Goal: Task Accomplishment & Management: Use online tool/utility

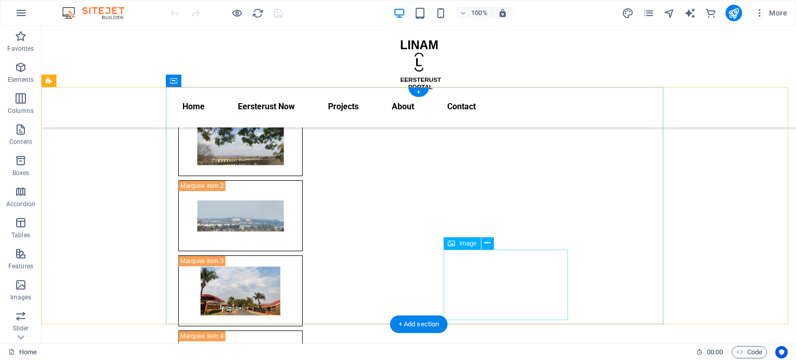
scroll to position [47, 0]
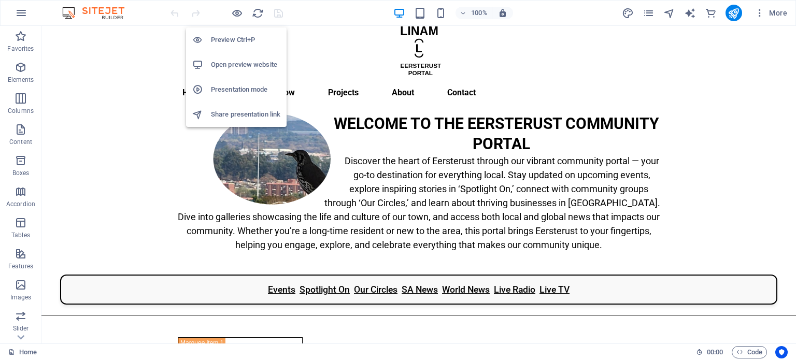
click at [234, 40] on h6 "Preview Ctrl+P" at bounding box center [245, 40] width 69 height 12
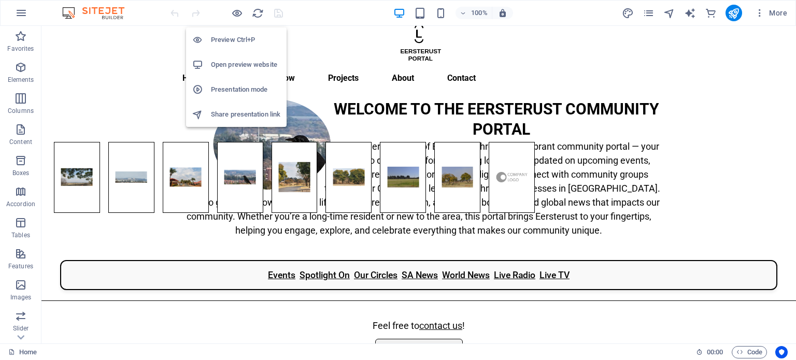
scroll to position [33, 0]
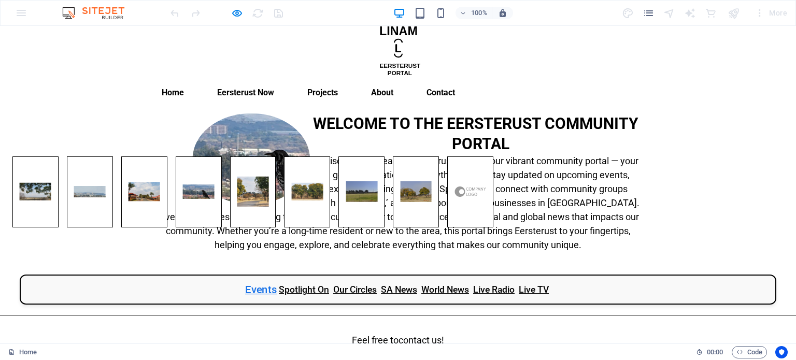
click at [253, 282] on link "Events" at bounding box center [261, 289] width 32 height 15
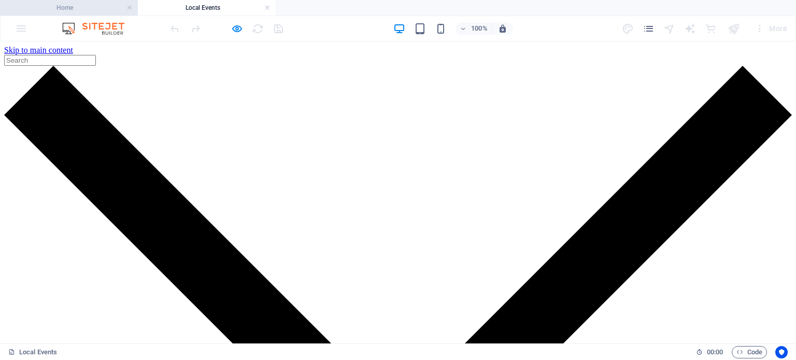
scroll to position [0, 0]
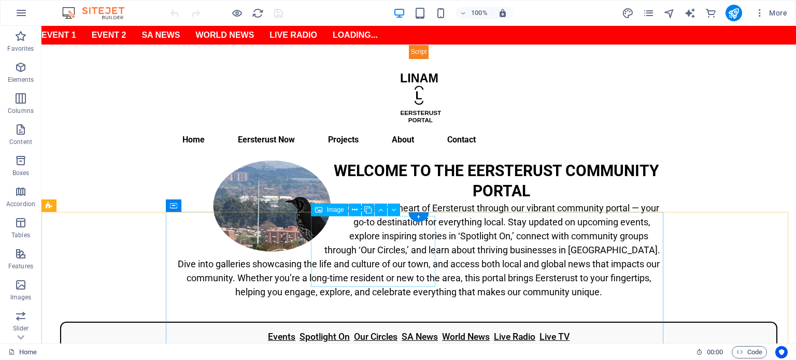
scroll to position [207, 0]
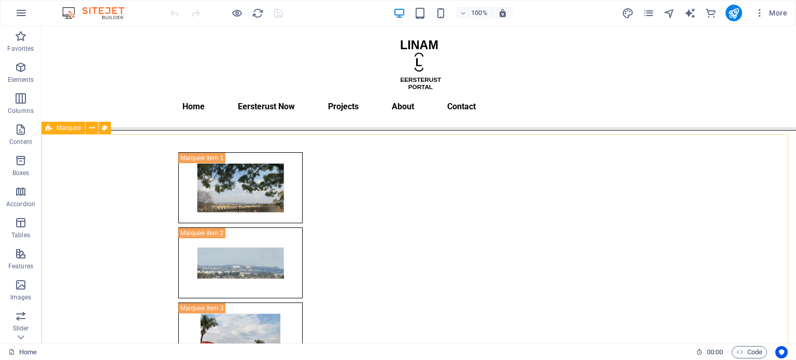
click at [65, 130] on span "Marquee" at bounding box center [68, 128] width 24 height 6
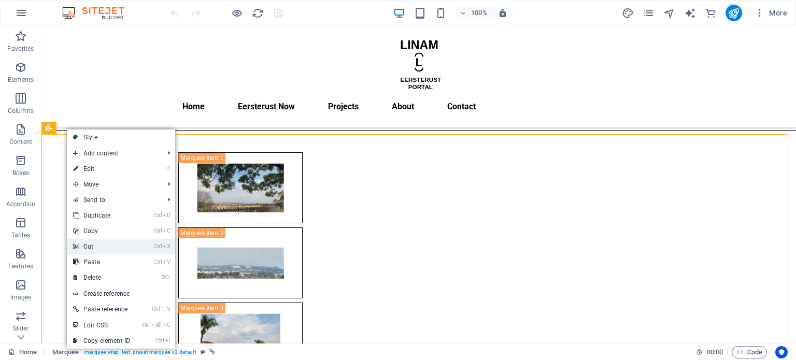
click at [107, 243] on link "Ctrl X Cut" at bounding box center [101, 247] width 69 height 16
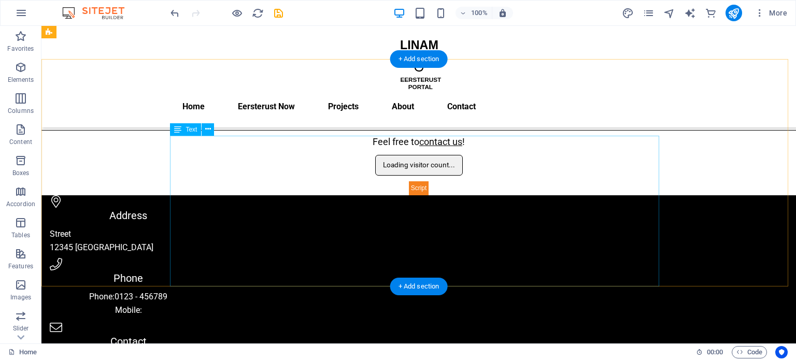
scroll to position [0, 0]
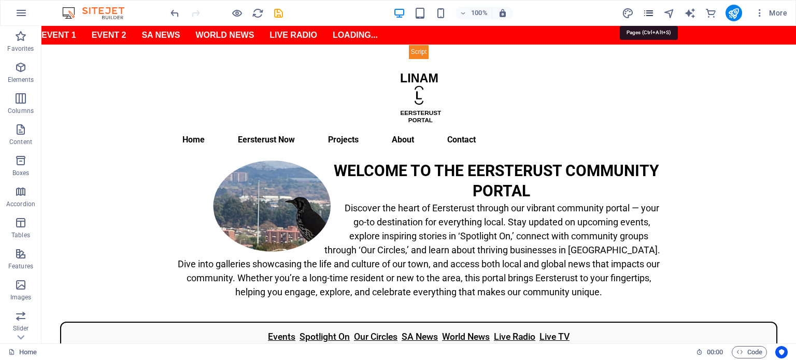
click at [652, 12] on icon "pages" at bounding box center [649, 13] width 12 height 12
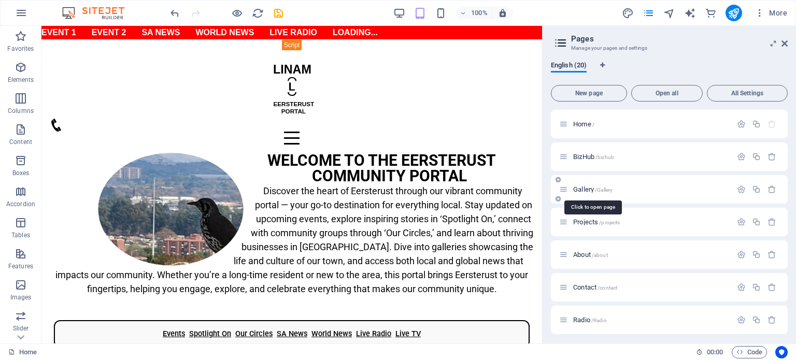
click at [582, 189] on span "Gallery /Gallery" at bounding box center [592, 190] width 39 height 8
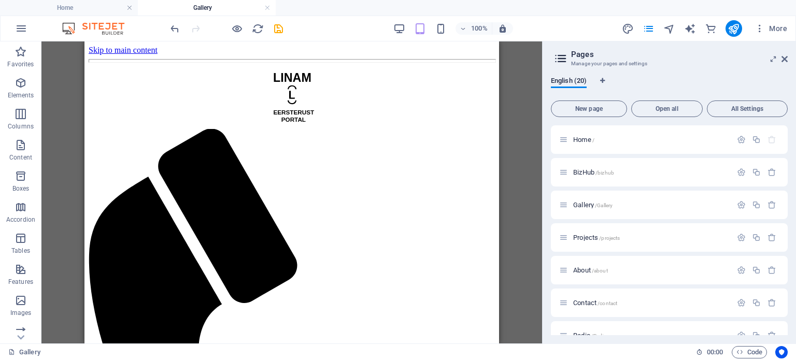
drag, startPoint x: 351, startPoint y: 152, endPoint x: 240, endPoint y: 157, distance: 110.5
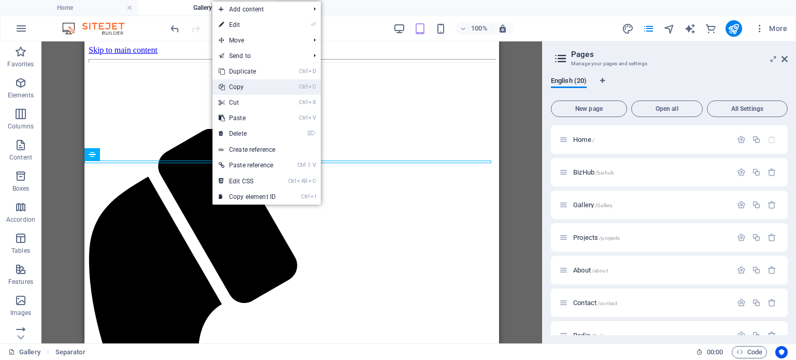
click at [248, 87] on link "Ctrl C Copy" at bounding box center [246, 87] width 69 height 16
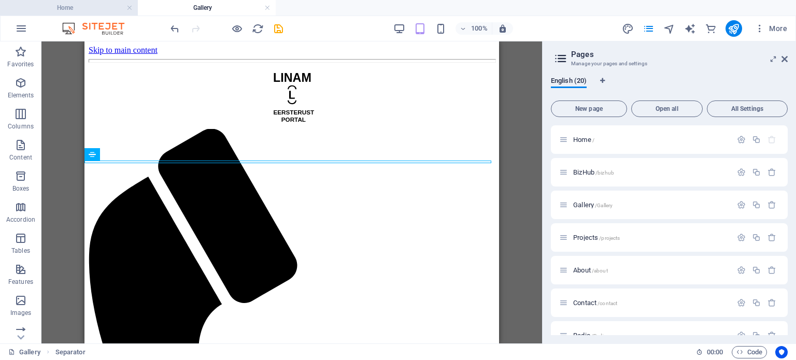
click at [100, 4] on h4 "Home" at bounding box center [69, 7] width 138 height 11
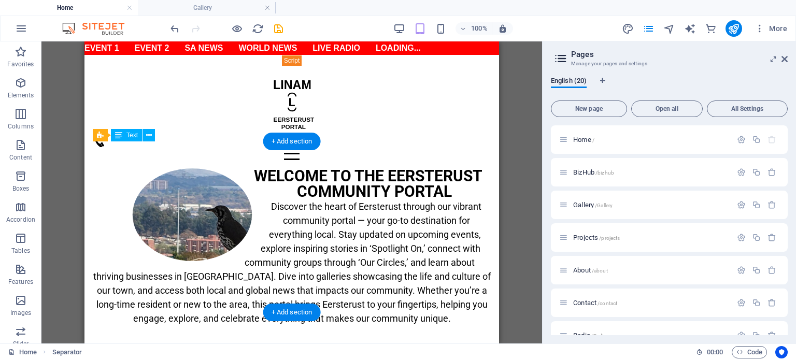
scroll to position [304, 0]
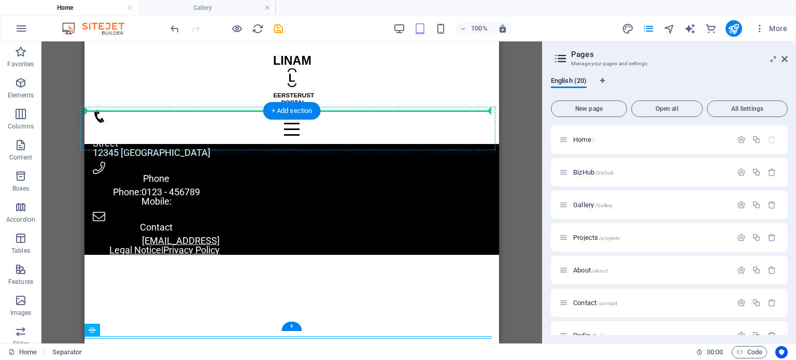
drag, startPoint x: 176, startPoint y: 371, endPoint x: 129, endPoint y: 122, distance: 253.1
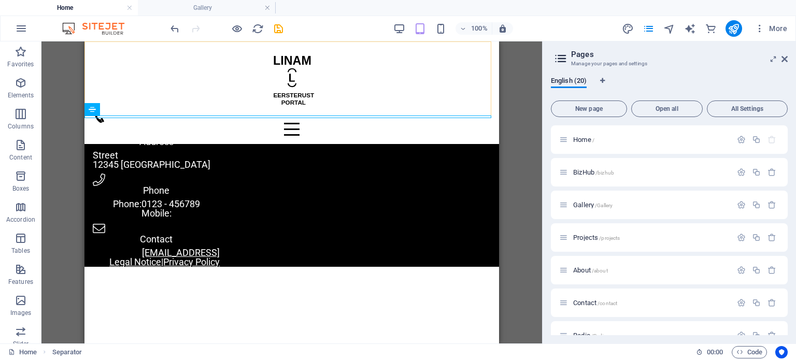
scroll to position [96, 0]
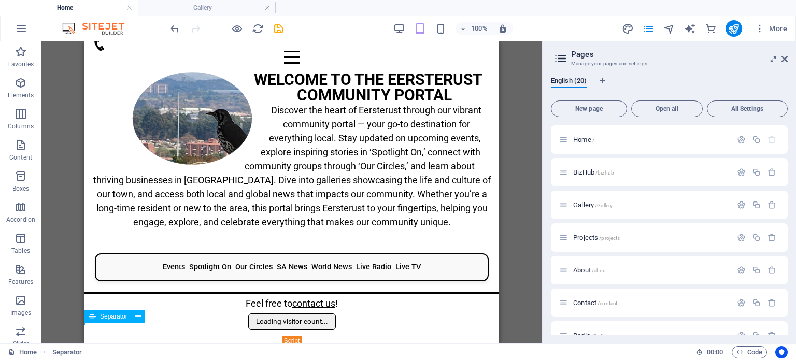
click at [252, 351] on div at bounding box center [291, 352] width 415 height 3
select select "%"
select select "px"
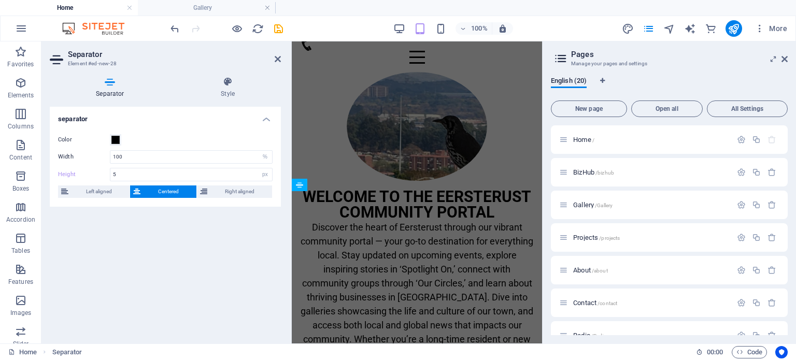
scroll to position [414, 0]
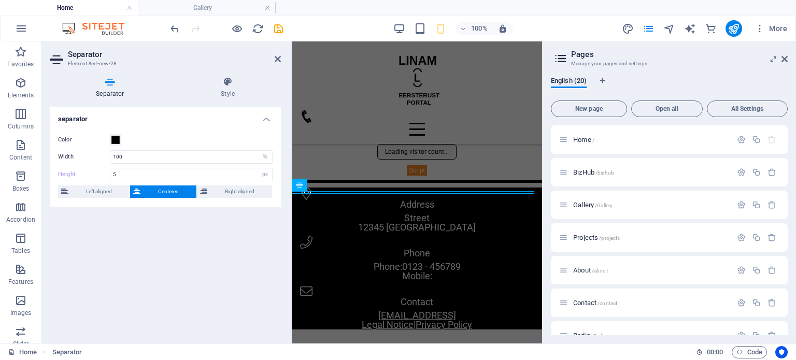
click at [190, 136] on div "Color" at bounding box center [165, 140] width 215 height 12
click at [116, 136] on span at bounding box center [115, 140] width 8 height 8
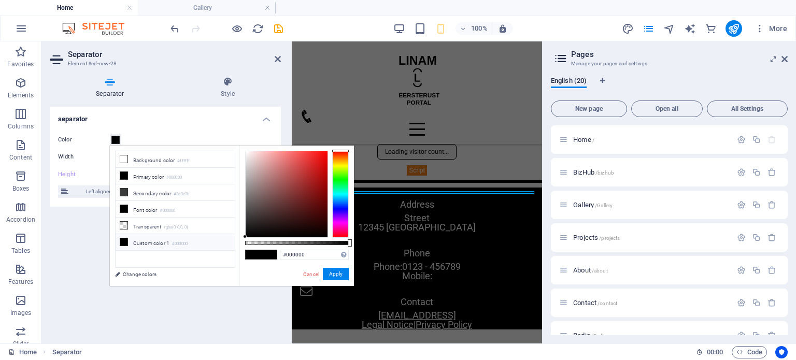
click at [124, 238] on icon at bounding box center [123, 241] width 7 height 7
click at [315, 161] on div at bounding box center [287, 194] width 82 height 86
type input "#f74b4b"
drag, startPoint x: 315, startPoint y: 159, endPoint x: 302, endPoint y: 153, distance: 14.2
click at [302, 153] on div at bounding box center [302, 153] width 4 height 4
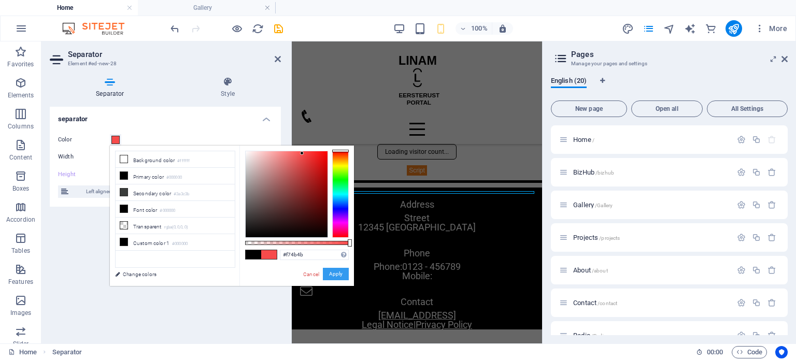
click at [334, 277] on button "Apply" at bounding box center [336, 274] width 26 height 12
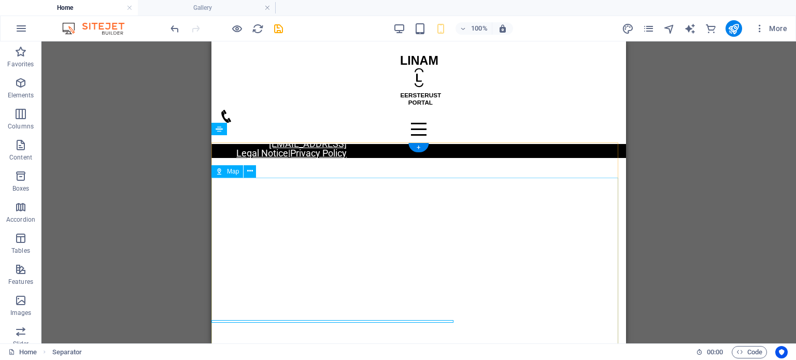
scroll to position [284, 0]
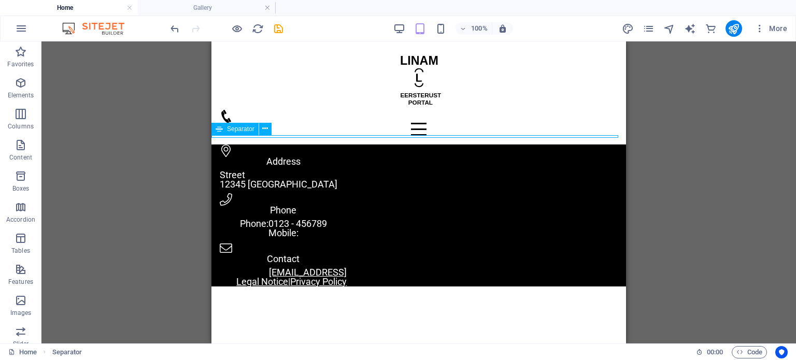
click at [373, 137] on div at bounding box center [418, 138] width 415 height 3
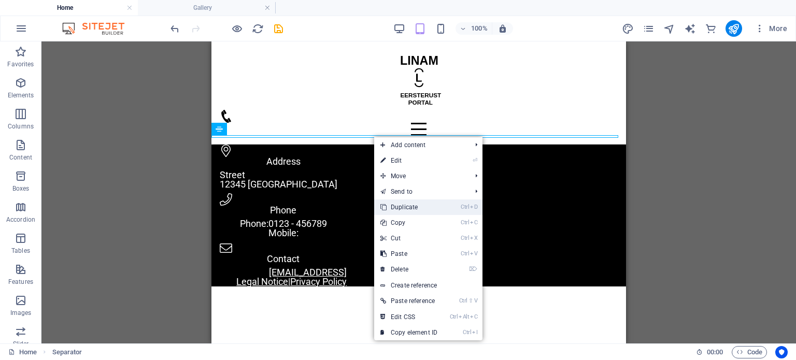
click at [424, 210] on link "Ctrl D Duplicate" at bounding box center [408, 208] width 69 height 16
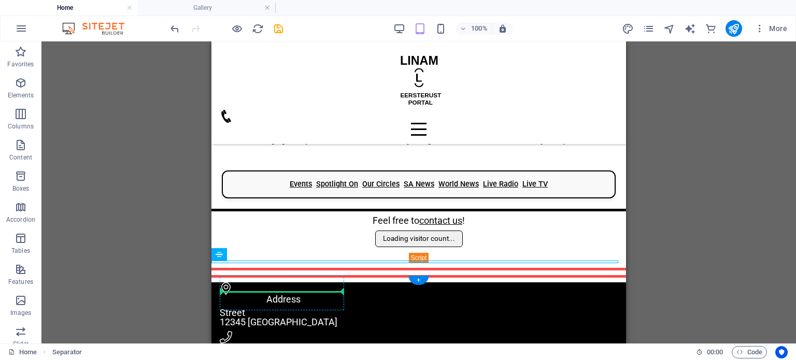
scroll to position [159, 0]
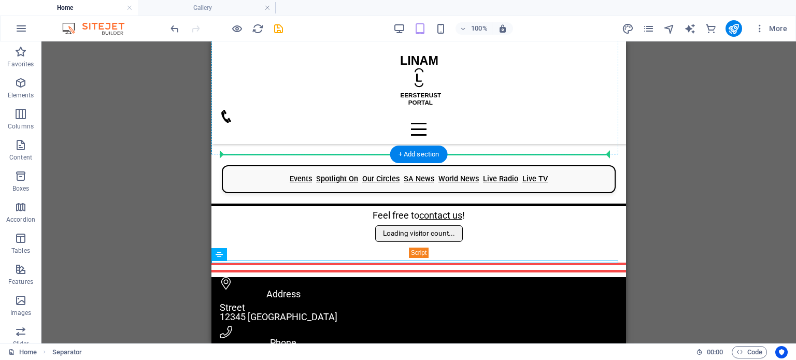
drag, startPoint x: 449, startPoint y: 378, endPoint x: 257, endPoint y: 151, distance: 297.1
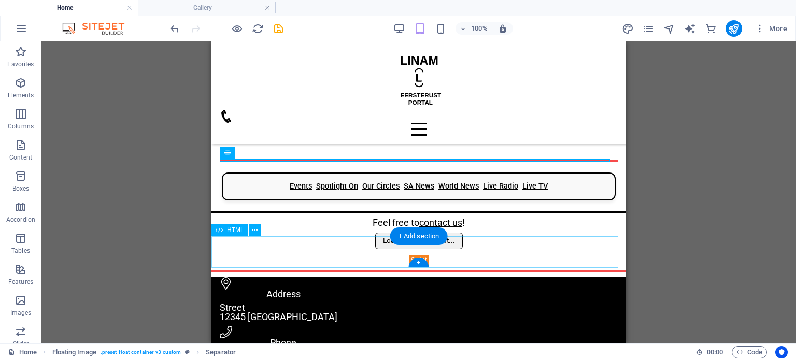
click at [304, 240] on div "Loading visitor count..." at bounding box center [418, 249] width 415 height 33
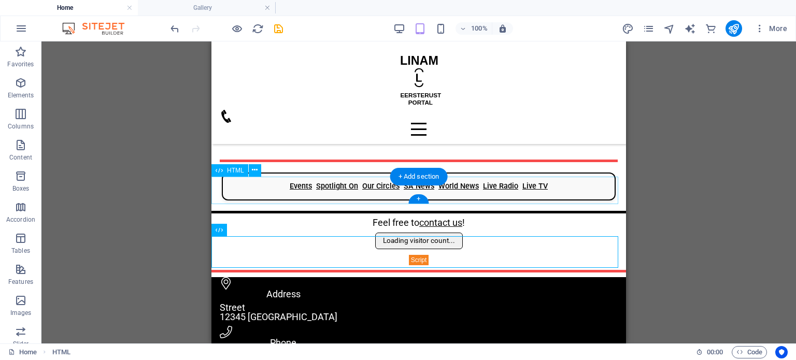
click at [288, 176] on div "Events Spotlight On Our Circles SA News World News Live Radio Live TV" at bounding box center [418, 187] width 415 height 28
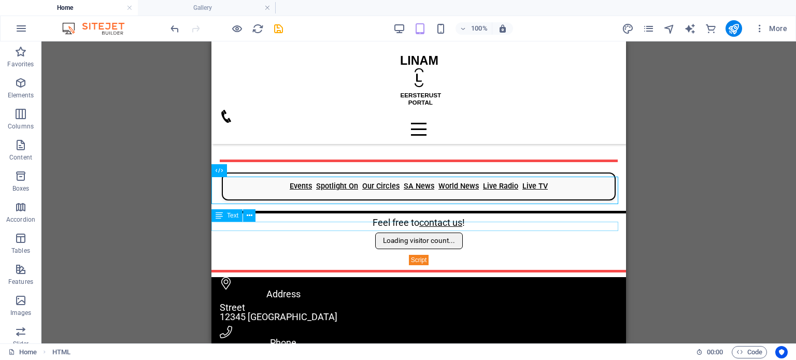
click at [375, 226] on div "Feel free to contact us !" at bounding box center [418, 222] width 415 height 9
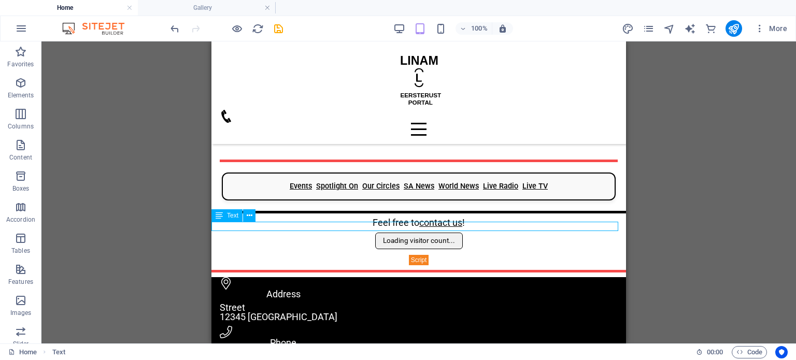
click at [375, 226] on div "Feel free to contact us !" at bounding box center [418, 222] width 415 height 9
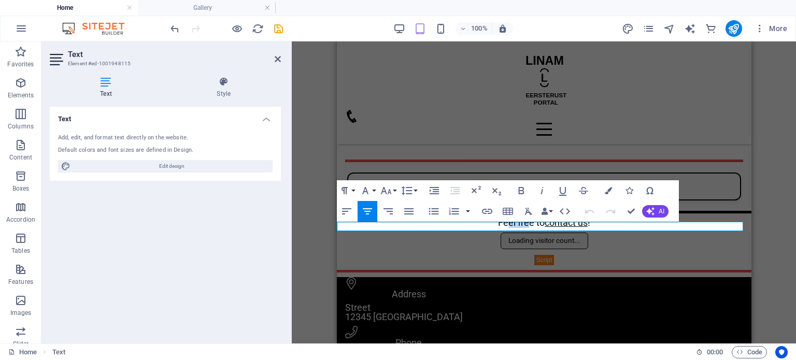
drag, startPoint x: 502, startPoint y: 228, endPoint x: 522, endPoint y: 225, distance: 19.8
click at [522, 225] on span "Feel free to contact us !" at bounding box center [544, 222] width 92 height 11
click at [392, 191] on button "Font Size" at bounding box center [388, 190] width 20 height 21
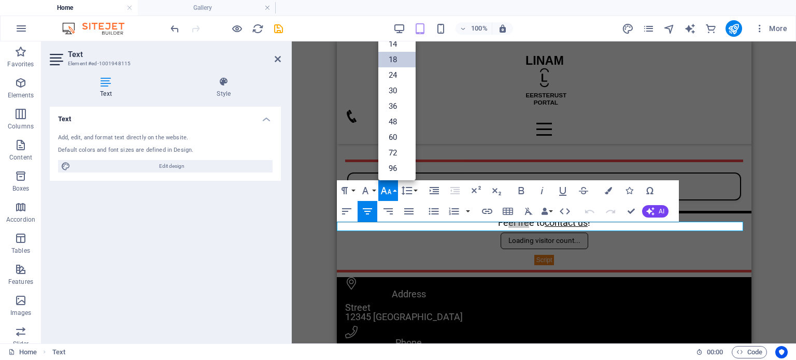
scroll to position [83, 0]
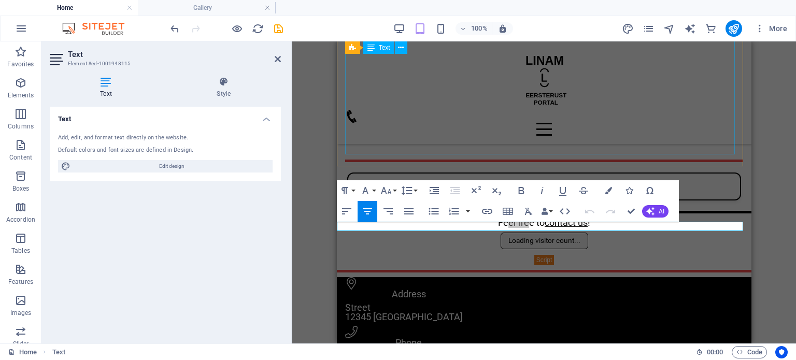
click at [468, 125] on div "WELCOME TO THE EERSTERUST COMMUNITY PORTAL Discover the heart of Eersterust thr…" at bounding box center [544, 69] width 398 height 171
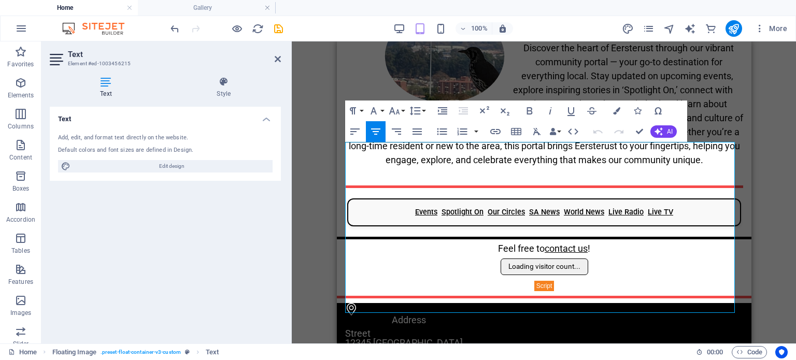
scroll to position [0, 0]
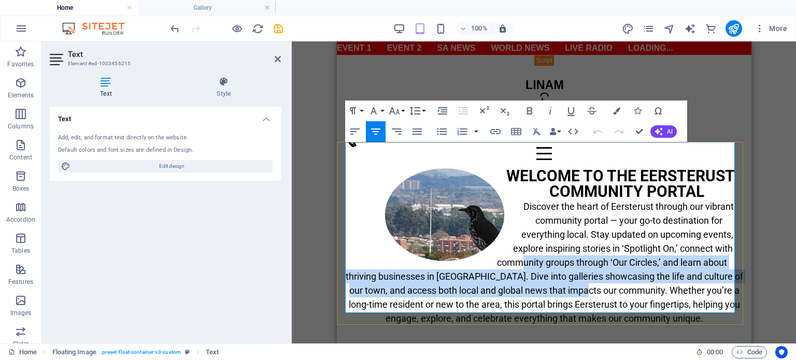
drag, startPoint x: 513, startPoint y: 236, endPoint x: 605, endPoint y: 262, distance: 96.5
click at [605, 262] on span "Discover the heart of Eersterust through our vibrant community portal — your go…" at bounding box center [543, 262] width 397 height 123
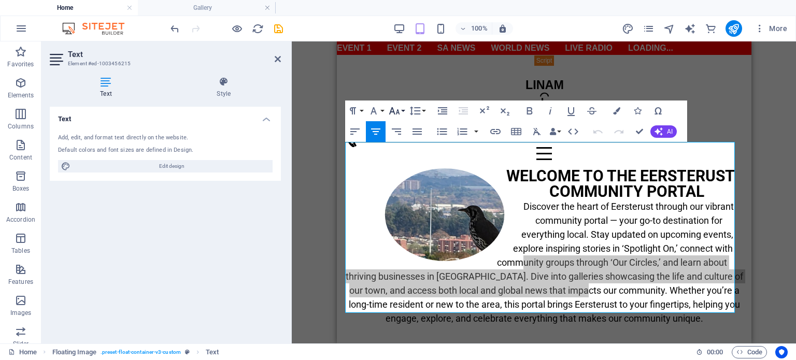
click at [393, 109] on icon "button" at bounding box center [394, 111] width 12 height 12
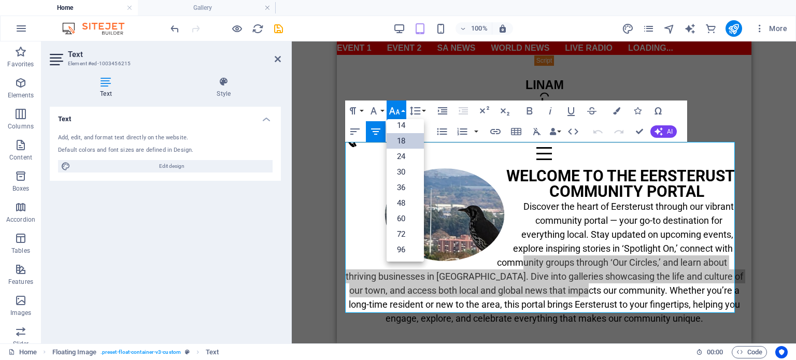
scroll to position [83, 0]
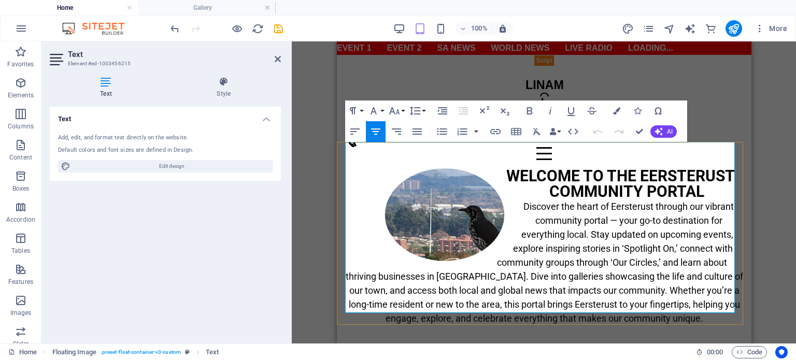
click at [561, 167] on span "WELCOME TO THE EERSTERUST COMMUNITY PORTAL" at bounding box center [620, 184] width 229 height 34
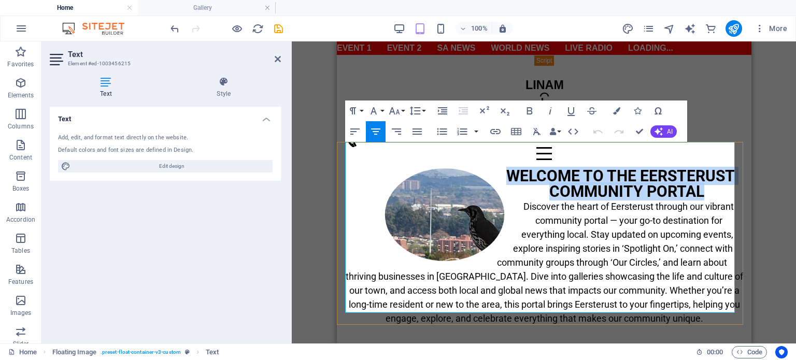
drag, startPoint x: 700, startPoint y: 167, endPoint x: 503, endPoint y: 142, distance: 199.0
click at [503, 168] on h2 "WELCOME TO THE EERSTERUST COMMUNITY PORTAL" at bounding box center [544, 183] width 398 height 31
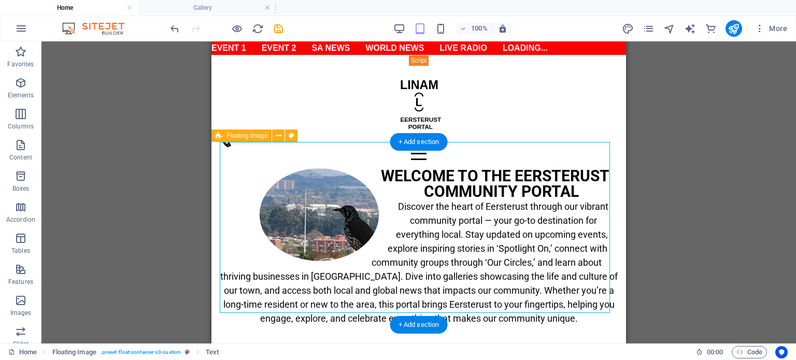
click at [346, 317] on div "WELCOME TO THE EERSTERUST COMMUNITY PORTAL Discover the heart of Eersterust thr…" at bounding box center [418, 257] width 415 height 178
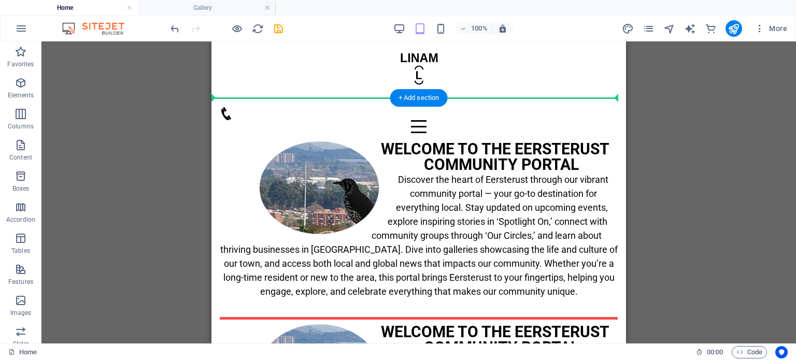
scroll to position [0, 0]
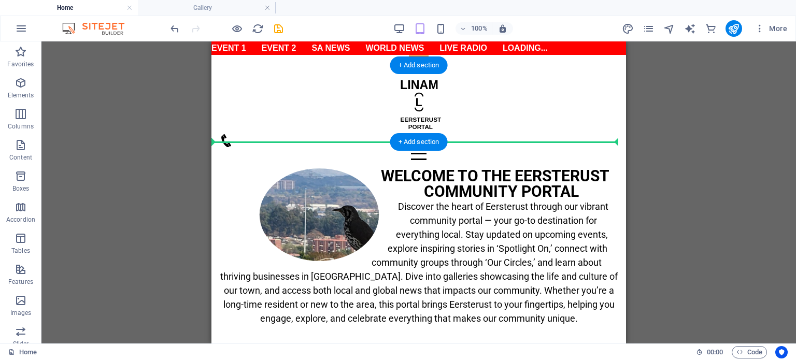
drag, startPoint x: 462, startPoint y: 353, endPoint x: 276, endPoint y: 120, distance: 298.7
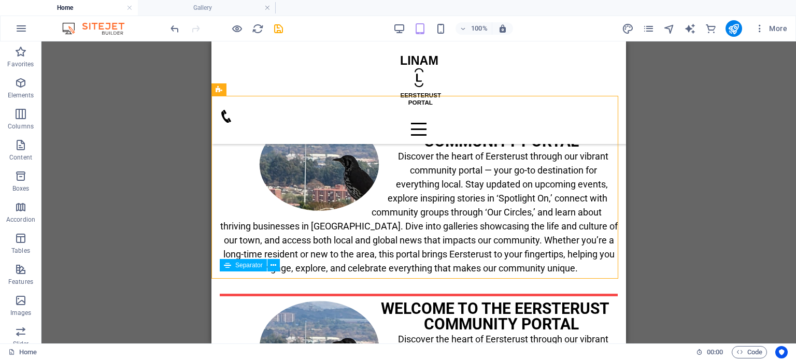
scroll to position [245, 0]
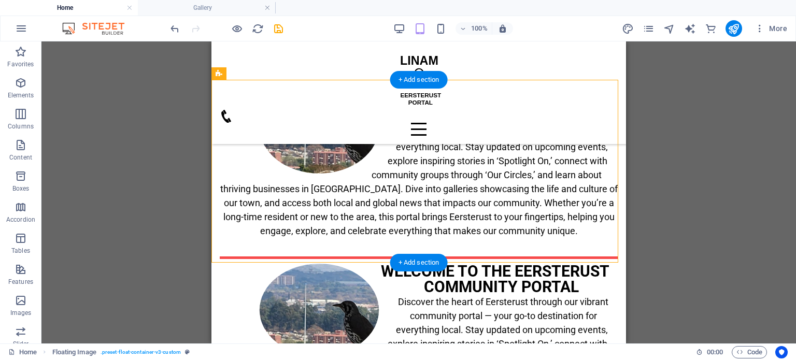
drag, startPoint x: 457, startPoint y: 330, endPoint x: 265, endPoint y: 136, distance: 272.3
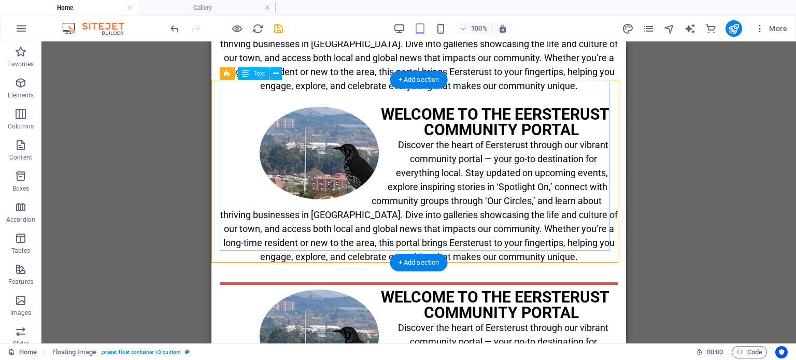
scroll to position [37, 0]
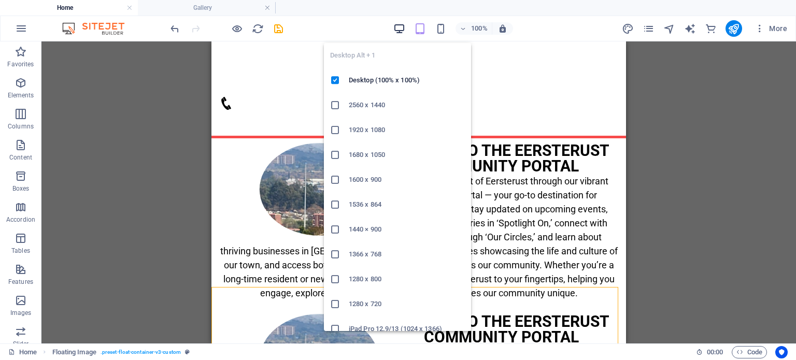
click at [399, 23] on icon "button" at bounding box center [399, 29] width 12 height 12
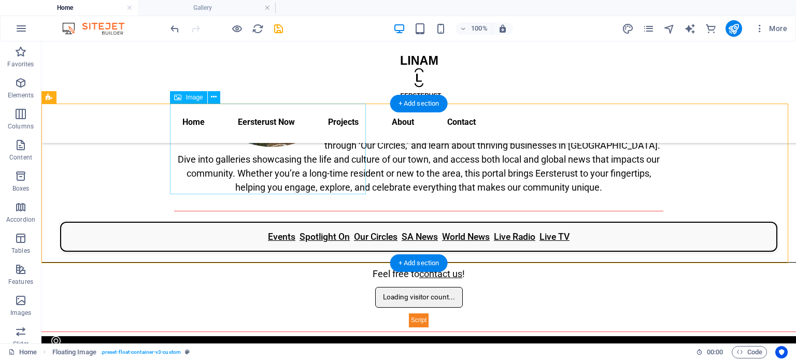
scroll to position [207, 0]
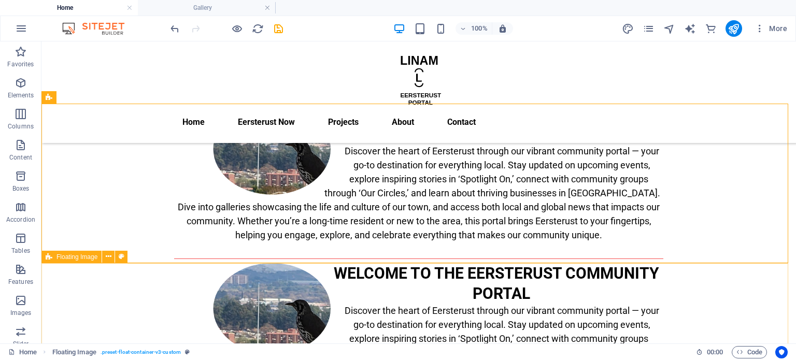
click at [68, 259] on span "Floating Image" at bounding box center [76, 257] width 41 height 6
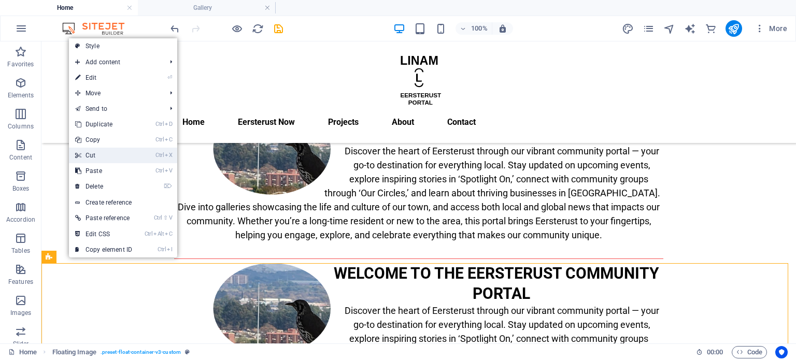
click at [103, 155] on link "Ctrl X Cut" at bounding box center [103, 156] width 69 height 16
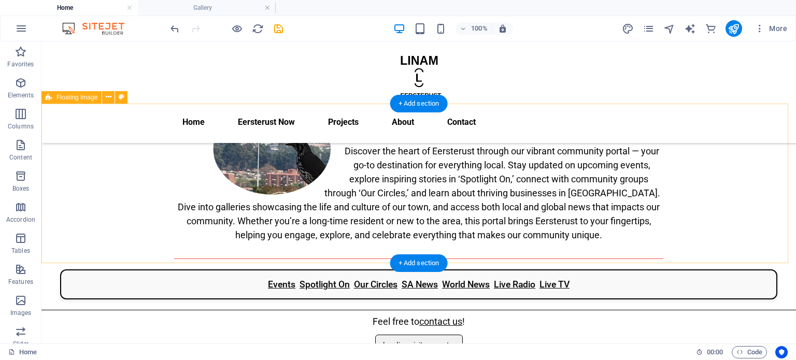
click at [163, 259] on div "WELCOME TO THE EERSTERUST COMMUNITY PORTAL Discover the heart of Eersterust thr…" at bounding box center [418, 181] width 755 height 155
click at [339, 259] on div "WELCOME TO THE EERSTERUST COMMUNITY PORTAL Discover the heart of Eersterust thr…" at bounding box center [418, 181] width 755 height 155
click at [299, 257] on div "WELCOME TO THE EERSTERUST COMMUNITY PORTAL Discover the heart of Eersterust thr…" at bounding box center [418, 181] width 755 height 155
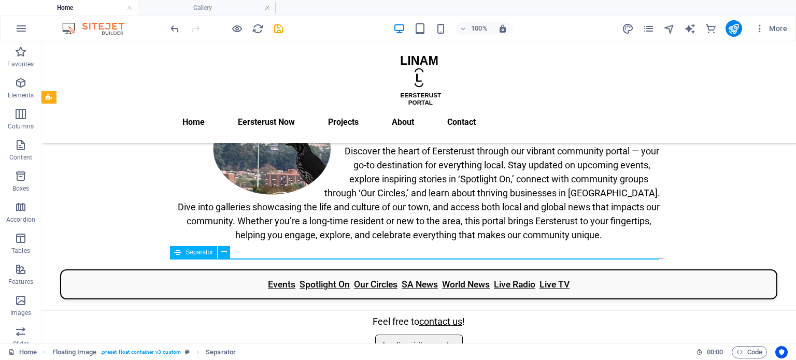
scroll to position [209, 0]
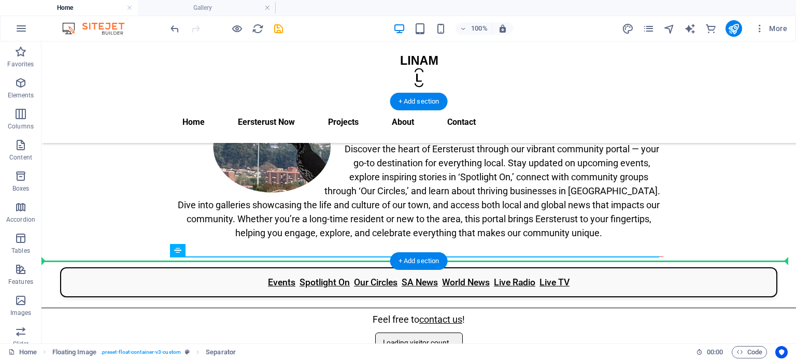
drag, startPoint x: 228, startPoint y: 293, endPoint x: 186, endPoint y: 258, distance: 54.8
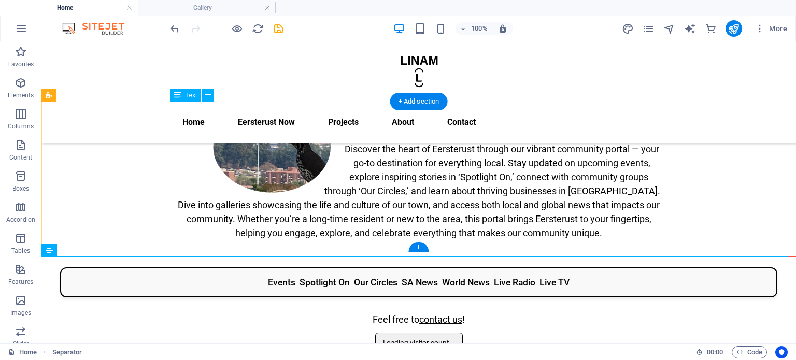
click at [594, 188] on div "WELCOME TO THE EERSTERUST COMMUNITY PORTAL Discover the heart of Eersterust thr…" at bounding box center [418, 177] width 489 height 151
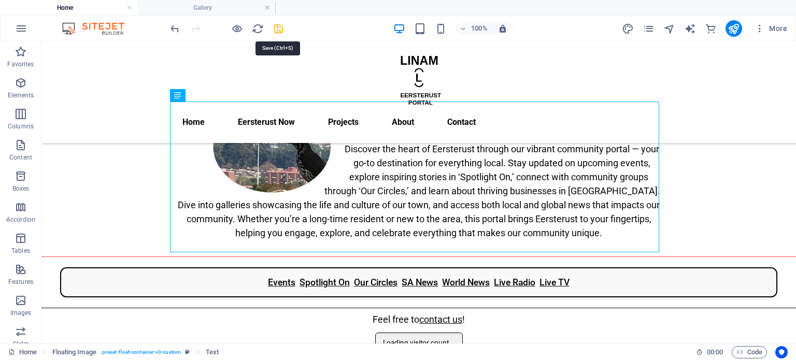
click at [278, 27] on icon "save" at bounding box center [279, 29] width 12 height 12
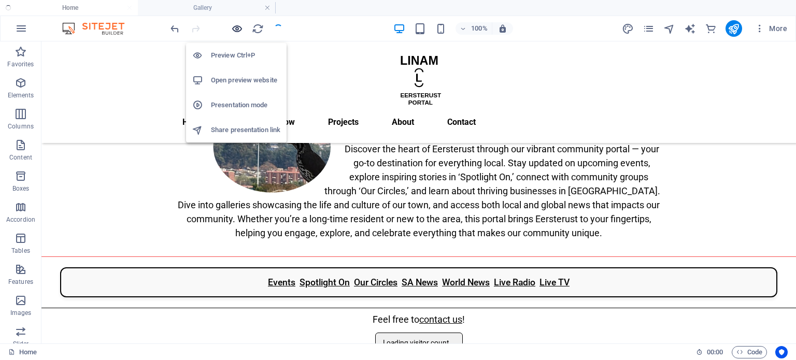
click at [235, 26] on icon "button" at bounding box center [237, 29] width 12 height 12
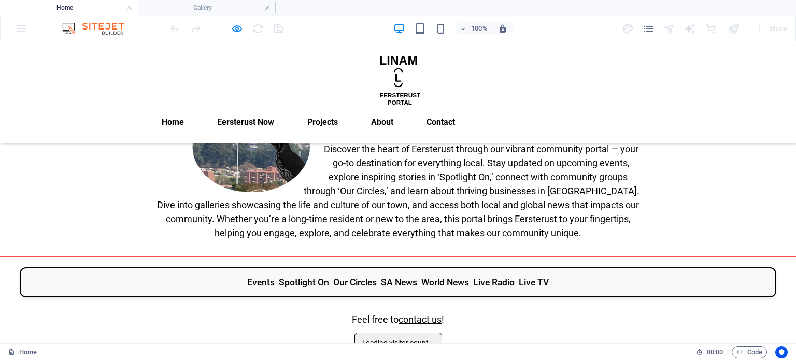
scroll to position [0, 0]
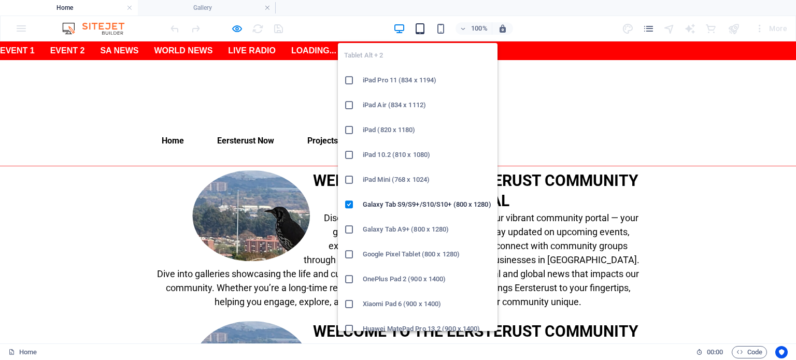
click at [424, 27] on icon "button" at bounding box center [420, 29] width 12 height 12
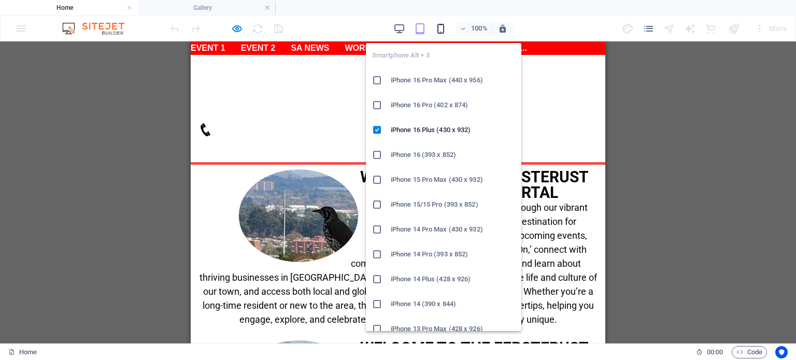
click at [442, 26] on icon "button" at bounding box center [441, 29] width 12 height 12
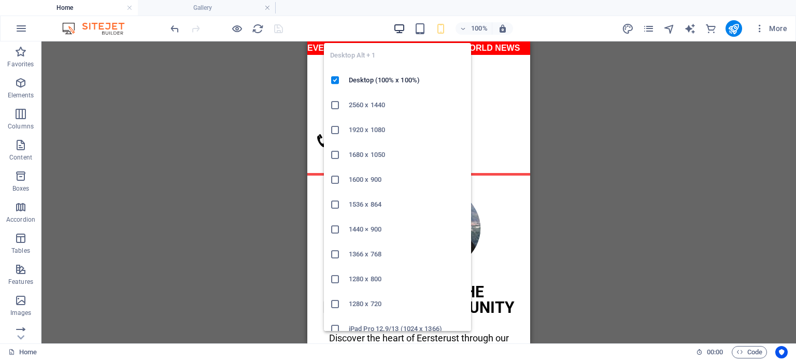
click at [401, 31] on icon "button" at bounding box center [399, 29] width 12 height 12
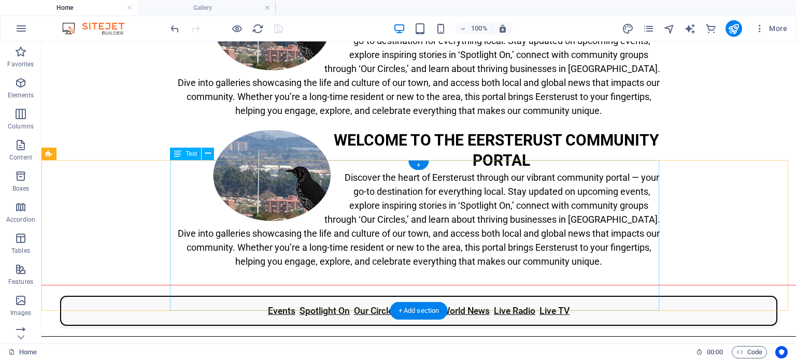
scroll to position [207, 0]
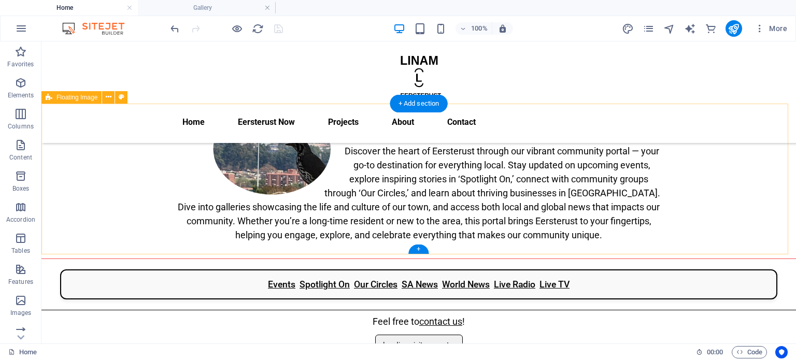
click at [82, 175] on div "WELCOME TO THE EERSTERUST COMMUNITY PORTAL Discover the heart of Eersterust thr…" at bounding box center [418, 179] width 755 height 151
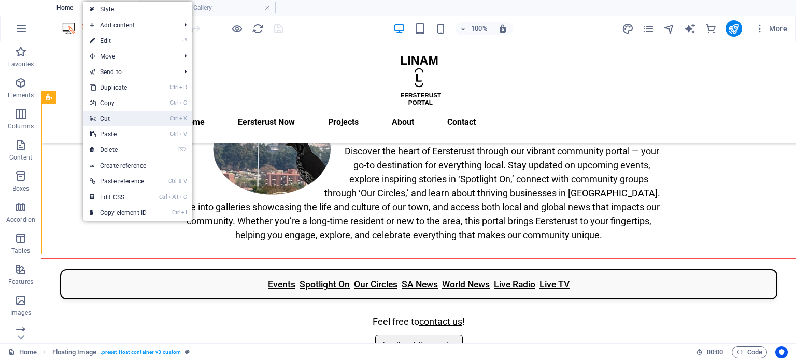
click at [112, 113] on link "Ctrl X Cut" at bounding box center [117, 119] width 69 height 16
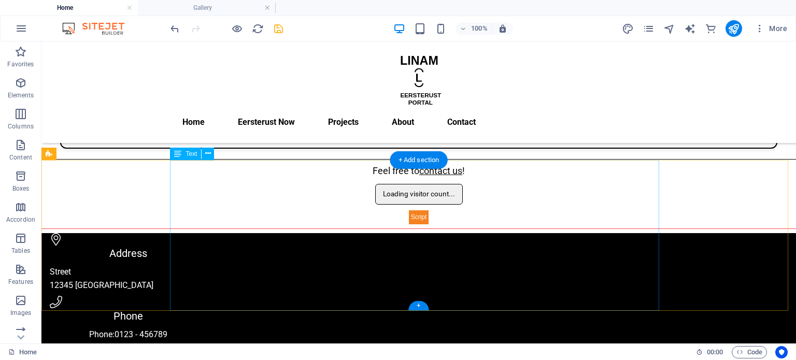
scroll to position [0, 0]
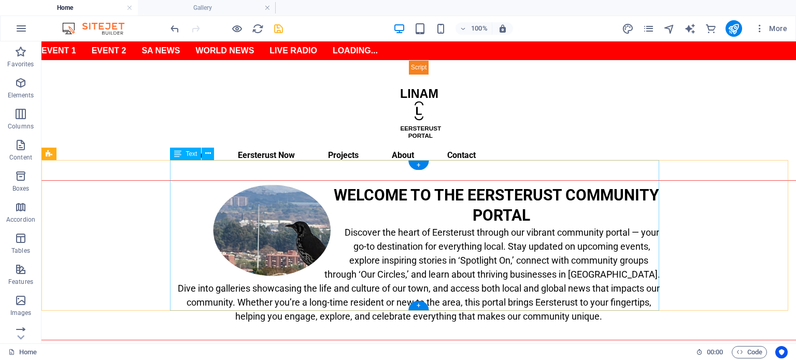
click at [506, 230] on div "WELCOME TO THE EERSTERUST COMMUNITY PORTAL Discover the heart of Eersterust thr…" at bounding box center [418, 260] width 489 height 151
click at [474, 236] on div "WELCOME TO THE EERSTERUST COMMUNITY PORTAL Discover the heart of Eersterust thr…" at bounding box center [418, 260] width 489 height 151
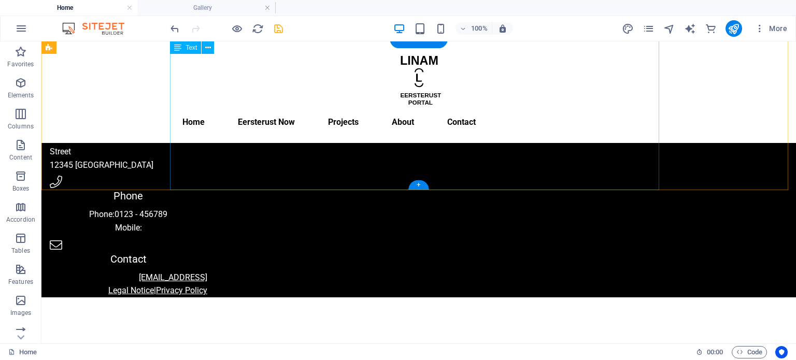
scroll to position [120, 0]
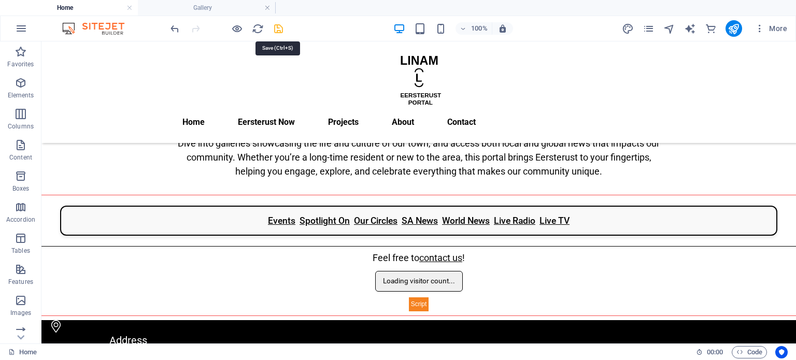
click at [279, 31] on icon "save" at bounding box center [279, 29] width 12 height 12
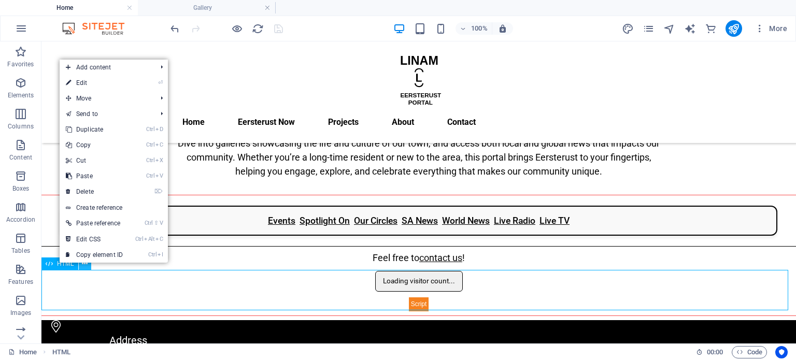
click at [82, 263] on icon at bounding box center [85, 264] width 6 height 11
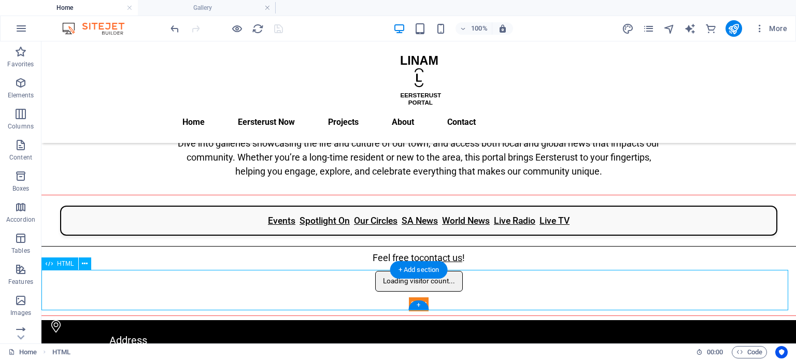
click at [393, 284] on div "Loading visitor count..." at bounding box center [418, 291] width 755 height 40
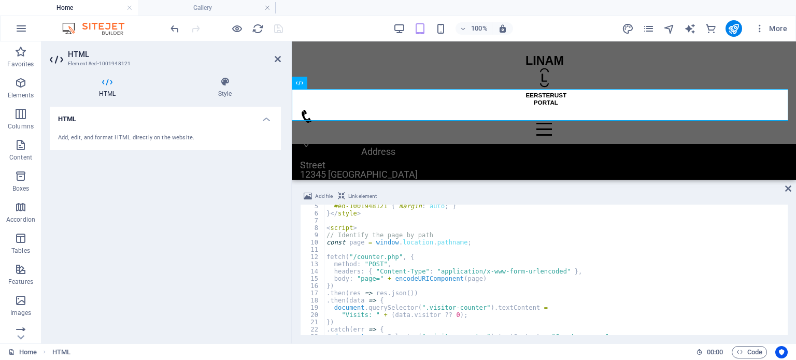
scroll to position [60, 0]
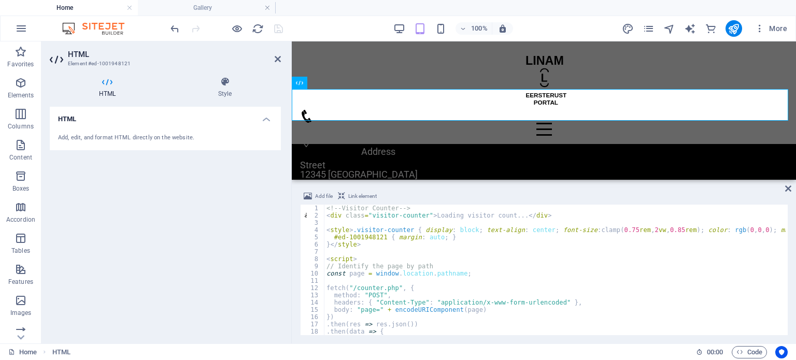
scroll to position [0, 0]
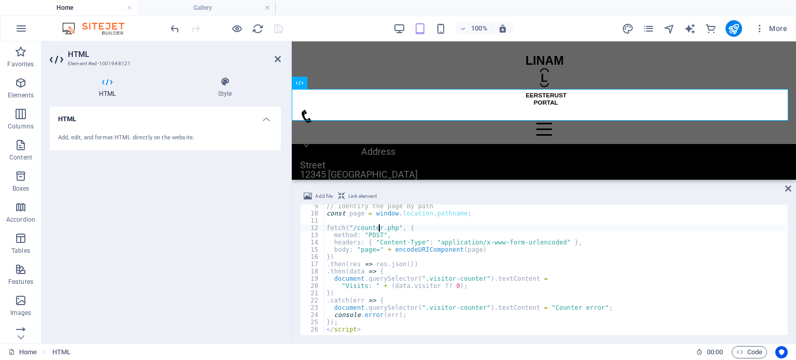
scroll to position [60, 0]
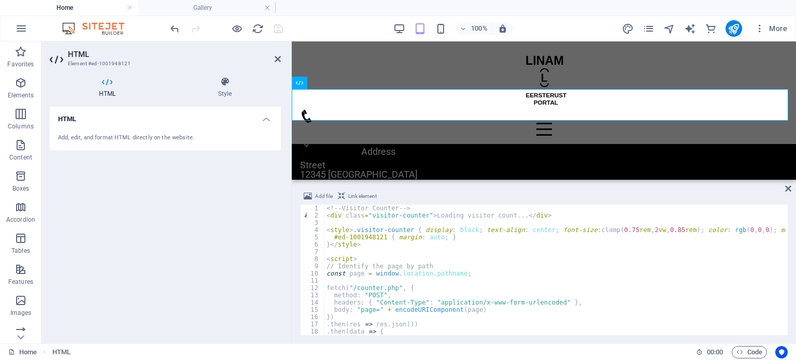
scroll to position [0, 0]
type textarea "<style>.visitor-counter { display: block; text-align: center; font-size: clamp(…"
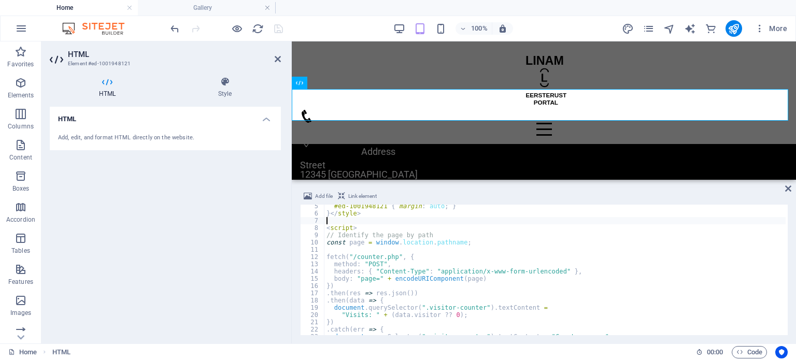
scroll to position [60, 0]
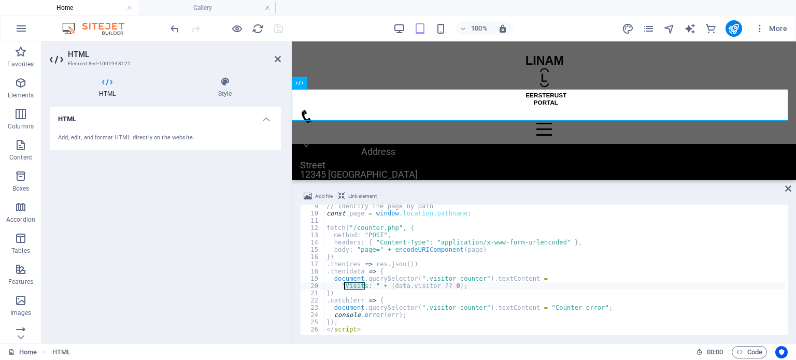
drag, startPoint x: 364, startPoint y: 286, endPoint x: 344, endPoint y: 286, distance: 19.7
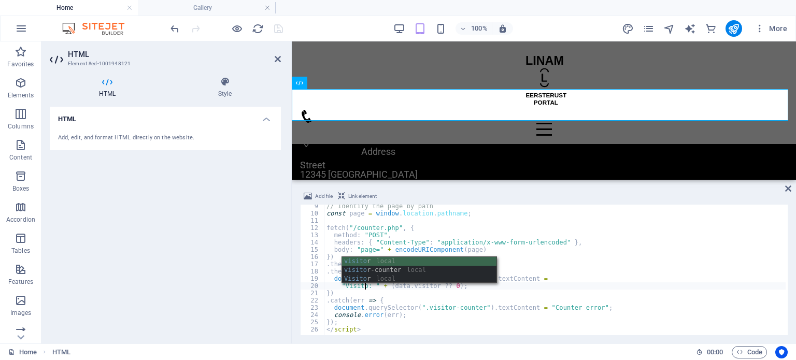
scroll to position [0, 3]
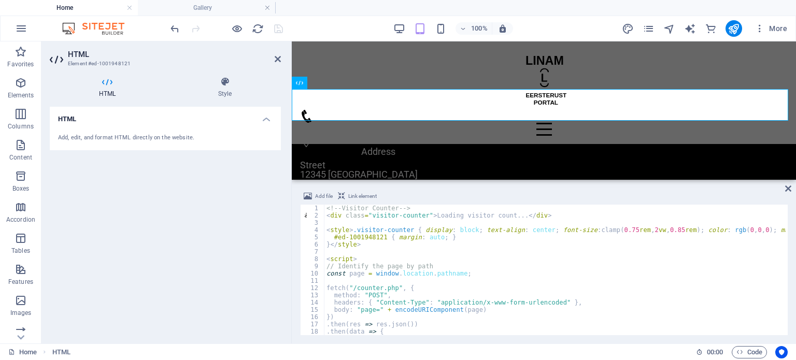
scroll to position [0, 0]
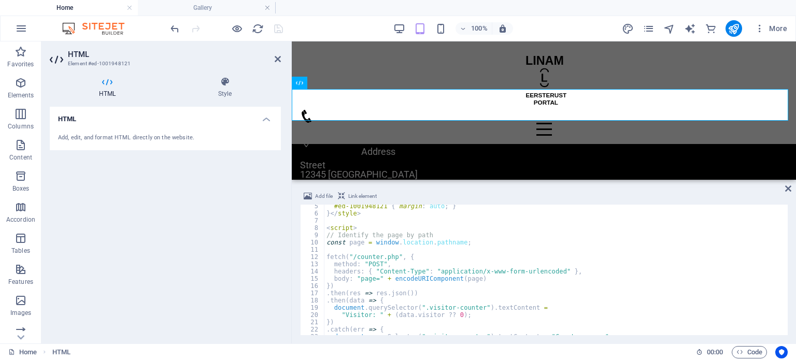
scroll to position [60, 0]
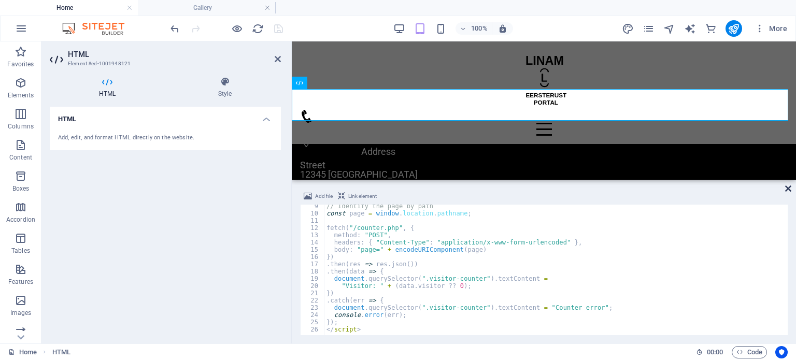
type textarea "<div class="visitor-counter">Loading visitor count...</div>"
click at [789, 186] on icon at bounding box center [788, 188] width 6 height 8
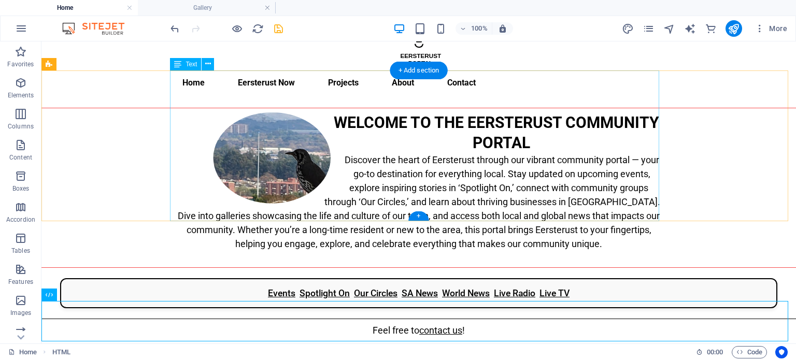
scroll to position [0, 0]
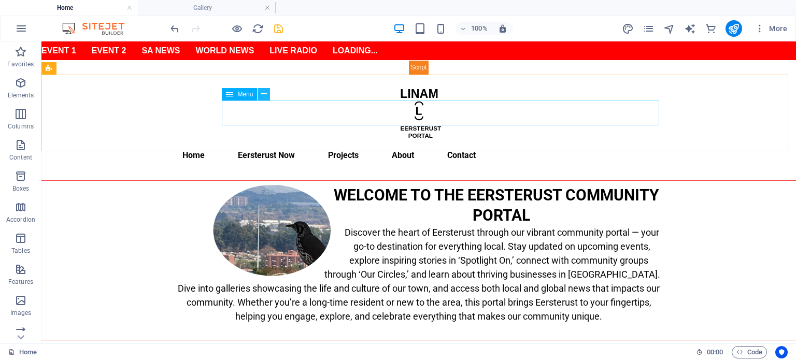
click at [262, 95] on icon at bounding box center [264, 94] width 6 height 11
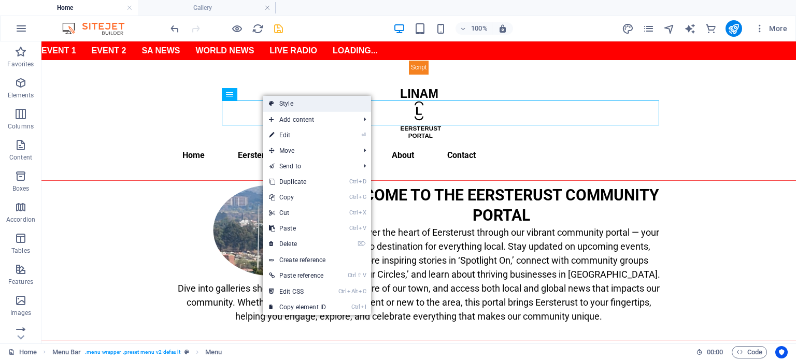
click at [304, 105] on link "Style" at bounding box center [317, 104] width 108 height 16
select select "rem"
select select "preset-menu-v2-default"
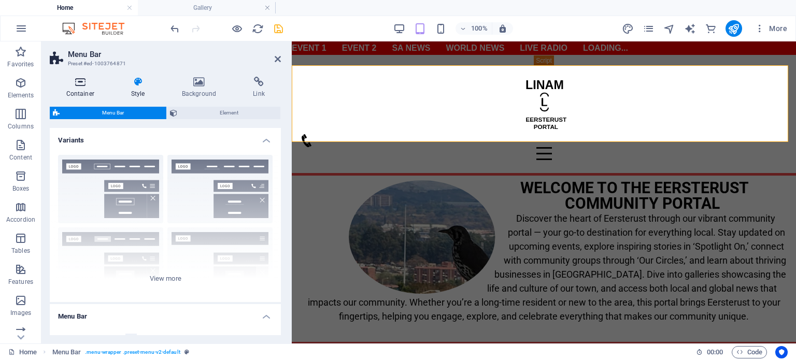
click at [80, 82] on icon at bounding box center [80, 82] width 61 height 10
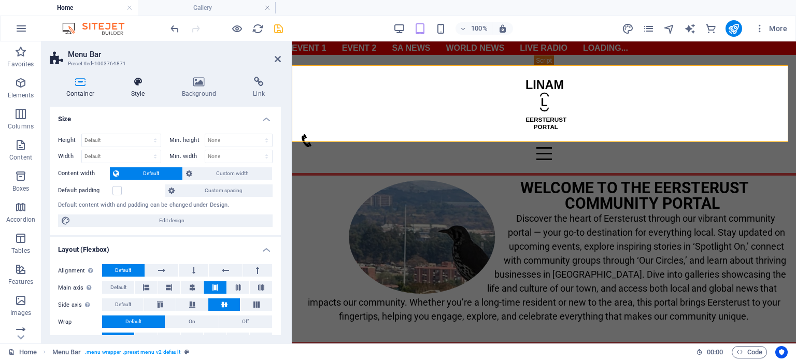
click at [136, 91] on h4 "Style" at bounding box center [140, 88] width 51 height 22
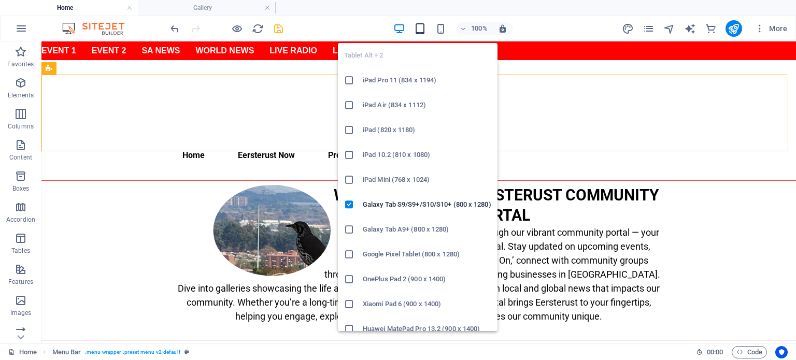
click at [422, 29] on icon "button" at bounding box center [420, 29] width 12 height 12
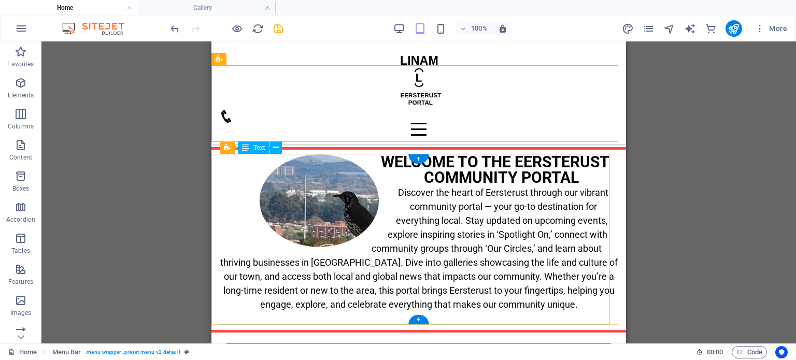
scroll to position [207, 0]
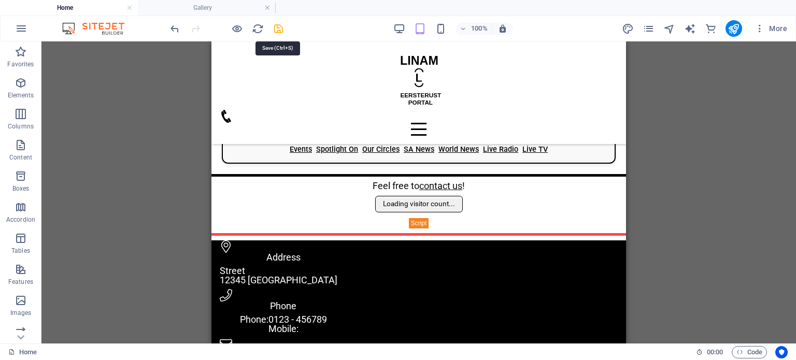
click at [275, 28] on icon "save" at bounding box center [279, 29] width 12 height 12
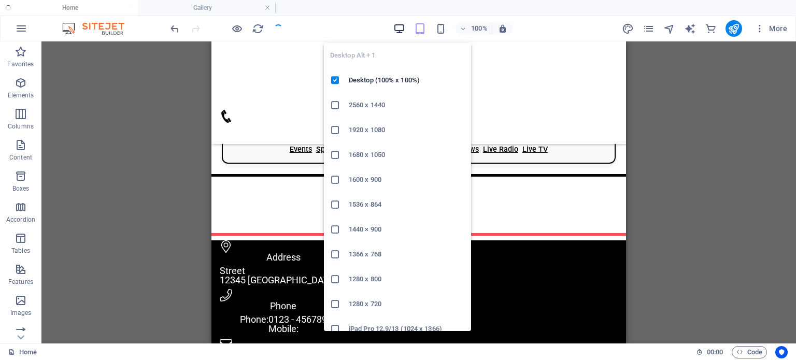
click at [402, 27] on icon "button" at bounding box center [399, 29] width 12 height 12
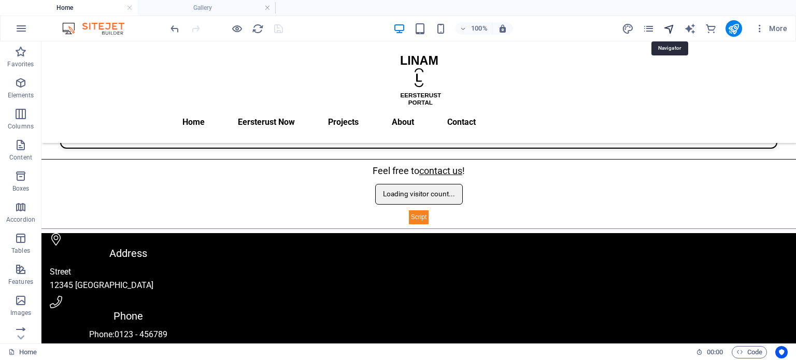
click at [667, 28] on icon "navigator" at bounding box center [669, 29] width 12 height 12
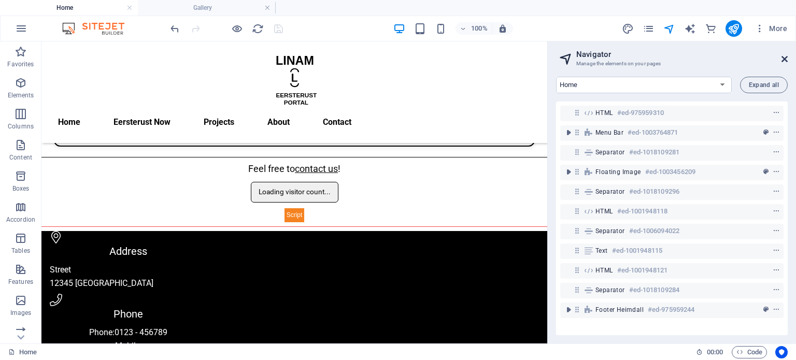
click at [786, 62] on icon at bounding box center [785, 59] width 6 height 8
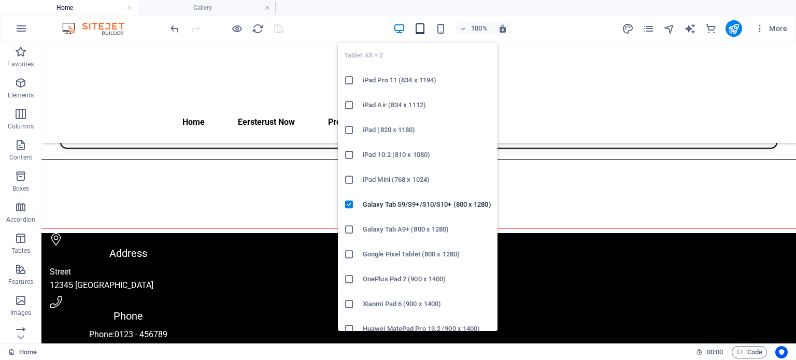
click at [422, 31] on icon "button" at bounding box center [420, 29] width 12 height 12
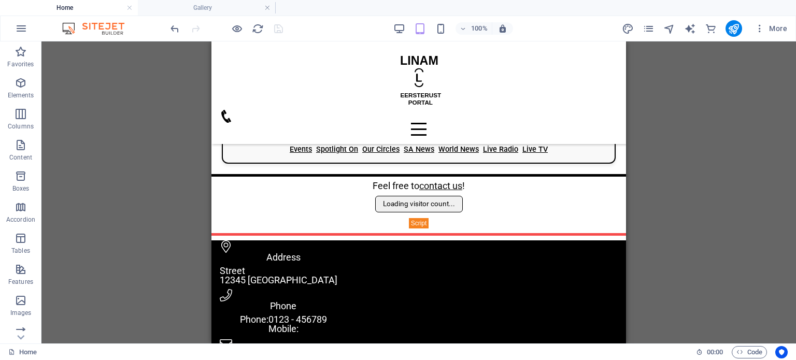
click at [301, 172] on div "Event 1 Event 2 SA News World News Live Radio Loading... Menu Home Eersterust N…" at bounding box center [418, 201] width 415 height 734
click at [299, 174] on div at bounding box center [418, 175] width 415 height 3
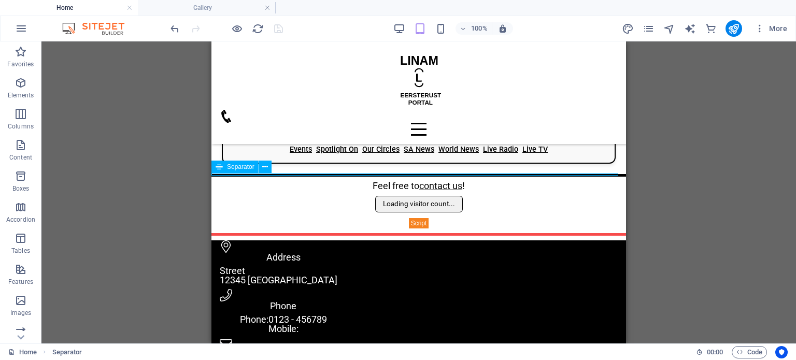
drag, startPoint x: 299, startPoint y: 173, endPoint x: 259, endPoint y: 175, distance: 40.0
click at [260, 175] on div at bounding box center [418, 175] width 415 height 3
click at [246, 170] on span "Separator" at bounding box center [240, 167] width 27 height 6
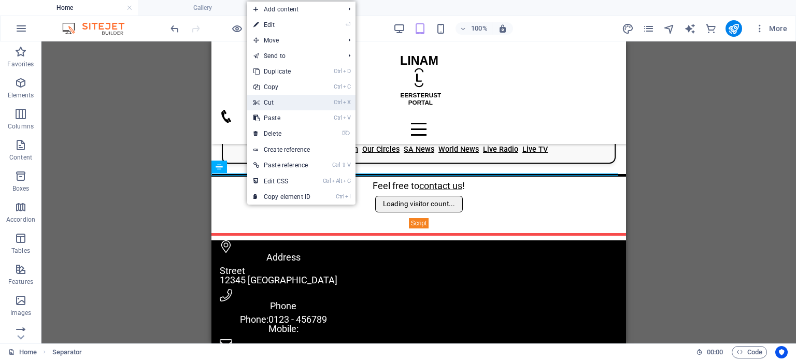
click at [282, 102] on link "Ctrl X Cut" at bounding box center [281, 103] width 69 height 16
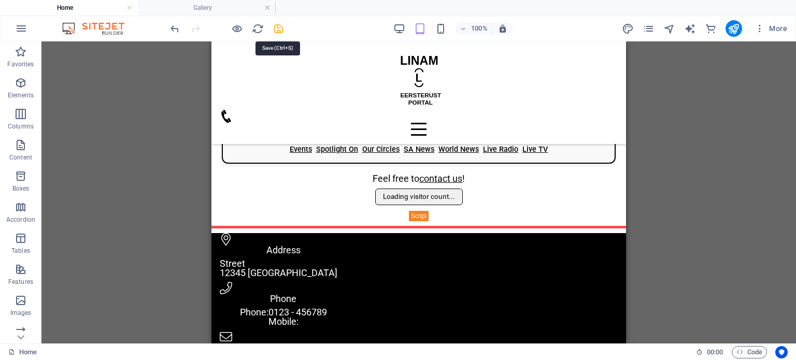
click at [275, 26] on icon "save" at bounding box center [279, 29] width 12 height 12
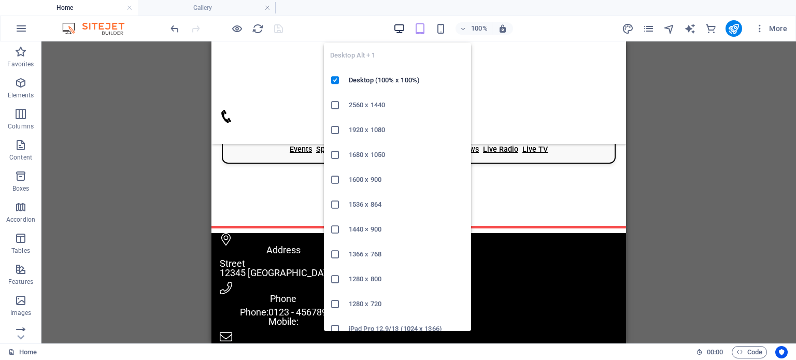
click at [395, 29] on icon "button" at bounding box center [399, 29] width 12 height 12
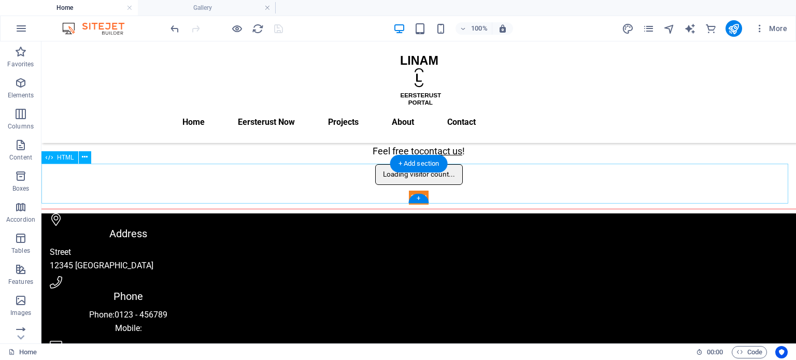
click at [591, 176] on div "Loading visitor count..." at bounding box center [418, 184] width 755 height 40
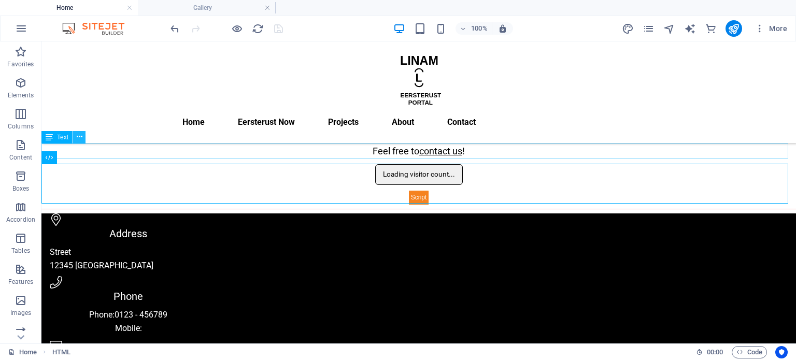
click at [79, 137] on icon at bounding box center [80, 137] width 6 height 11
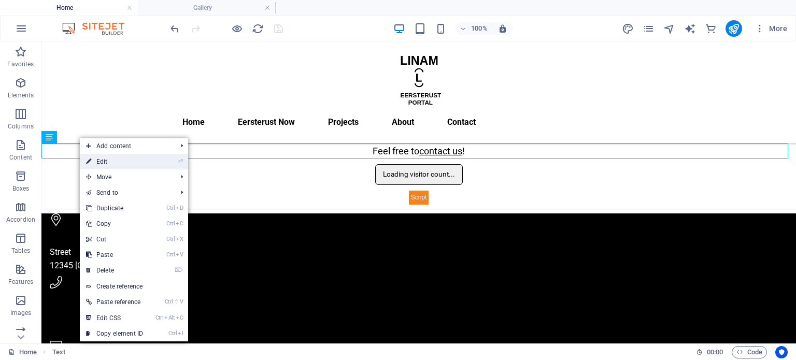
click at [133, 157] on link "⏎ Edit" at bounding box center [114, 162] width 69 height 16
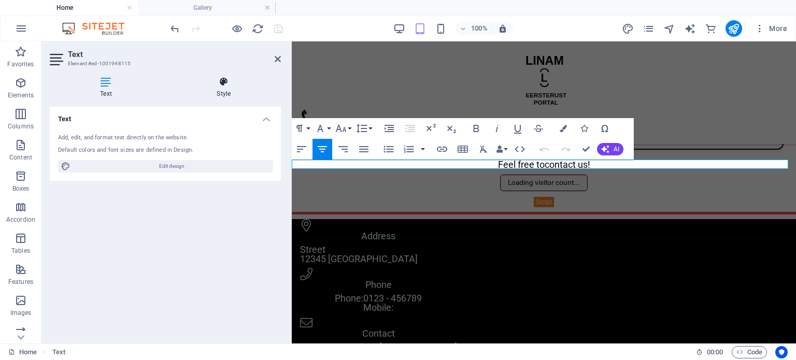
click at [223, 87] on h4 "Style" at bounding box center [223, 88] width 115 height 22
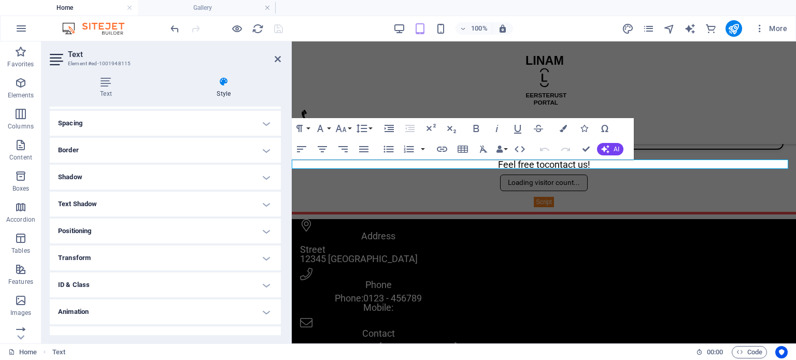
scroll to position [98, 0]
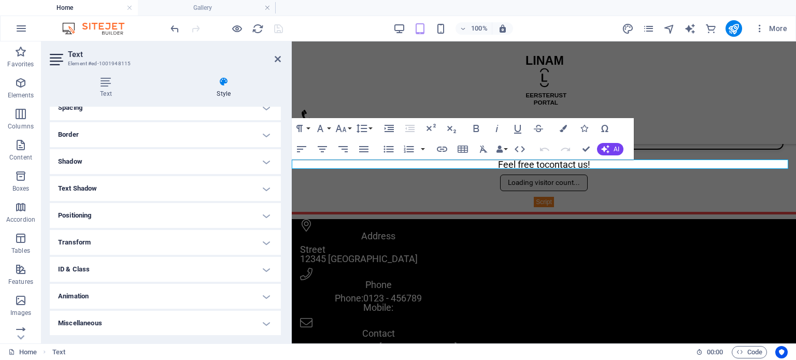
click at [91, 300] on h4 "Animation" at bounding box center [165, 296] width 231 height 25
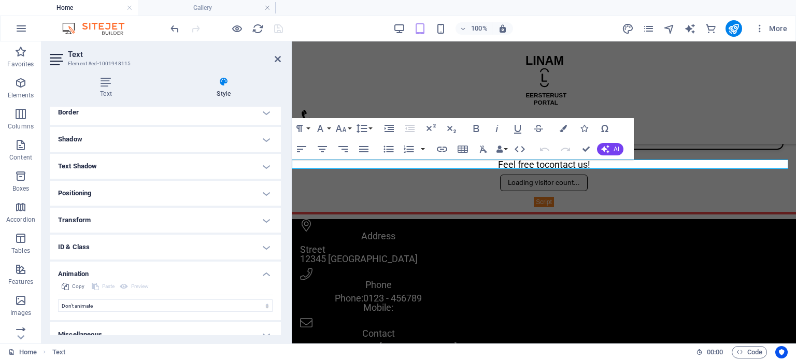
scroll to position [132, 0]
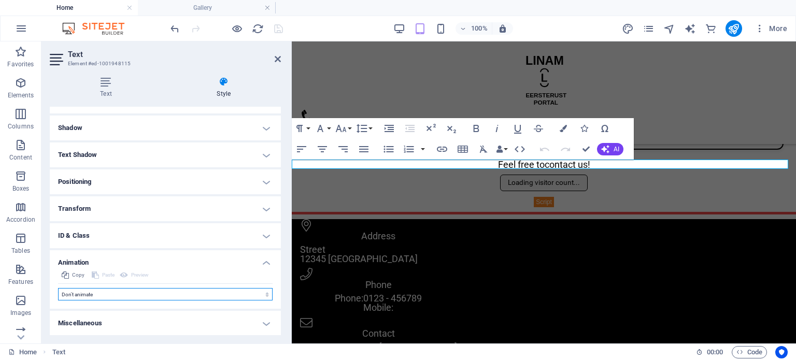
click at [93, 294] on select "Don't animate Show / Hide Slide up/down Zoom in/out Slide left to right Slide r…" at bounding box center [165, 294] width 215 height 12
select select "move-left-to-right"
click at [58, 288] on select "Don't animate Show / Hide Slide up/down Zoom in/out Slide left to right Slide r…" at bounding box center [165, 294] width 215 height 12
select select "scroll"
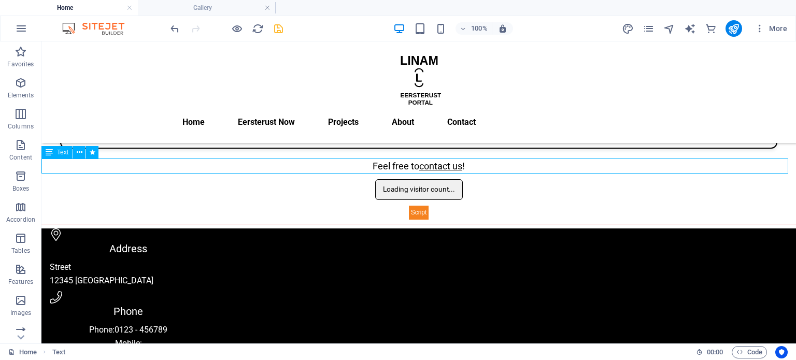
click at [377, 163] on div "Feel free to contact us !" at bounding box center [418, 166] width 755 height 15
select select "move-left-to-right"
select select "s"
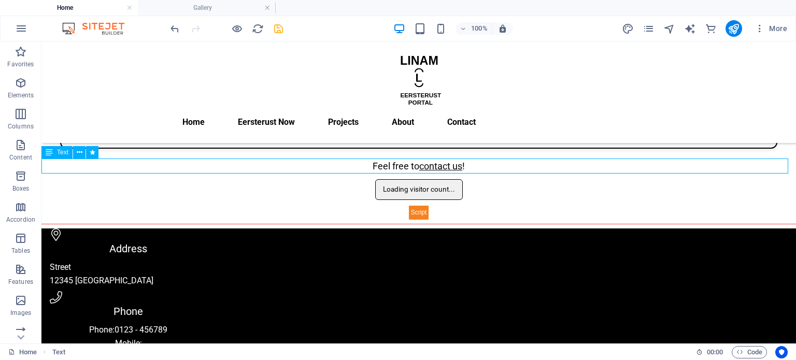
select select "scroll"
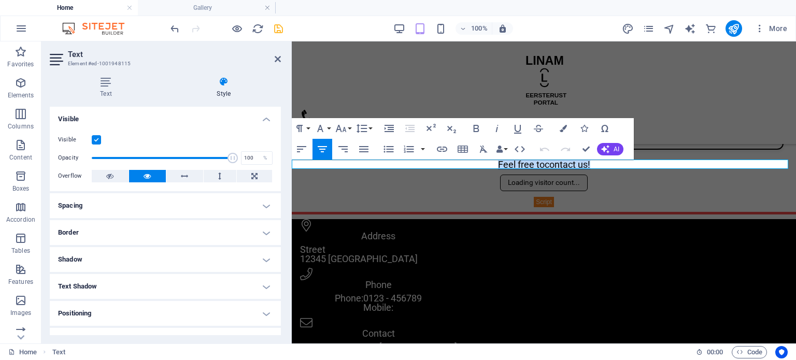
drag, startPoint x: 593, startPoint y: 161, endPoint x: 479, endPoint y: 163, distance: 114.5
click at [479, 163] on p "Feel free to contact us !" at bounding box center [544, 164] width 504 height 9
click at [343, 129] on icon "button" at bounding box center [341, 128] width 12 height 12
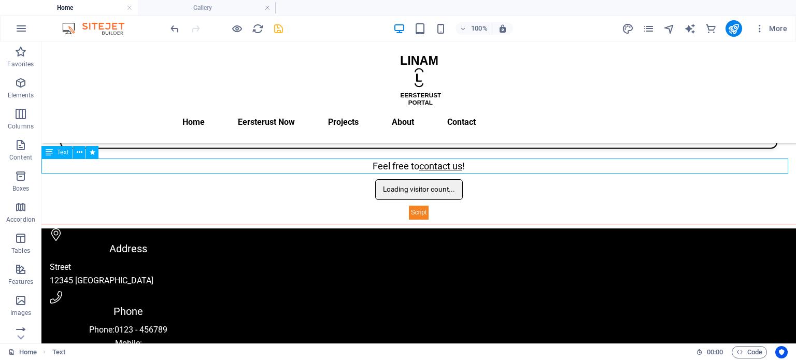
scroll to position [0, 0]
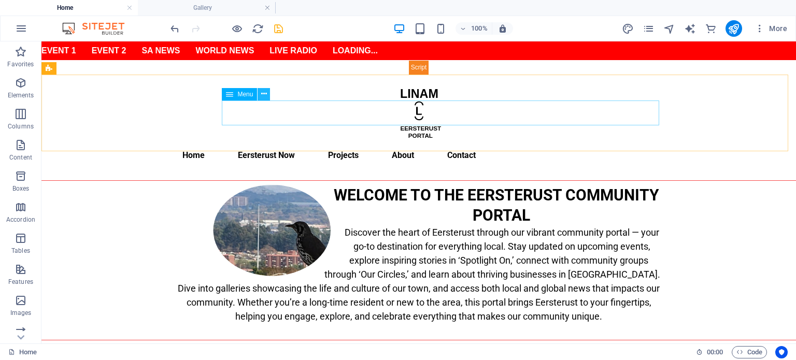
click at [267, 95] on button at bounding box center [264, 94] width 12 height 12
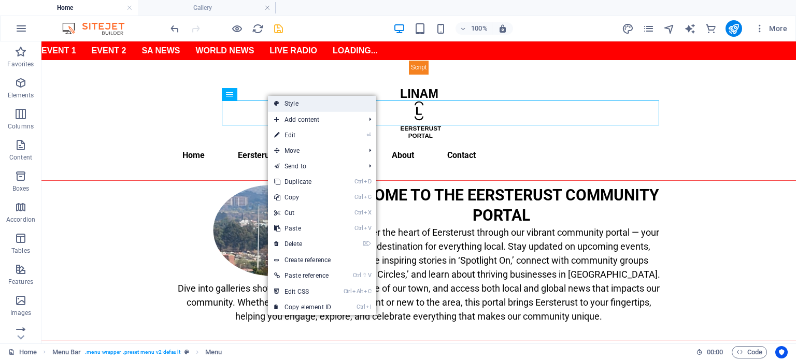
click at [305, 106] on link "Style" at bounding box center [322, 104] width 108 height 16
select select "rem"
select select "preset-menu-v2-default"
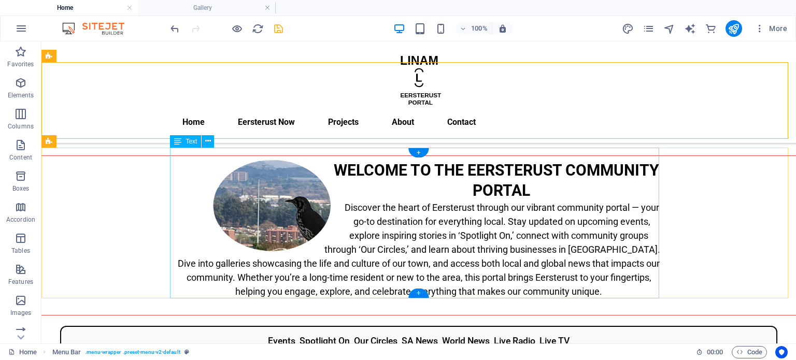
scroll to position [207, 0]
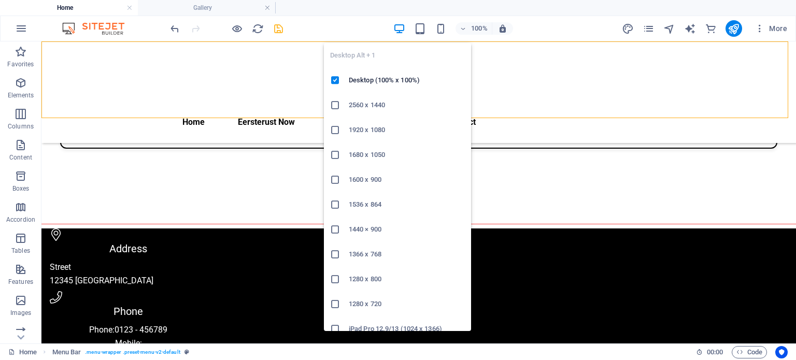
click at [399, 26] on icon "button" at bounding box center [399, 29] width 12 height 12
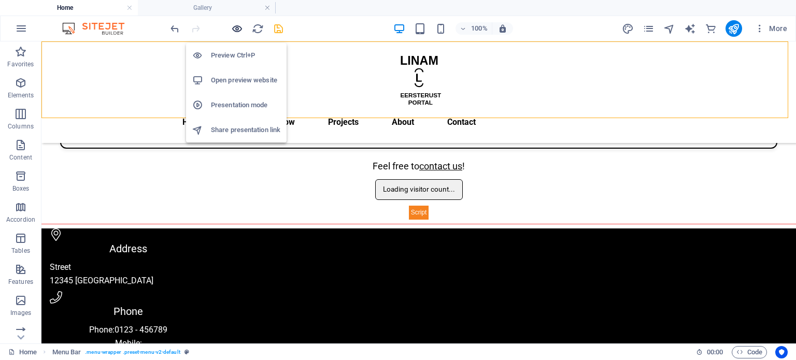
click at [236, 28] on icon "button" at bounding box center [237, 29] width 12 height 12
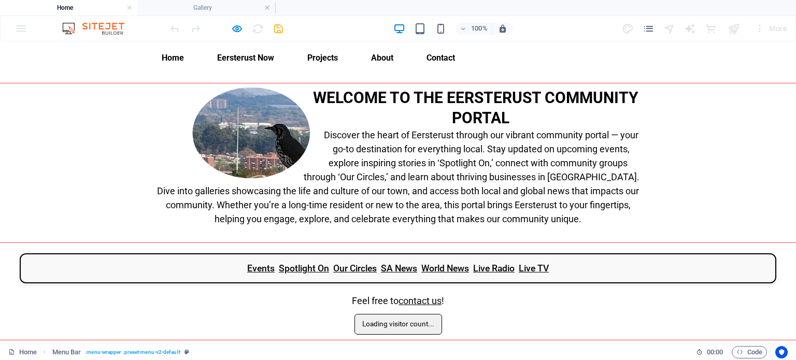
scroll to position [0, 0]
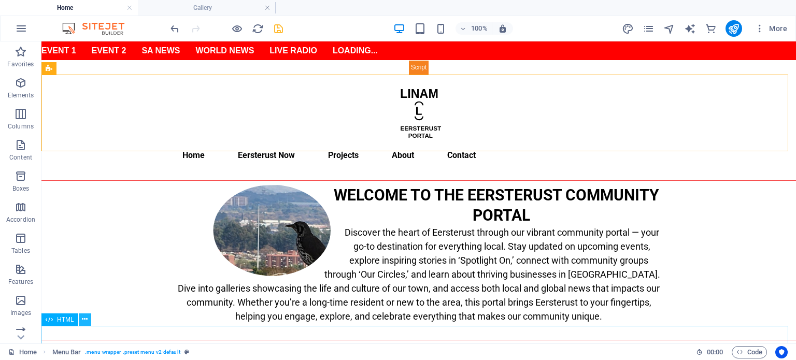
click at [82, 322] on icon at bounding box center [85, 319] width 6 height 11
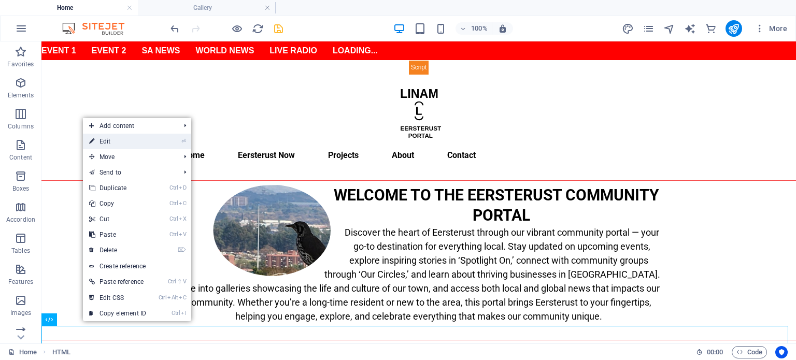
click at [129, 143] on link "⏎ Edit" at bounding box center [117, 142] width 69 height 16
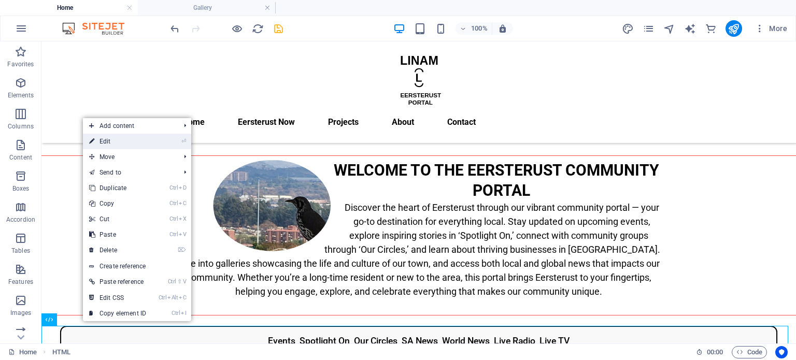
scroll to position [232, 0]
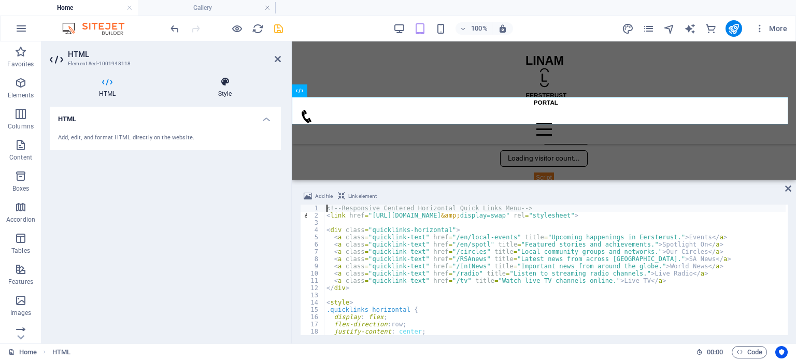
click at [223, 83] on icon at bounding box center [225, 82] width 112 height 10
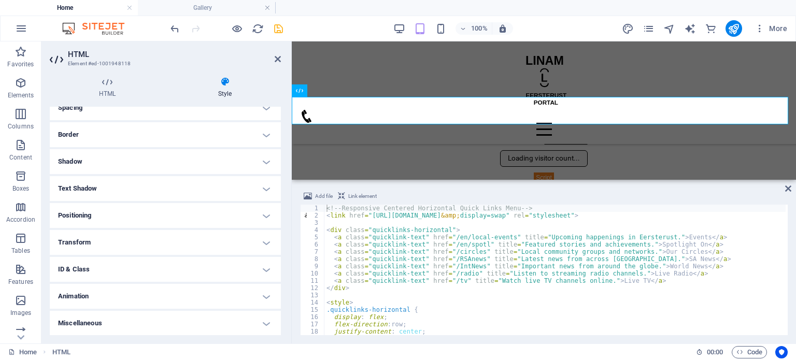
scroll to position [0, 0]
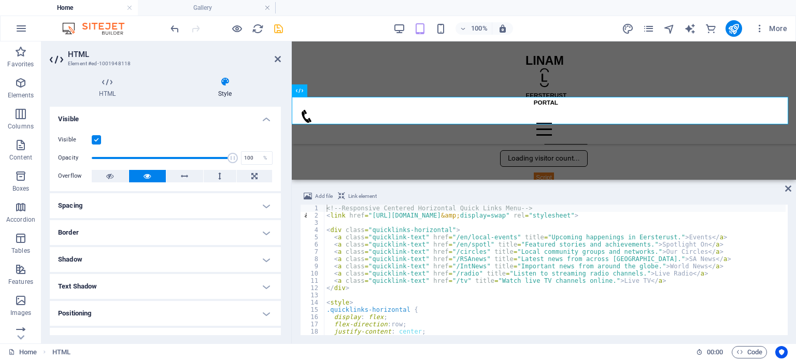
click at [103, 234] on h4 "Border" at bounding box center [165, 232] width 231 height 25
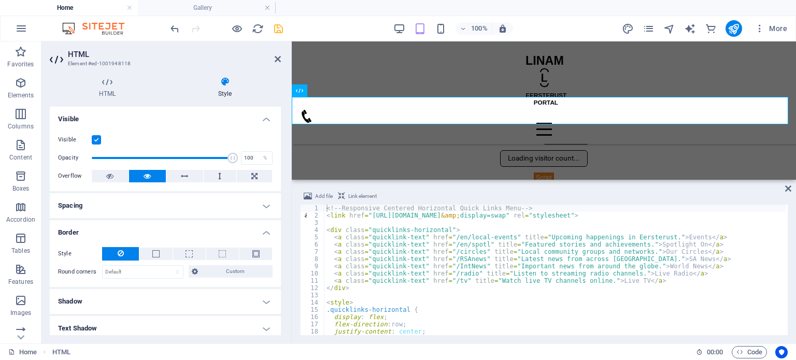
click at [103, 306] on h4 "Shadow" at bounding box center [165, 301] width 231 height 25
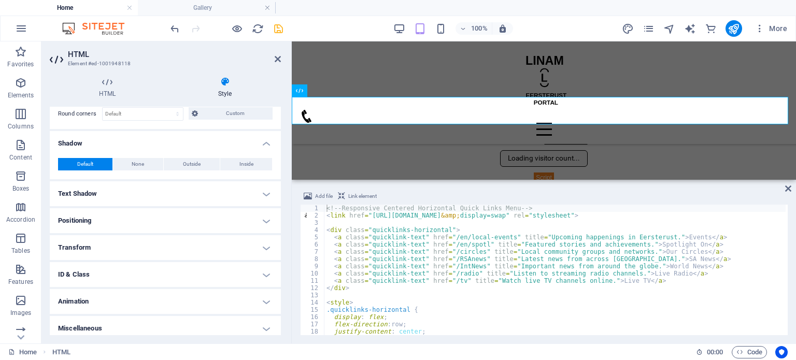
scroll to position [163, 0]
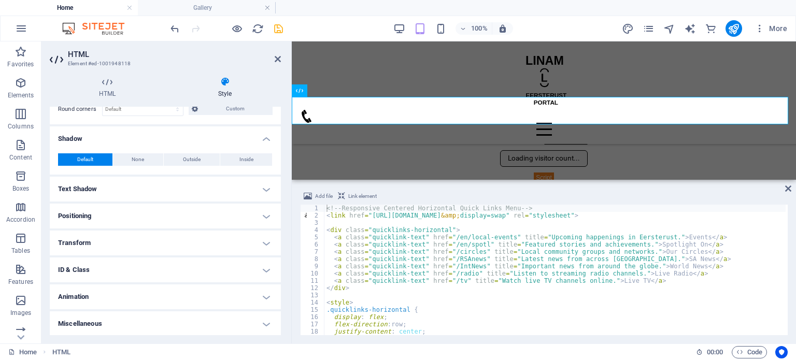
click at [89, 212] on h4 "Positioning" at bounding box center [165, 216] width 231 height 25
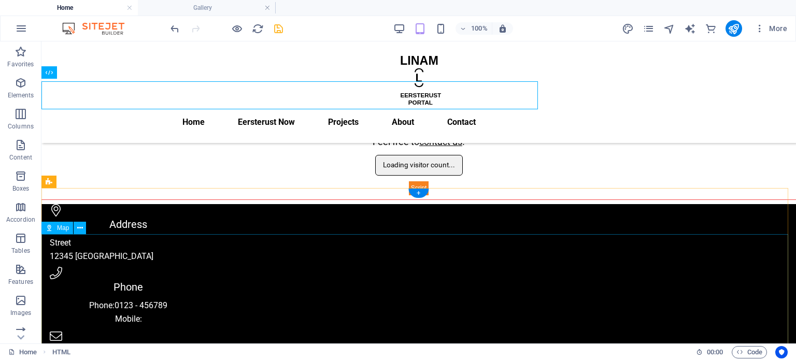
scroll to position [247, 0]
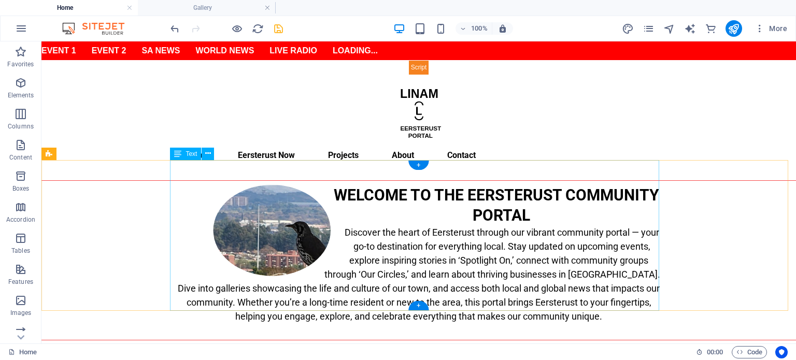
scroll to position [207, 0]
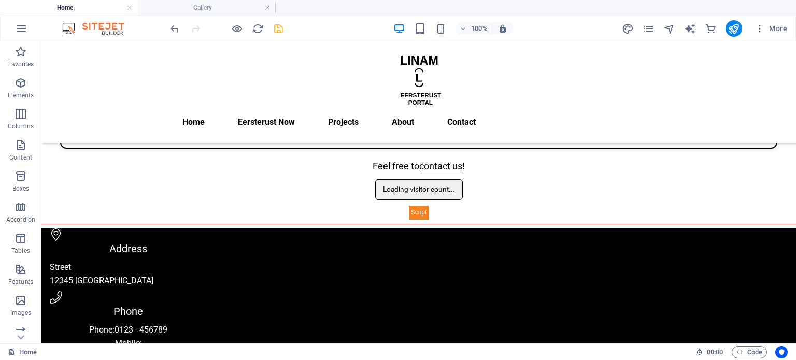
click at [427, 26] on div "100%" at bounding box center [453, 28] width 120 height 17
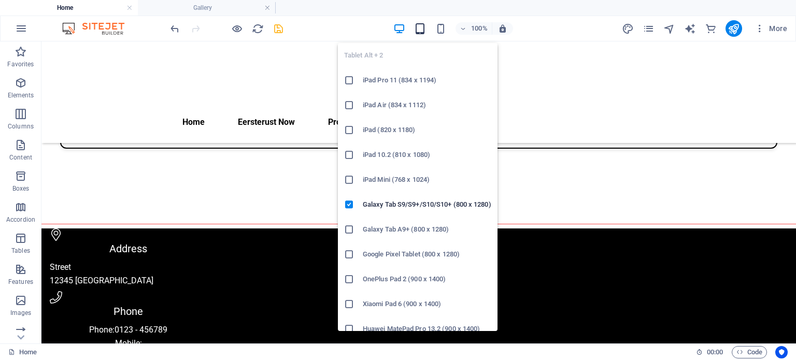
click at [424, 26] on icon "button" at bounding box center [420, 29] width 12 height 12
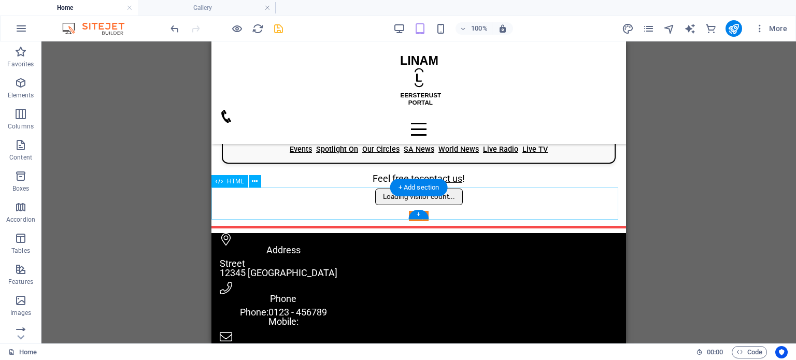
scroll to position [0, 0]
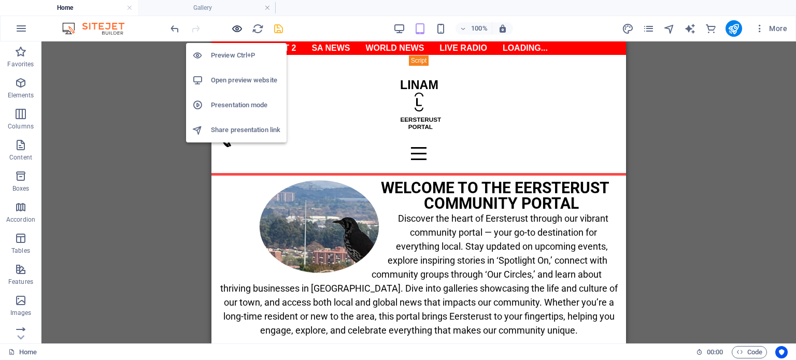
click at [231, 26] on icon "button" at bounding box center [237, 29] width 12 height 12
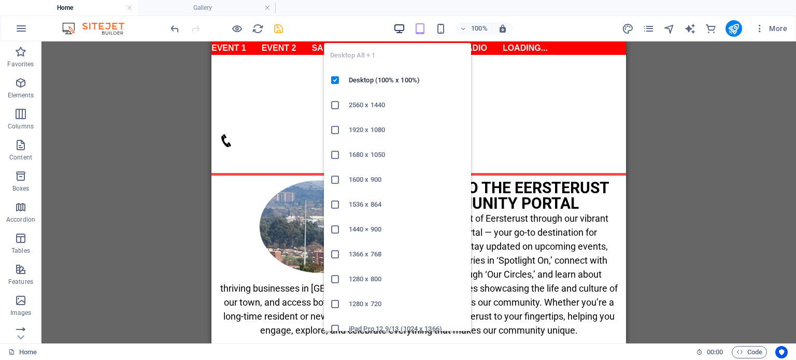
click at [400, 30] on icon "button" at bounding box center [399, 29] width 12 height 12
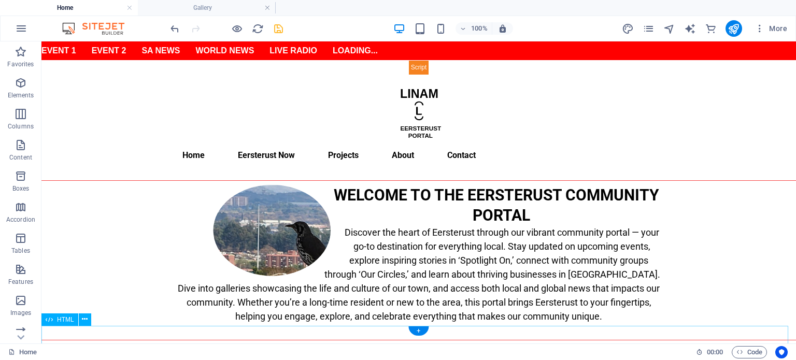
click at [368, 351] on div "Events Spotlight On Our Circles SA News World News Live Radio Live TV" at bounding box center [418, 366] width 755 height 31
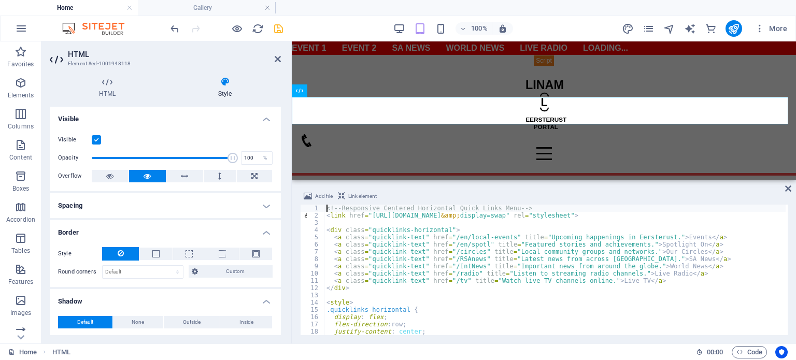
scroll to position [232, 0]
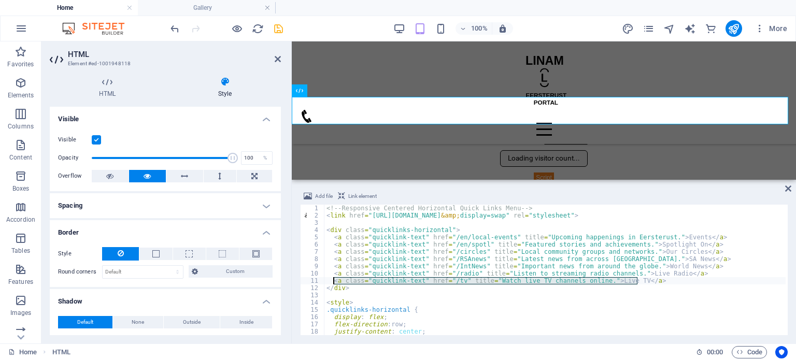
drag, startPoint x: 652, startPoint y: 283, endPoint x: 332, endPoint y: 281, distance: 320.3
click at [332, 281] on div "<!-- Responsive Centered Horizontal Quick Links Menu --> < link href = "https:/…" at bounding box center [555, 277] width 462 height 145
type textarea "<a class="quicklink-text" href="/tv" title="Watch live TV channels online.">Liv…"
click at [649, 281] on div "<!-- Responsive Centered Horizontal Quick Links Menu --> < link href = "https:/…" at bounding box center [554, 270] width 461 height 131
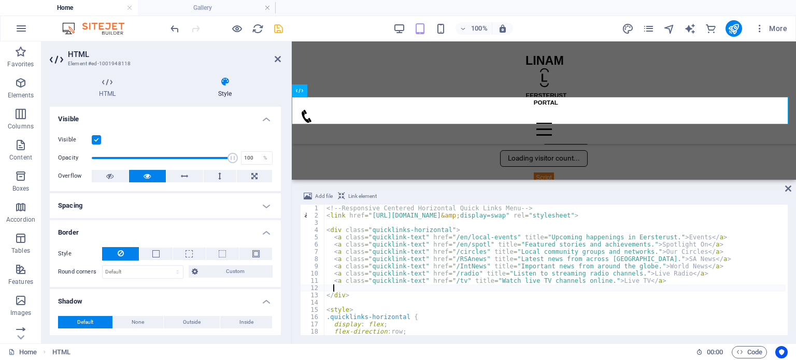
paste textarea "<a class="quicklink-text" href="/tv" title="Watch live TV channels online.">Liv…"
type textarea "<a class="quicklink-text" href="/tv" title="Watch live TV channels online.">Liv…"
paste textarea "<a class="quicklink-text" href="/tv" title="Watch live TV channels online.">Liv…"
type textarea "<a class="quicklink-text" href="/tv" title="Watch live TV channels online.">Liv…"
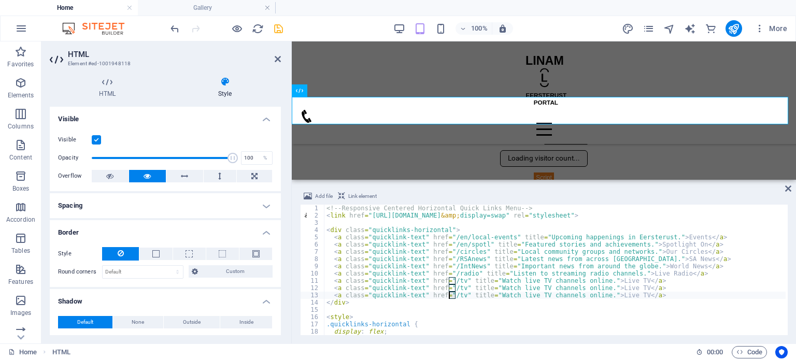
drag, startPoint x: 456, startPoint y: 294, endPoint x: 450, endPoint y: 295, distance: 5.2
click at [450, 295] on div "<!-- Responsive Centered Horizontal Quick Links Menu --> < link href = "https:/…" at bounding box center [555, 277] width 462 height 145
click at [475, 308] on div "<!-- Responsive Centered Horizontal Quick Links Menu --> < link href = "https:/…" at bounding box center [555, 277] width 462 height 145
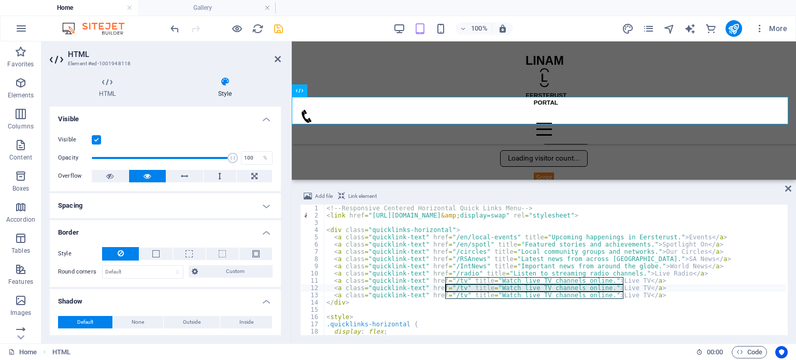
drag, startPoint x: 622, startPoint y: 286, endPoint x: 446, endPoint y: 288, distance: 176.2
click at [446, 288] on div "<!-- Responsive Centered Horizontal Quick Links Menu --> < link href = "https:/…" at bounding box center [555, 277] width 462 height 145
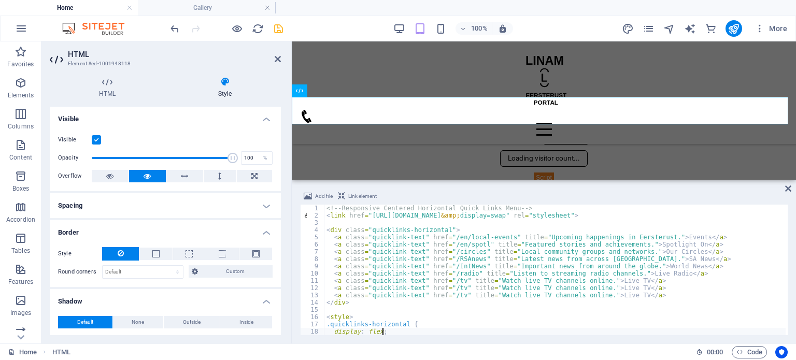
click at [612, 331] on div "<!-- Responsive Centered Horizontal Quick Links Menu --> < link href = "https:/…" at bounding box center [555, 277] width 462 height 145
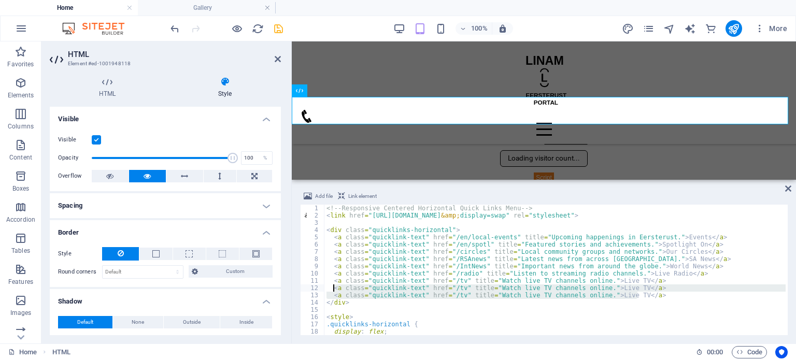
drag, startPoint x: 645, startPoint y: 295, endPoint x: 333, endPoint y: 291, distance: 312.0
click at [333, 291] on div "<!-- Responsive Centered Horizontal Quick Links Menu --> < link href = "https:/…" at bounding box center [555, 277] width 462 height 145
click at [515, 324] on div "<!-- Responsive Centered Horizontal Quick Links Menu --> < link href = "https:/…" at bounding box center [555, 277] width 462 height 145
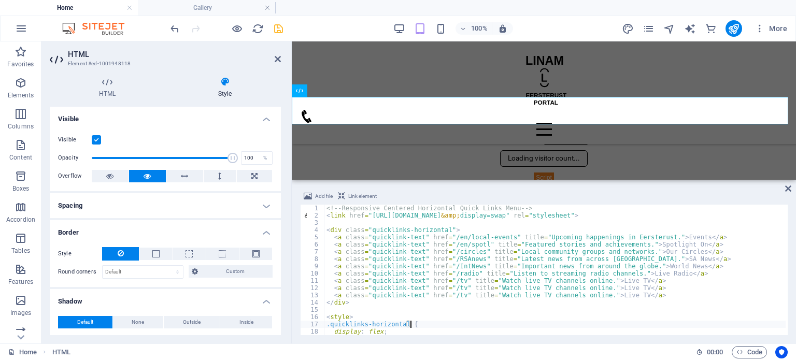
click at [644, 288] on div "<!-- Responsive Centered Horizontal Quick Links Menu --> < link href = "https:/…" at bounding box center [555, 277] width 462 height 145
type textarea "<a class="quicklink-text" href="/tv" title="Watch live TV channels online.">Liv…"
click at [653, 281] on div "<!-- Responsive Centered Horizontal Quick Links Menu --> < link href = "https:/…" at bounding box center [555, 277] width 462 height 145
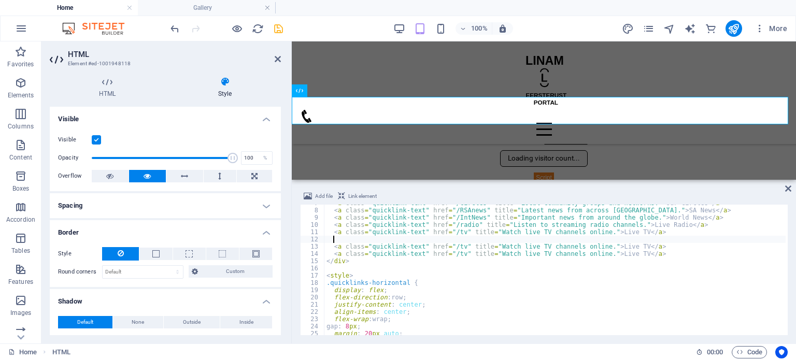
scroll to position [49, 0]
click at [537, 283] on div "< a class = "quicklink-text" href = "/circles" title = "Local community groups …" at bounding box center [555, 272] width 462 height 145
drag, startPoint x: 590, startPoint y: 252, endPoint x: 488, endPoint y: 254, distance: 102.1
click at [487, 254] on div "< a class = "quicklink-text" href = "/circles" title = "Local community groups …" at bounding box center [555, 272] width 462 height 145
click at [758, 29] on icon "button" at bounding box center [760, 28] width 10 height 10
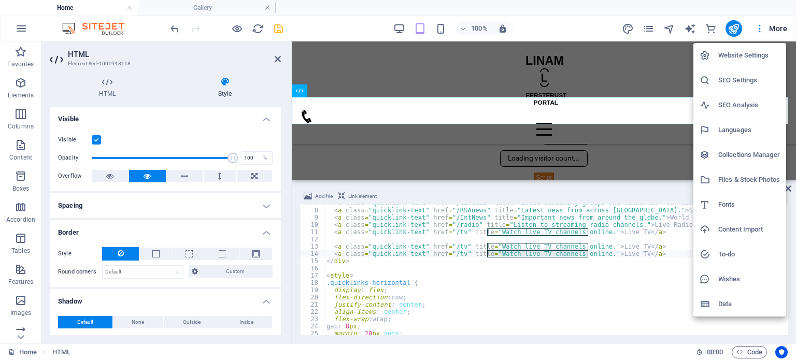
click at [651, 27] on div at bounding box center [398, 180] width 796 height 360
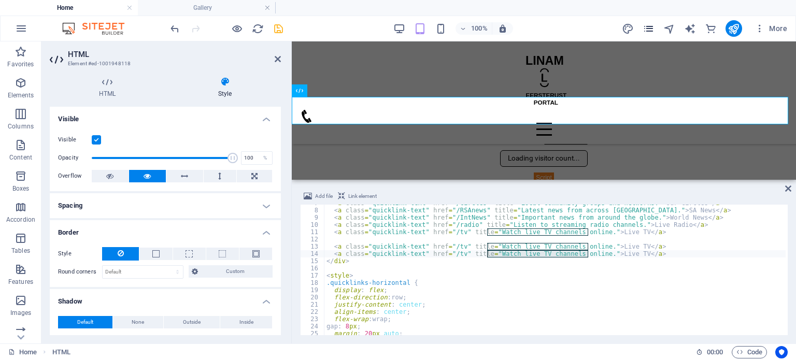
click at [650, 27] on icon "pages" at bounding box center [649, 29] width 12 height 12
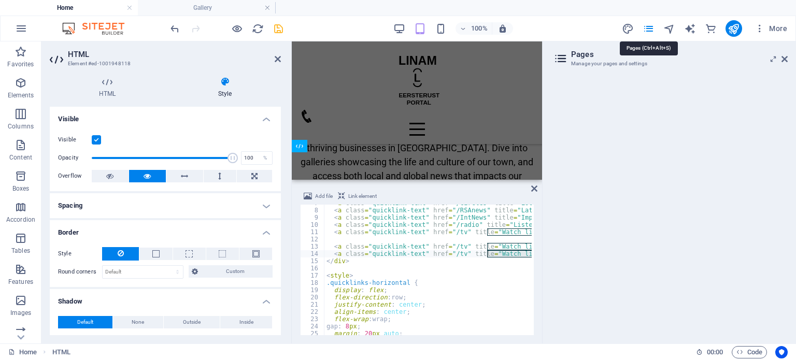
scroll to position [361, 0]
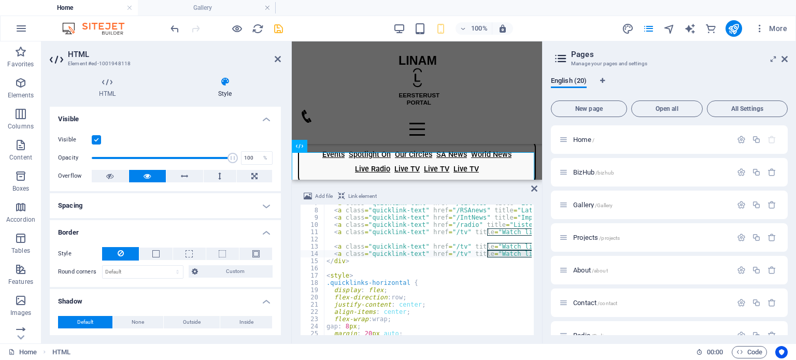
type textarea "display: flex;"
click at [465, 291] on div "< a class = "quicklink-text" href = "/circles" title = "Local community groups …" at bounding box center [555, 272] width 462 height 145
click at [479, 272] on div "< a class = "quicklink-text" href = "/circles" title = "Local community groups …" at bounding box center [555, 272] width 462 height 145
drag, startPoint x: 455, startPoint y: 252, endPoint x: 450, endPoint y: 253, distance: 5.3
click at [450, 253] on div "< a class = "quicklink-text" href = "/circles" title = "Local community groups …" at bounding box center [555, 272] width 462 height 145
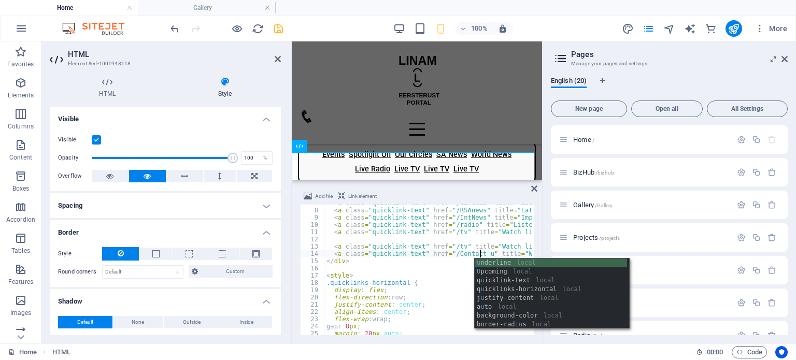
scroll to position [0, 12]
type textarea "<a class="quicklink-text" href="/Contact us" title="Watch live TV channels onli…"
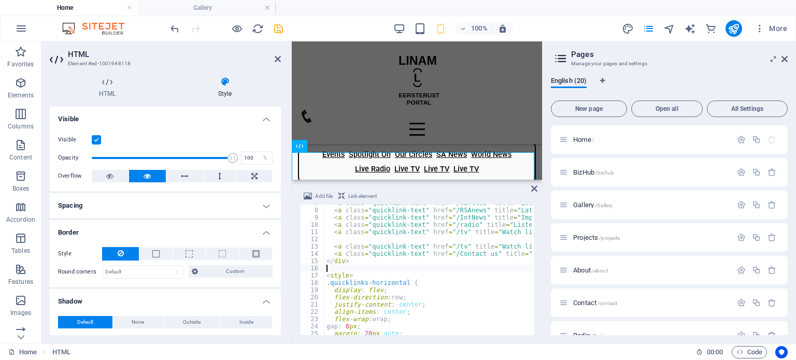
click at [444, 269] on div "< a class = "quicklink-text" href = "/circles" title = "Local community groups …" at bounding box center [555, 272] width 462 height 145
drag, startPoint x: 460, startPoint y: 244, endPoint x: 423, endPoint y: 246, distance: 36.8
click at [423, 246] on div "< a class = "quicklink-text" href = "/circles" title = "Local community groups …" at bounding box center [555, 272] width 462 height 145
click at [498, 279] on div "< a class = "quicklink-text" href = "/circles" title = "Local community groups …" at bounding box center [555, 272] width 462 height 145
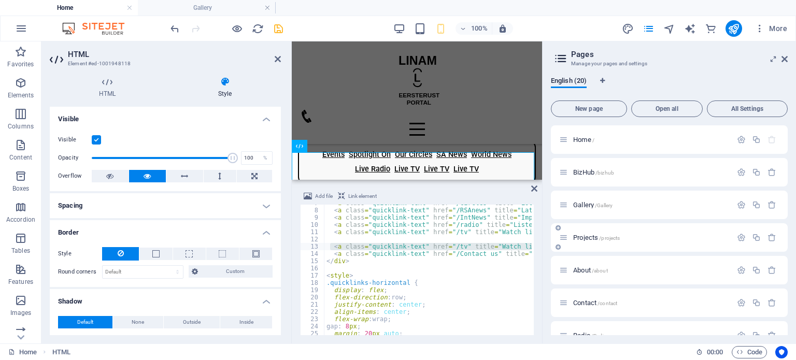
drag, startPoint x: 331, startPoint y: 248, endPoint x: 604, endPoint y: 248, distance: 273.1
click at [604, 248] on div "Home Gallery Favorites Elements Columns Content Boxes Accordion Tables Features…" at bounding box center [398, 192] width 796 height 302
type textarea "<a class="quicklink-text" href="/tv" title="Watch live TV channels online.">Liv…"
click at [394, 266] on div "< a class = "quicklink-text" href = "/circles" title = "Local community groups …" at bounding box center [521, 272] width 395 height 145
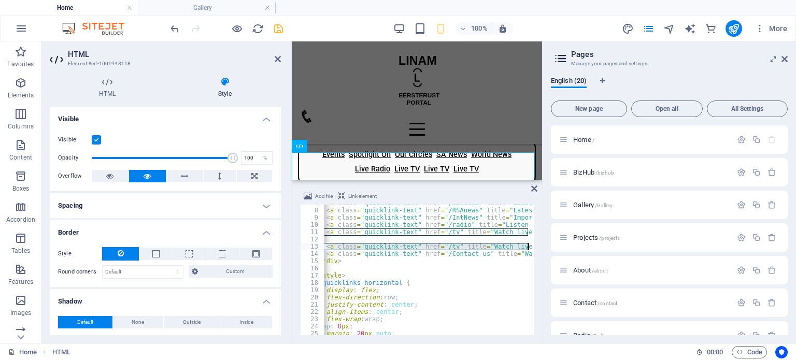
scroll to position [0, 109]
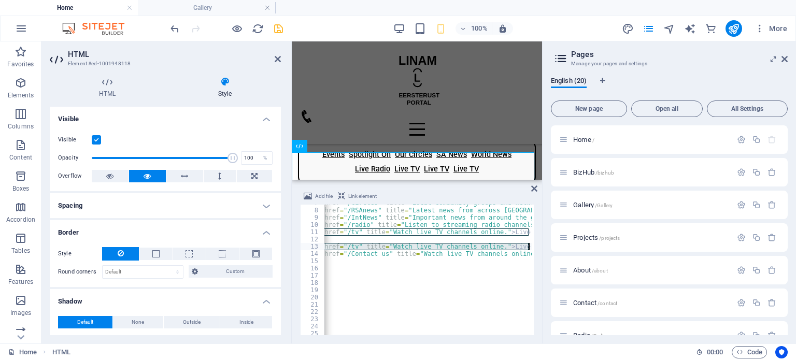
drag, startPoint x: 330, startPoint y: 246, endPoint x: 549, endPoint y: 246, distance: 219.2
click at [549, 246] on div "Home Gallery Favorites Elements Columns Content Boxes Accordion Tables Features…" at bounding box center [398, 192] width 796 height 302
paste textarea "<span class="quicklink-text">L </span"
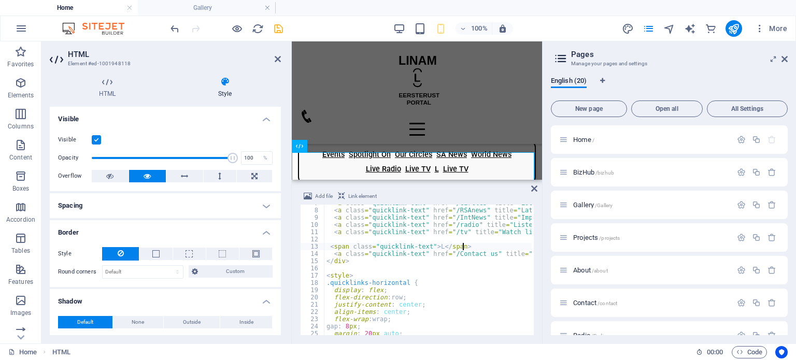
scroll to position [0, 0]
click at [432, 246] on div "< a class = "quicklink-text" href = "/circles" title = "Local community groups …" at bounding box center [521, 271] width 395 height 143
click at [453, 251] on div "< a class = "quicklink-text" href = "/circles" title = "Local community groups …" at bounding box center [521, 271] width 395 height 143
type textarea "<a class="quicklink-text" href="/Contact us" title="Watch live TV channels onli…"
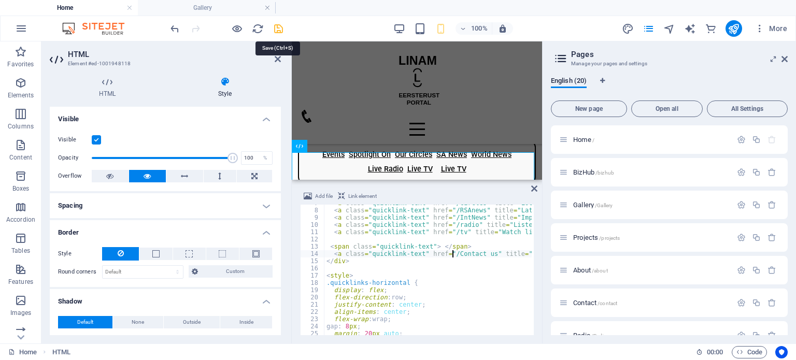
click at [277, 29] on icon "save" at bounding box center [279, 29] width 12 height 12
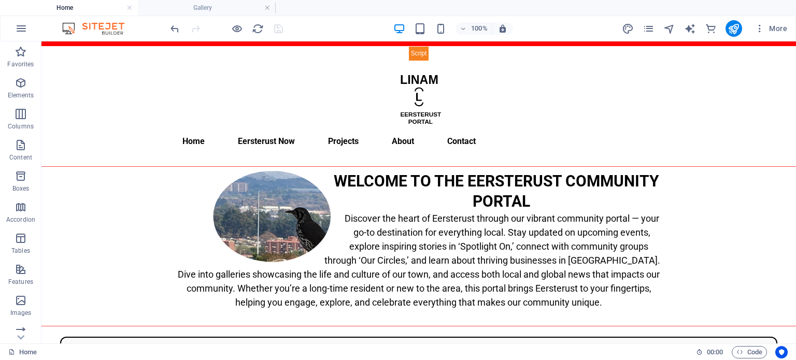
scroll to position [0, 0]
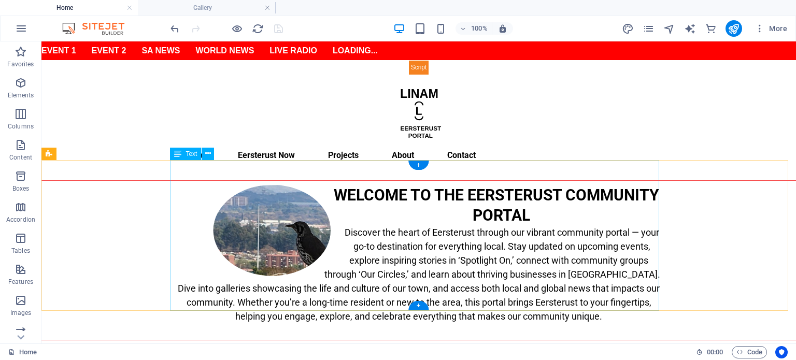
click at [400, 259] on div "WELCOME TO THE EERSTERUST COMMUNITY PORTAL Discover the heart of Eersterust thr…" at bounding box center [418, 260] width 489 height 151
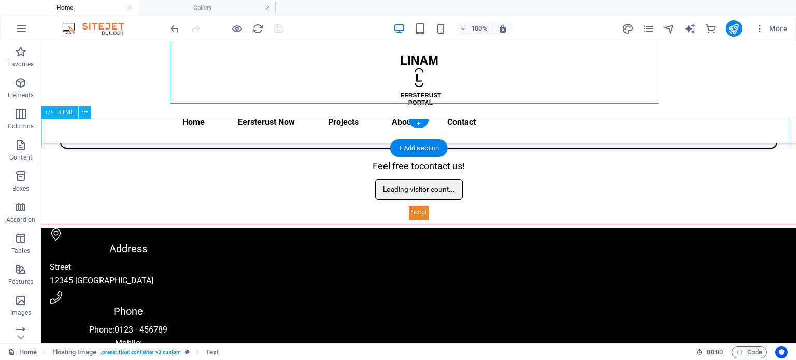
click at [263, 132] on div "Events Spotlight On Our Circles SA News World News Live Radio Live TV Live TV" at bounding box center [418, 134] width 755 height 31
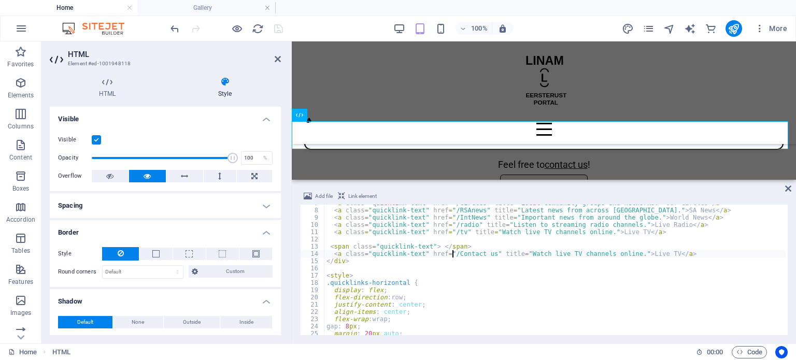
scroll to position [18, 0]
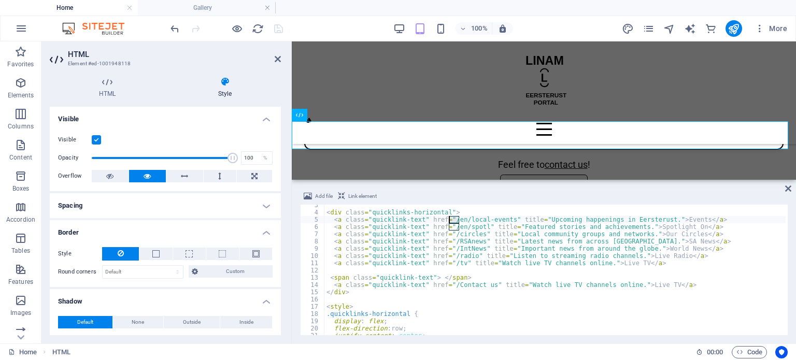
drag, startPoint x: 459, startPoint y: 219, endPoint x: 450, endPoint y: 220, distance: 8.9
click at [450, 220] on div "< div class = "quicklinks-horizontal" > < a class = "quicklink-text" href = "/e…" at bounding box center [554, 274] width 461 height 145
drag, startPoint x: 458, startPoint y: 228, endPoint x: 449, endPoint y: 228, distance: 8.8
click at [449, 228] on div "< div class = "quicklinks-horizontal" > < a class = "quicklink-text" href = "/l…" at bounding box center [554, 274] width 461 height 145
click at [481, 312] on div "< div class = "quicklinks-horizontal" > < a class = "quicklink-text" href = "/l…" at bounding box center [554, 274] width 461 height 145
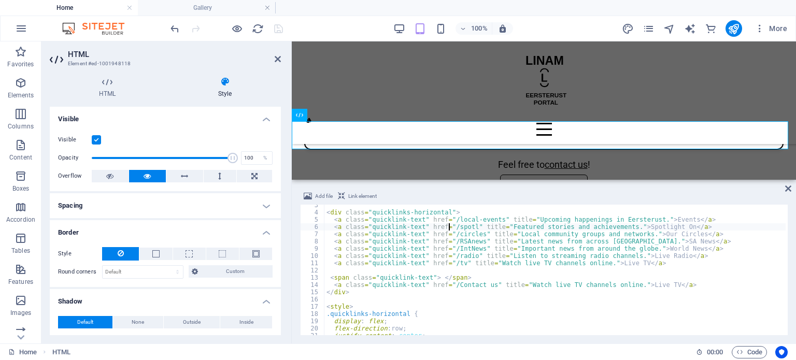
type textarea ".quicklinks-horizontal {"
click at [739, 31] on icon "publish" at bounding box center [734, 29] width 12 height 12
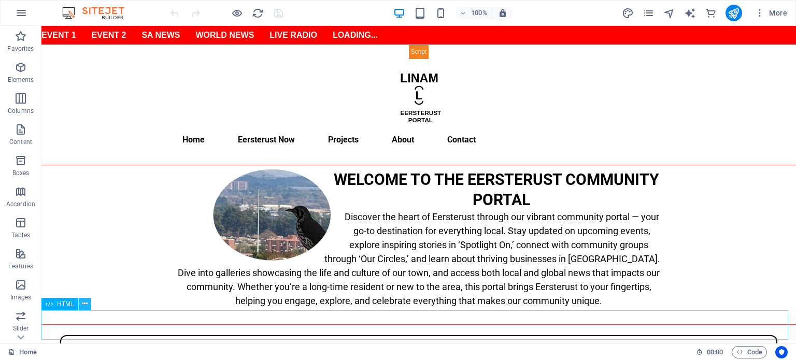
click at [84, 304] on icon at bounding box center [85, 304] width 6 height 11
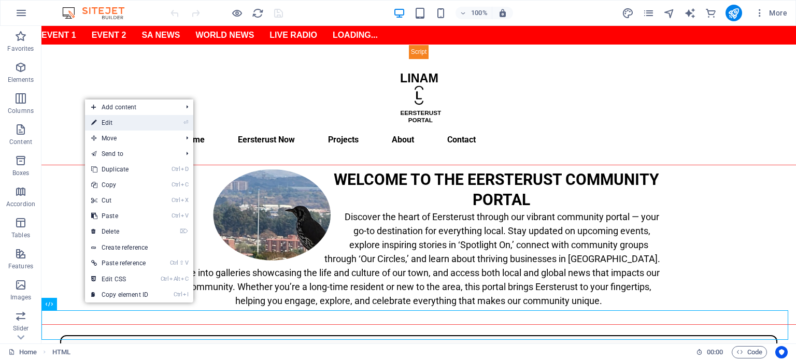
click at [131, 124] on link "⏎ Edit" at bounding box center [119, 123] width 69 height 16
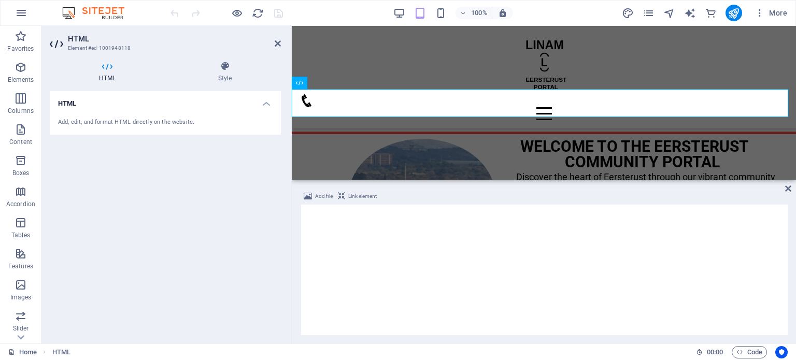
scroll to position [224, 0]
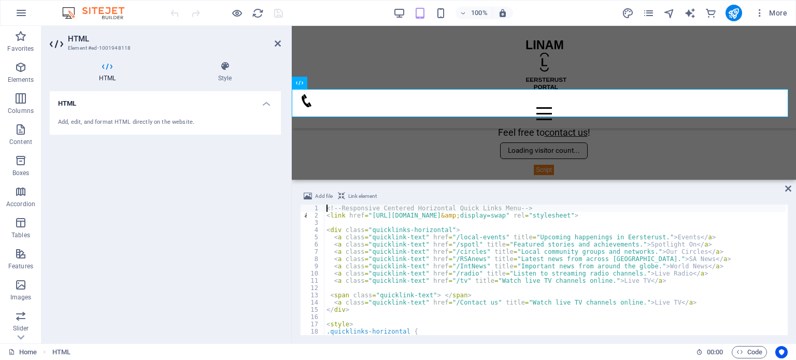
click at [485, 295] on div "<!-- Responsive Centered Horizontal Quick Links Menu --> < link href = "https:/…" at bounding box center [555, 277] width 462 height 145
click at [385, 304] on div "<!-- Responsive Centered Horizontal Quick Links Menu --> < link href = "https:/…" at bounding box center [555, 277] width 462 height 145
click at [359, 312] on div "<!-- Responsive Centered Horizontal Quick Links Menu --> < link href = "https:/…" at bounding box center [555, 277] width 462 height 145
drag, startPoint x: 483, startPoint y: 294, endPoint x: 327, endPoint y: 292, distance: 156.0
click at [327, 292] on div "<!-- Responsive Centered Horizontal Quick Links Menu --> < link href = "https:/…" at bounding box center [555, 277] width 462 height 145
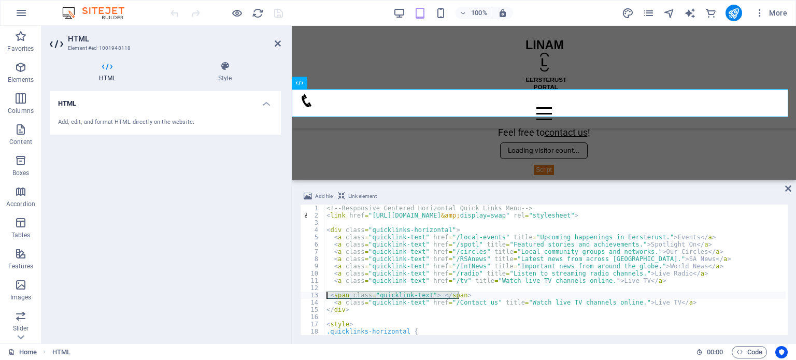
type textarea "<span class="quicklink-text"> </span>"
click at [369, 296] on div "<!-- Responsive Centered Horizontal Quick Links Menu --> < link href = "https:/…" at bounding box center [555, 277] width 462 height 145
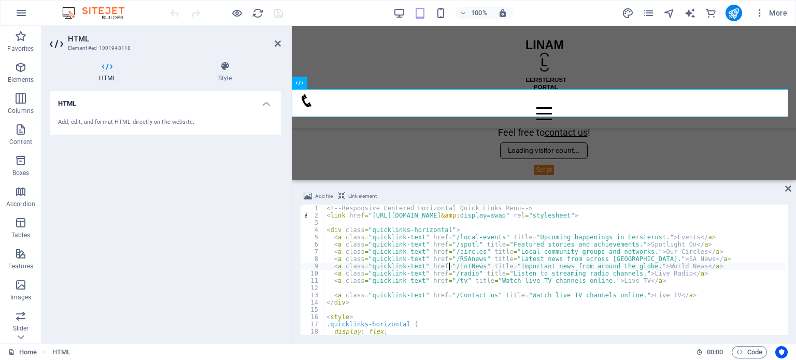
click at [449, 265] on div "<!-- Responsive Centered Horizontal Quick Links Menu --> < link href = "https:/…" at bounding box center [555, 277] width 462 height 145
type textarea "<a class="quicklink-text" href="/IntNews" title="Important news from around the…"
click at [788, 190] on icon at bounding box center [788, 188] width 6 height 8
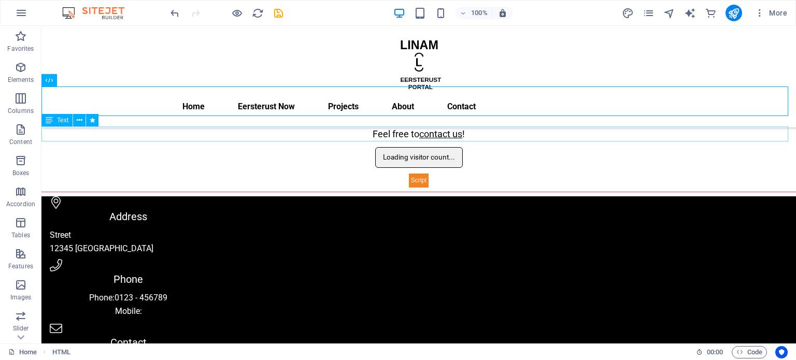
scroll to position [17, 0]
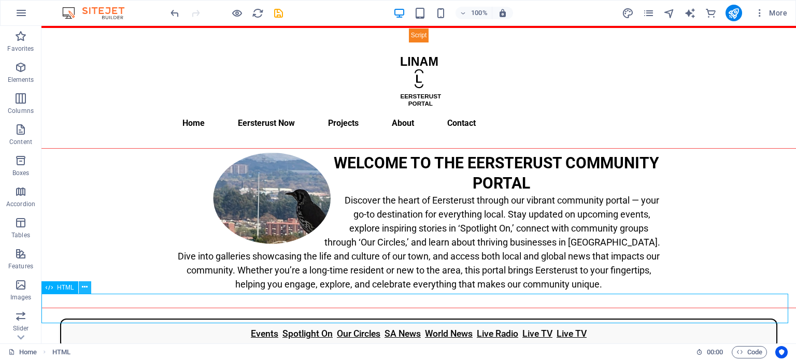
click at [86, 285] on icon at bounding box center [85, 287] width 6 height 11
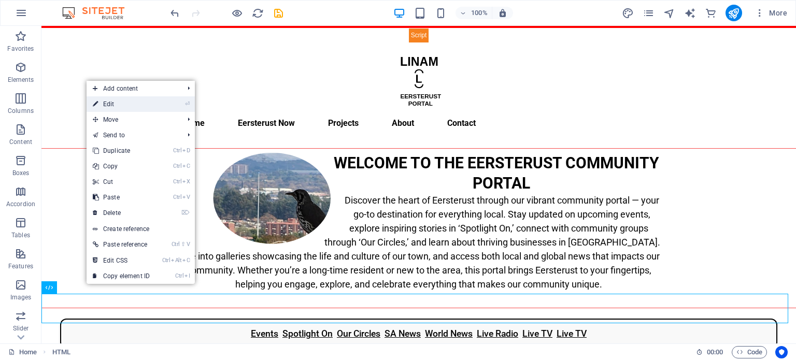
click at [137, 106] on link "⏎ Edit" at bounding box center [121, 104] width 69 height 16
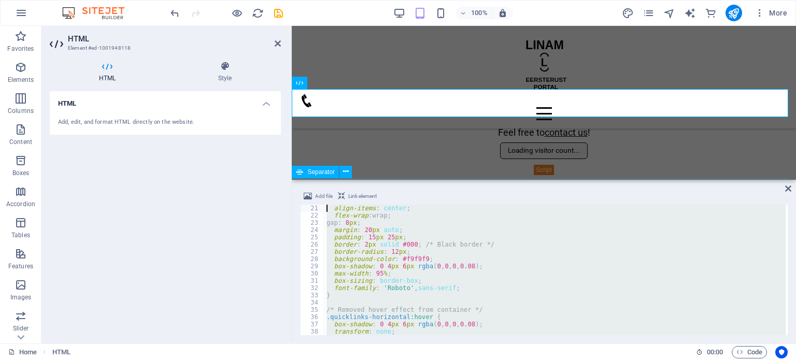
scroll to position [0, 0]
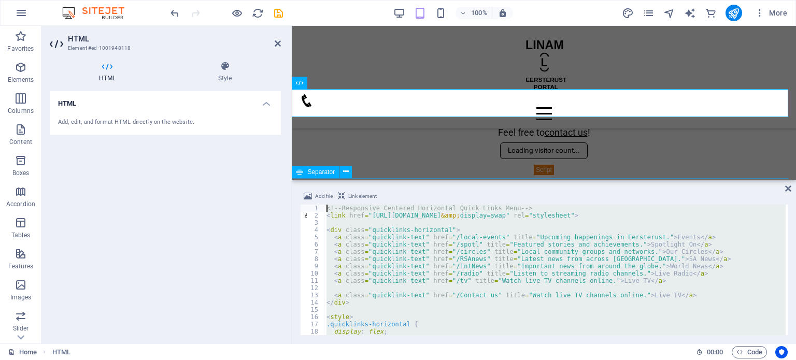
drag, startPoint x: 371, startPoint y: 317, endPoint x: 8, endPoint y: 153, distance: 398.5
click at [295, 167] on div "H4 Footer Heimdall Footer Heimdall Container Container Image Floating Image Map…" at bounding box center [544, 185] width 504 height 318
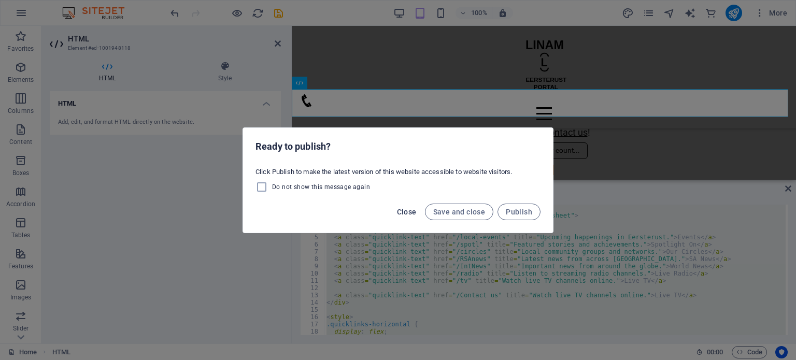
click at [409, 211] on span "Close" at bounding box center [407, 212] width 20 height 8
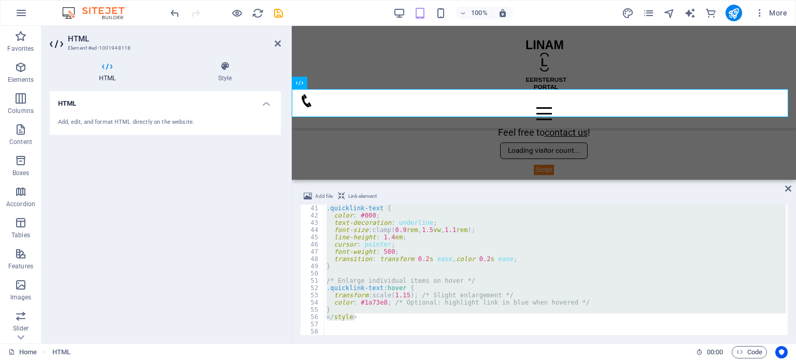
scroll to position [290, 0]
click at [363, 315] on div ".quicklink-text { color : #000 ; text-decoration : underline ; font-size : clam…" at bounding box center [554, 270] width 461 height 131
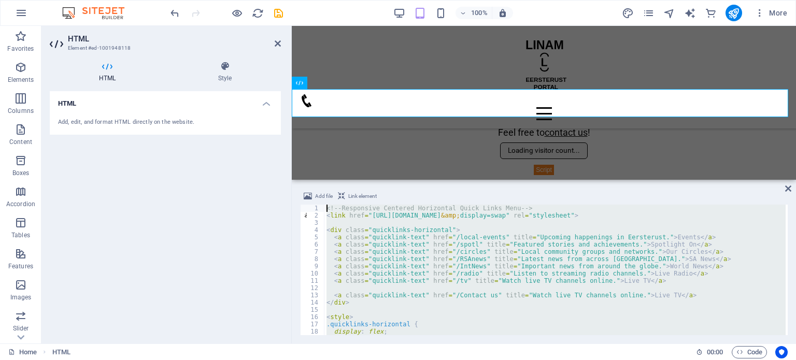
scroll to position [0, 0]
drag, startPoint x: 361, startPoint y: 319, endPoint x: 282, endPoint y: 160, distance: 177.3
click at [282, 160] on div "HTML Element #ed-1001948118 HTML Style HTML Add, edit, and format HTML directly…" at bounding box center [418, 185] width 755 height 318
paste textarea "/style"
type textarea "</style>"
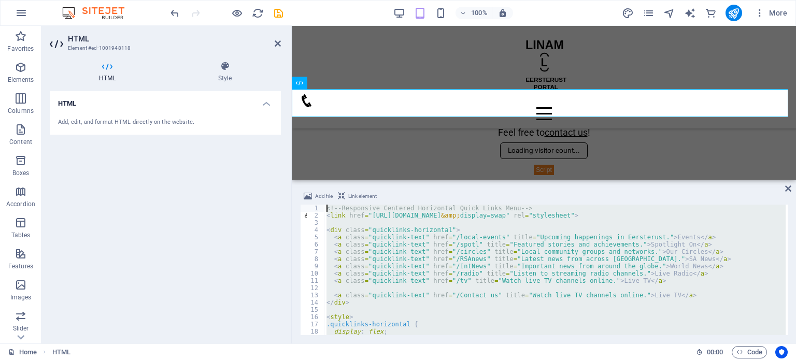
scroll to position [334, 0]
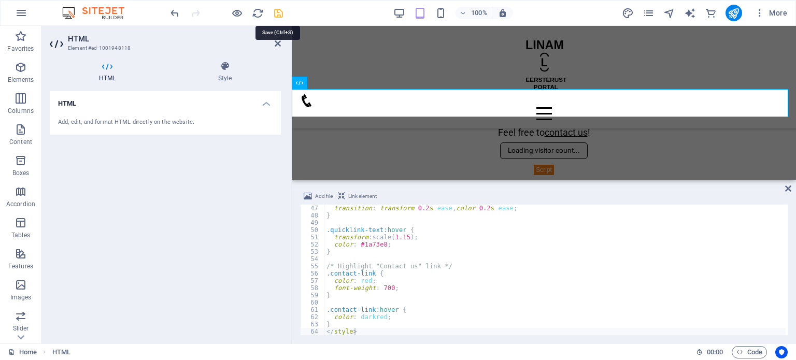
click at [280, 13] on icon "save" at bounding box center [279, 13] width 12 height 12
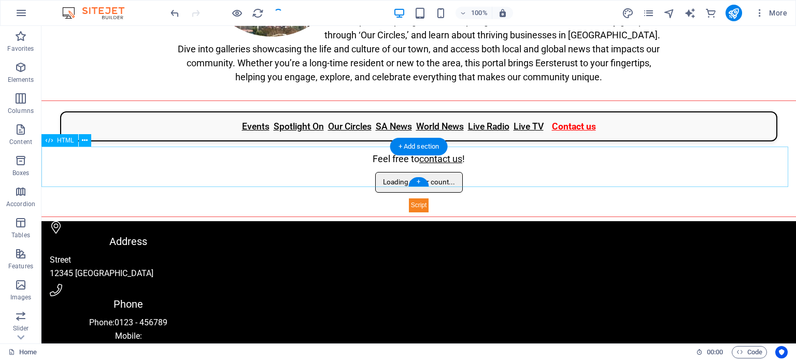
scroll to position [17, 0]
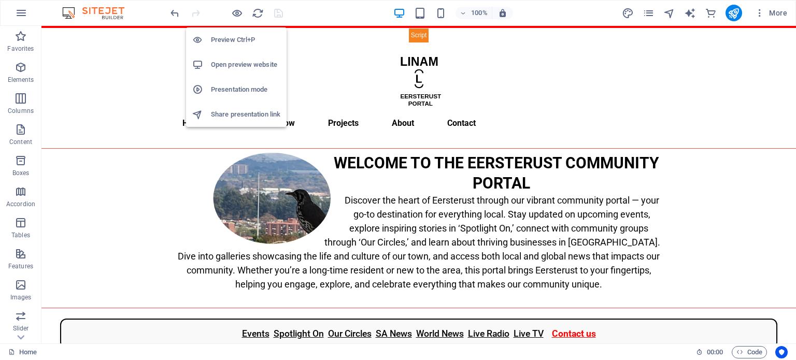
click at [236, 38] on h6 "Preview Ctrl+P" at bounding box center [245, 40] width 69 height 12
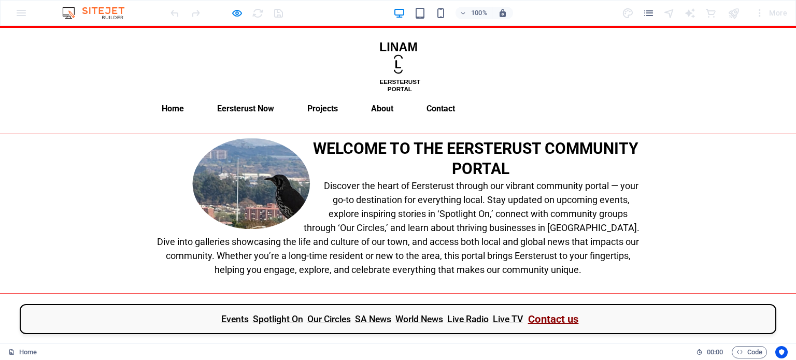
click at [553, 312] on link "Contact us" at bounding box center [553, 319] width 51 height 15
click at [506, 312] on link "Live TV" at bounding box center [507, 319] width 35 height 15
click at [460, 312] on link "Live Radio" at bounding box center [468, 319] width 48 height 15
click at [410, 312] on link "World News" at bounding box center [419, 319] width 55 height 15
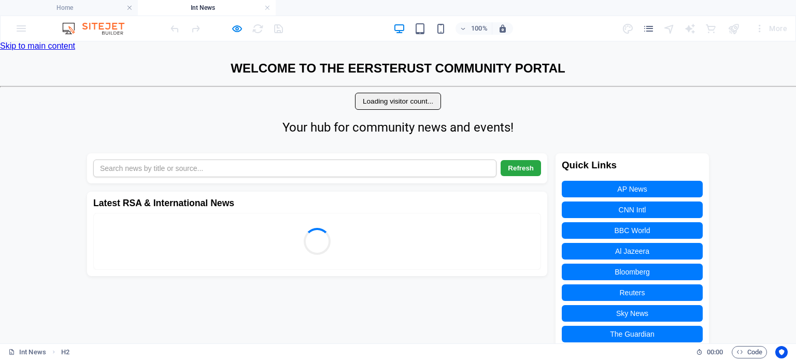
scroll to position [0, 0]
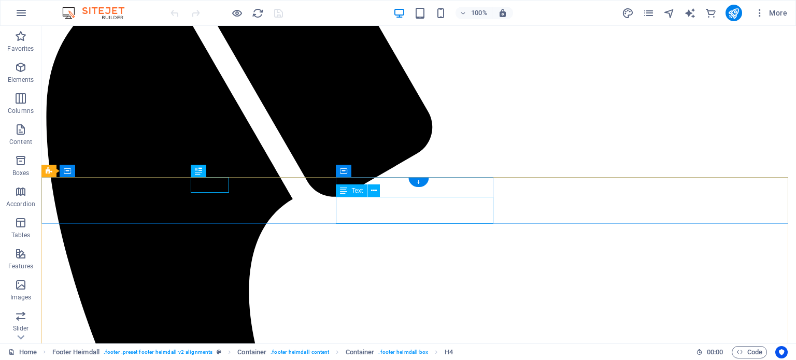
scroll to position [35, 0]
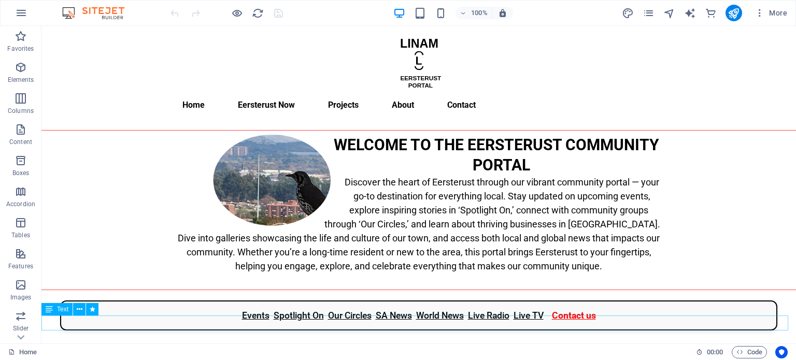
click at [65, 313] on div "Text" at bounding box center [56, 309] width 31 height 12
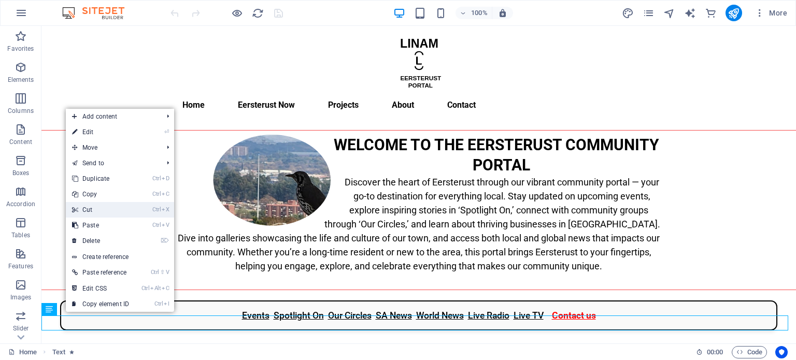
click at [108, 210] on link "Ctrl X Cut" at bounding box center [100, 210] width 69 height 16
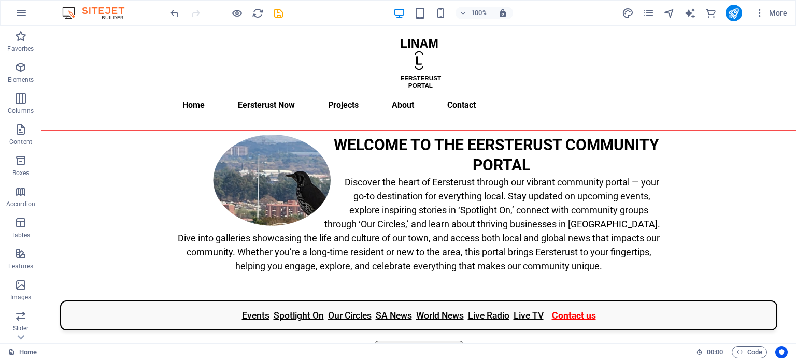
scroll to position [242, 0]
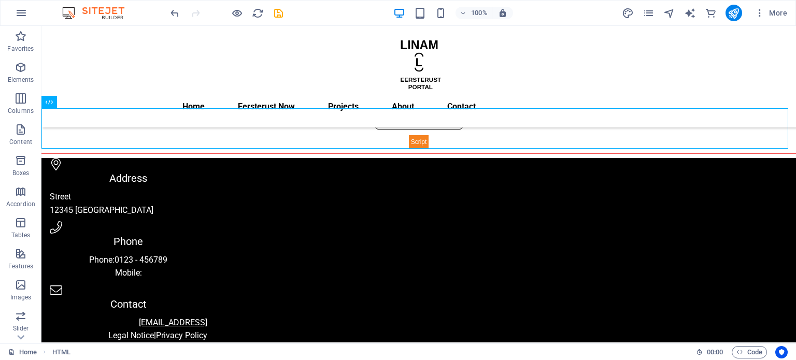
drag, startPoint x: 104, startPoint y: 126, endPoint x: 66, endPoint y: 152, distance: 46.3
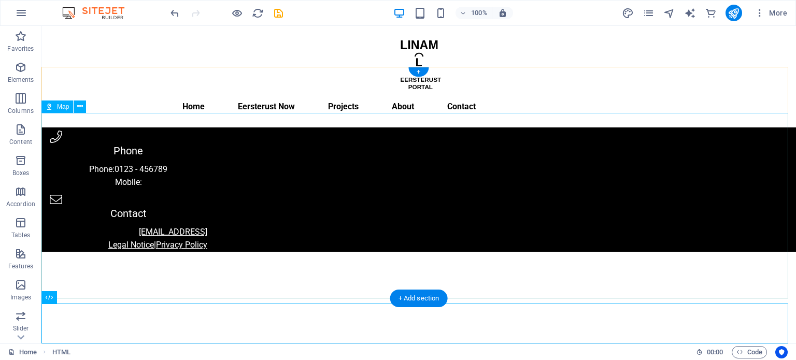
scroll to position [81, 0]
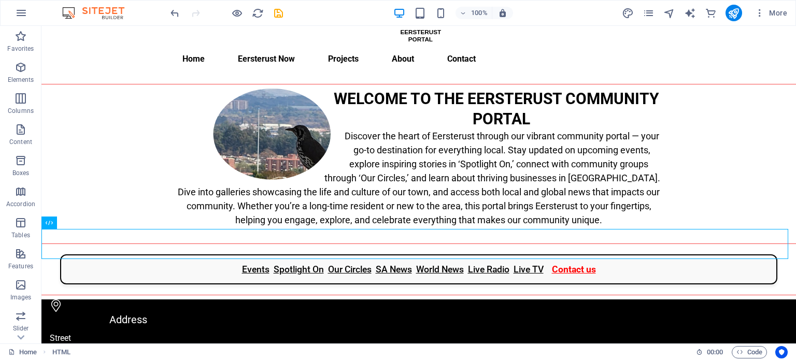
drag, startPoint x: 106, startPoint y: 248, endPoint x: 101, endPoint y: 298, distance: 50.0
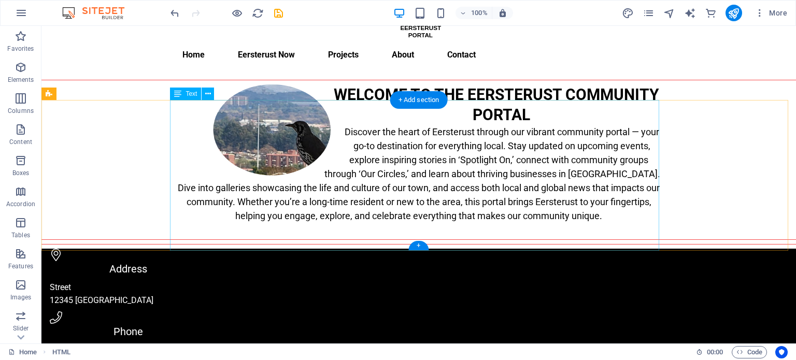
scroll to position [0, 0]
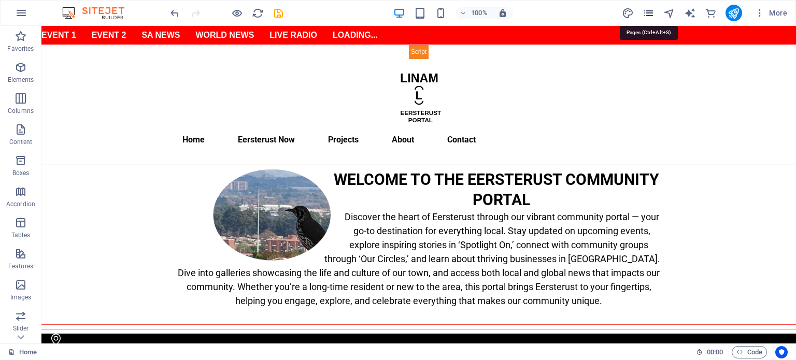
click at [645, 18] on icon "pages" at bounding box center [649, 13] width 12 height 12
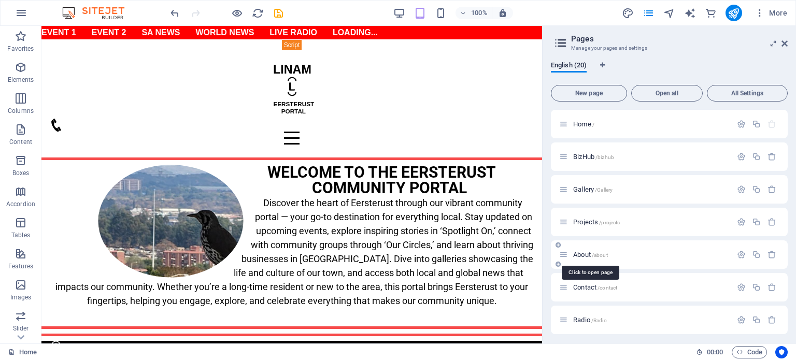
click at [579, 257] on span "About /about" at bounding box center [590, 255] width 35 height 8
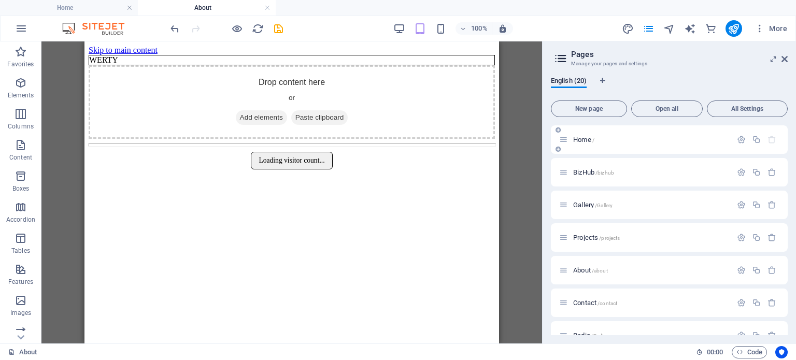
click at [580, 136] on span "Home /" at bounding box center [583, 140] width 21 height 8
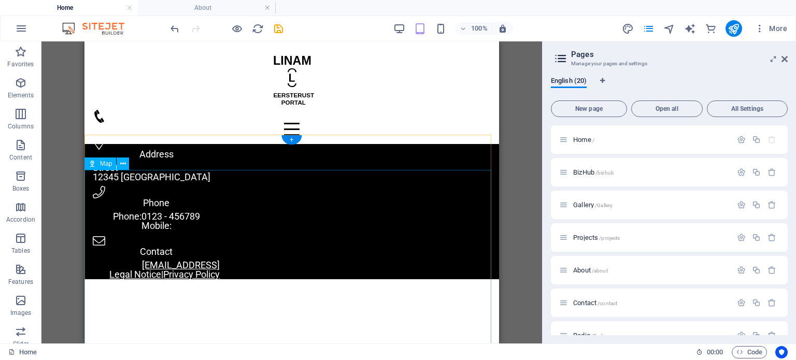
scroll to position [306, 0]
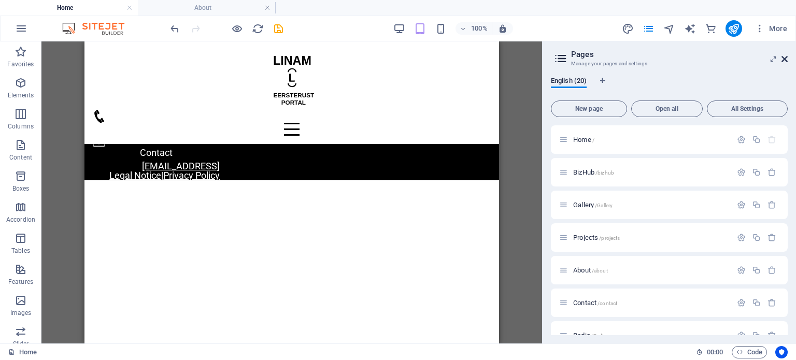
click at [785, 59] on icon at bounding box center [785, 59] width 6 height 8
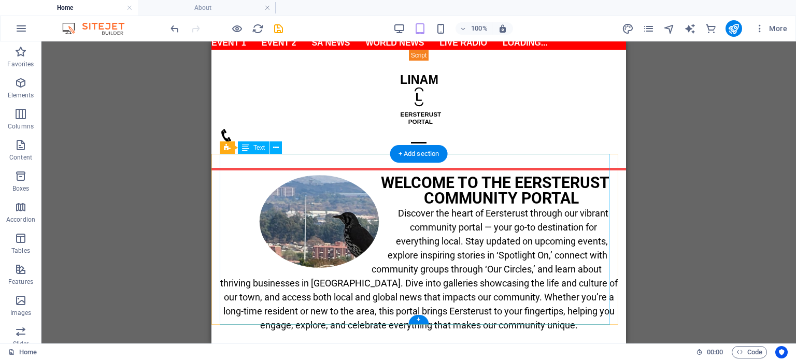
scroll to position [0, 0]
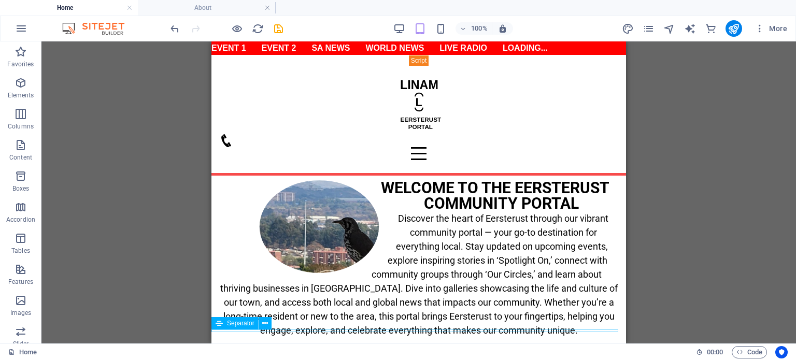
click at [398, 356] on div at bounding box center [418, 357] width 415 height 3
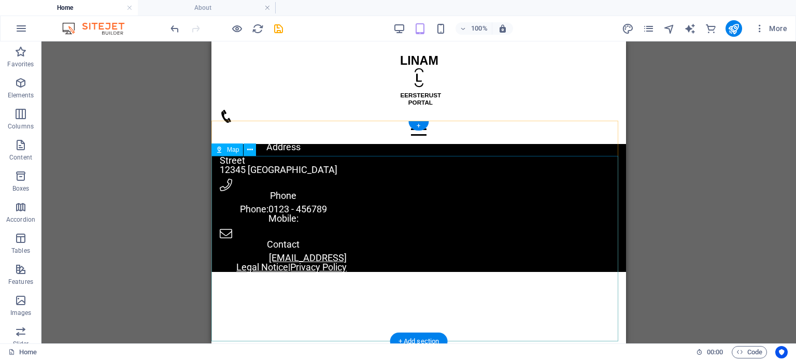
scroll to position [299, 0]
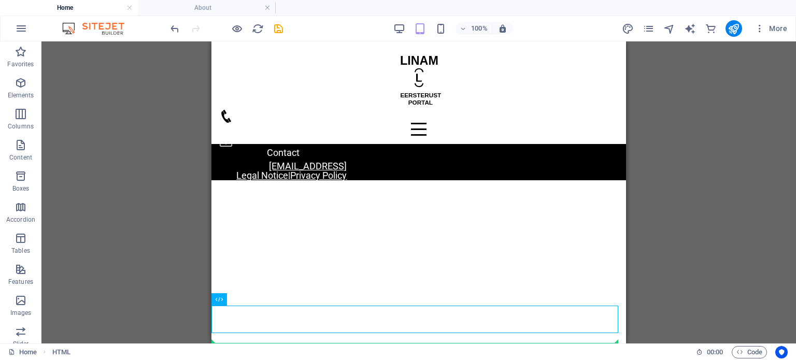
drag, startPoint x: 433, startPoint y: 342, endPoint x: 259, endPoint y: 300, distance: 179.1
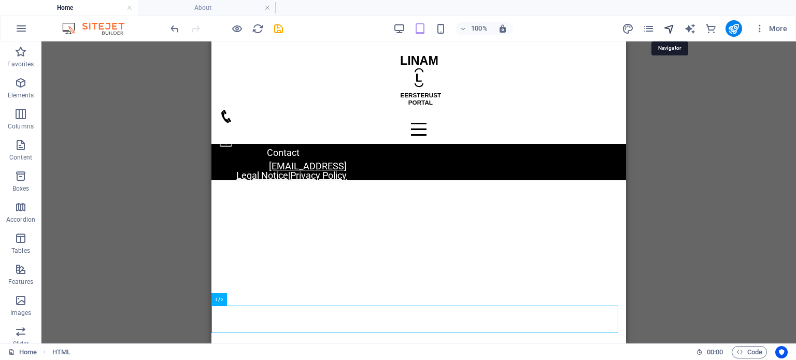
click at [670, 28] on icon "navigator" at bounding box center [669, 29] width 12 height 12
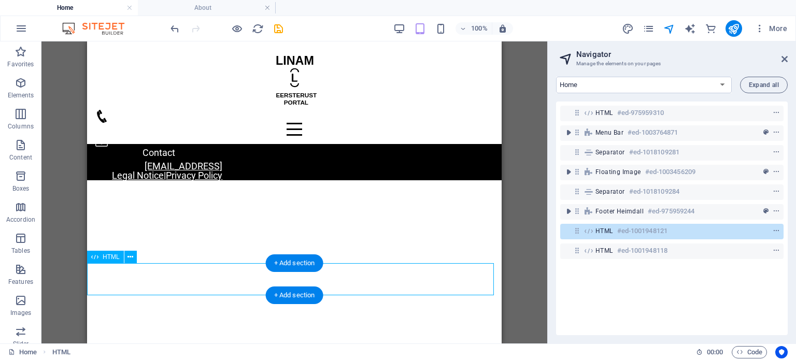
click at [578, 234] on icon at bounding box center [577, 230] width 9 height 9
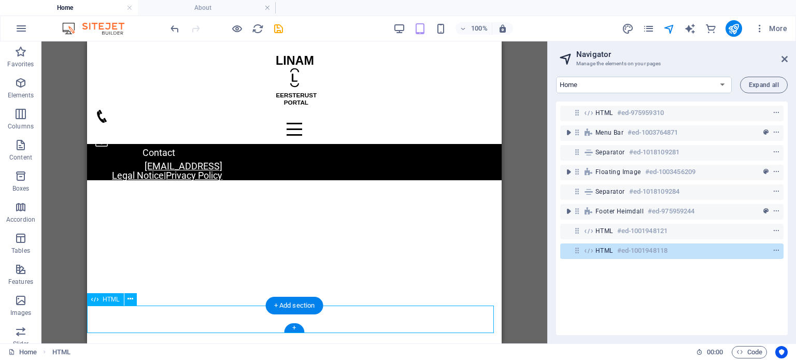
click at [578, 251] on icon at bounding box center [577, 250] width 9 height 9
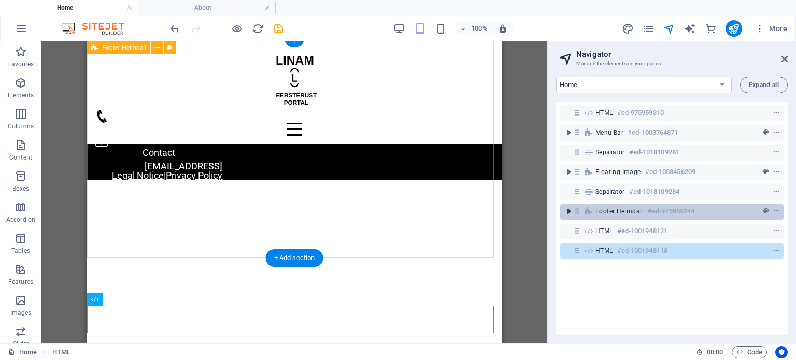
click at [570, 212] on icon "toggle-expand" at bounding box center [568, 211] width 10 height 10
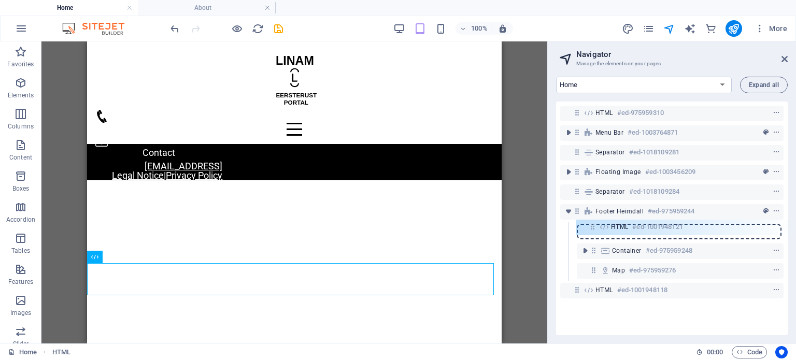
drag, startPoint x: 578, startPoint y: 271, endPoint x: 596, endPoint y: 223, distance: 51.2
click at [596, 223] on div "HTML #ed-975959310 Menu Bar #ed-1003764871 Separator #ed-1018109281 Floating Im…" at bounding box center [672, 219] width 232 height 234
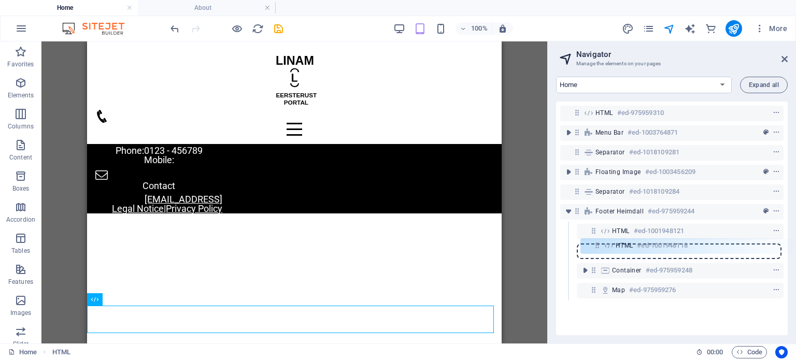
drag, startPoint x: 575, startPoint y: 292, endPoint x: 596, endPoint y: 244, distance: 52.2
click at [596, 244] on div "HTML #ed-975959310 Menu Bar #ed-1003764871 Separator #ed-1018109281 Floating Im…" at bounding box center [672, 219] width 232 height 234
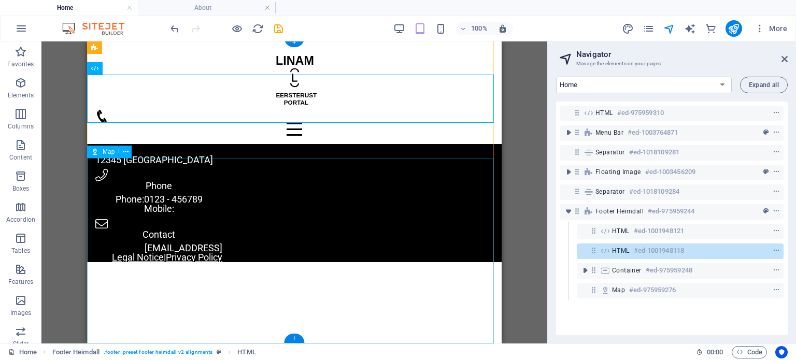
click at [344, 272] on div at bounding box center [294, 355] width 415 height 186
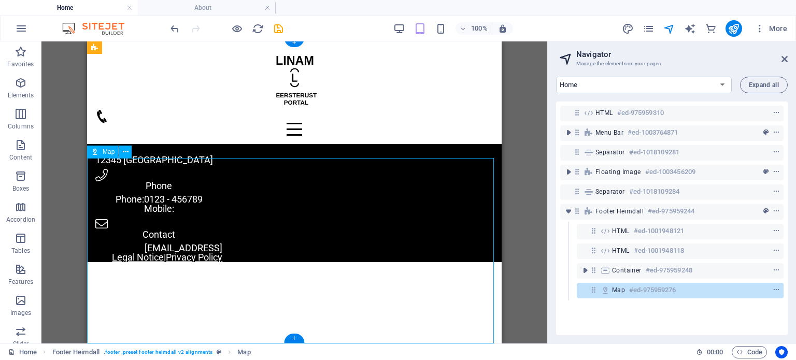
click at [344, 272] on div at bounding box center [294, 355] width 415 height 186
click at [259, 262] on div at bounding box center [294, 355] width 415 height 186
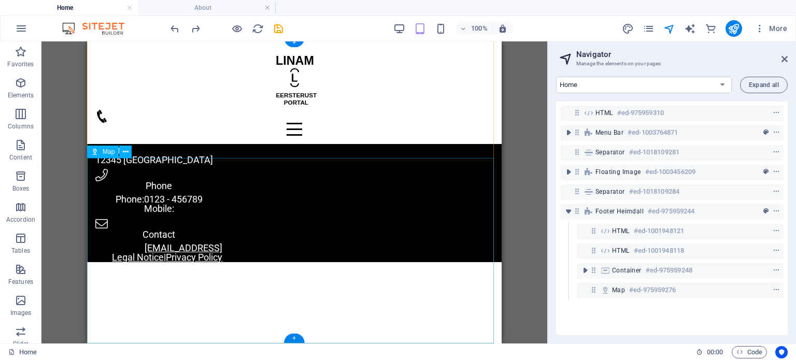
click at [292, 282] on div at bounding box center [294, 355] width 415 height 186
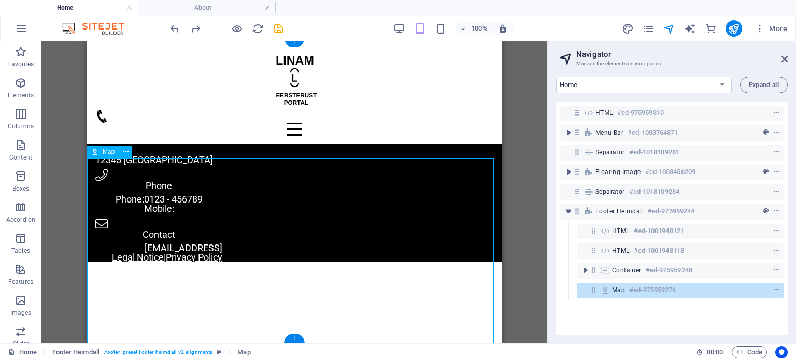
click at [302, 265] on div at bounding box center [294, 355] width 415 height 186
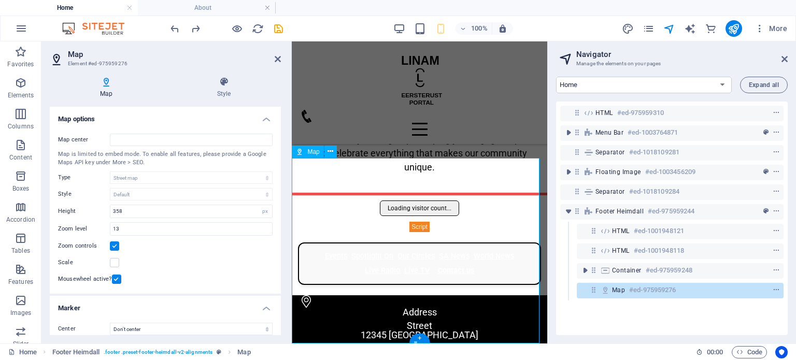
scroll to position [558, 0]
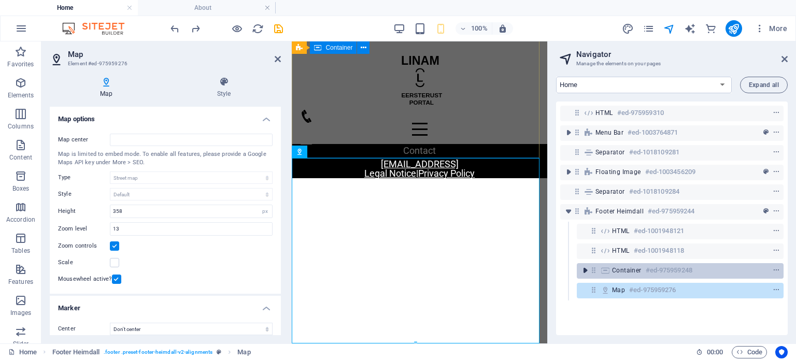
click at [584, 271] on icon "toggle-expand" at bounding box center [585, 270] width 10 height 10
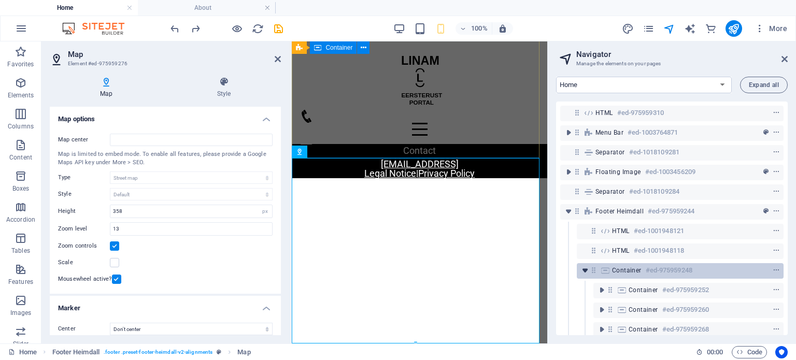
scroll to position [34, 0]
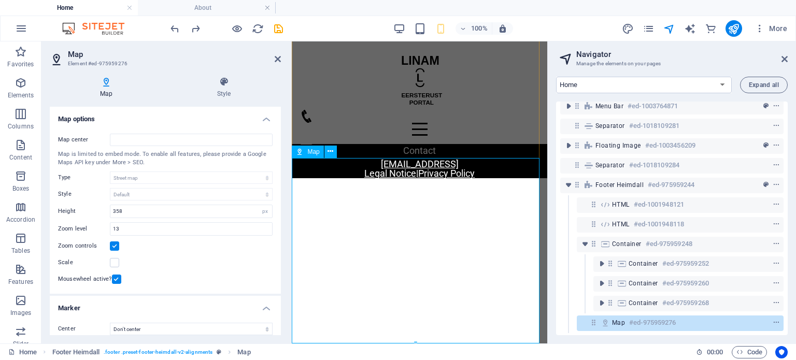
click at [609, 319] on icon at bounding box center [605, 323] width 11 height 8
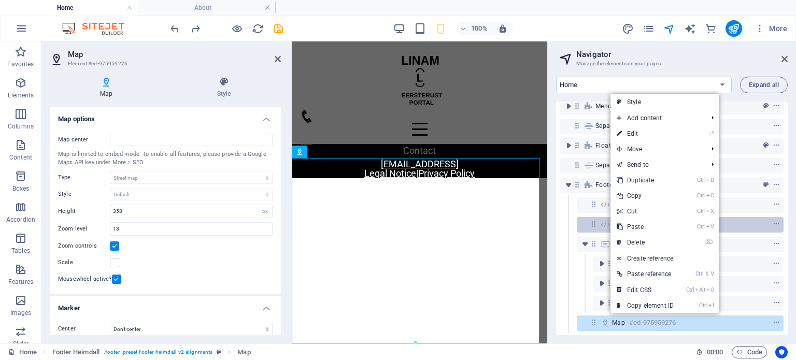
click at [633, 214] on link "Ctrl X Cut" at bounding box center [644, 212] width 69 height 16
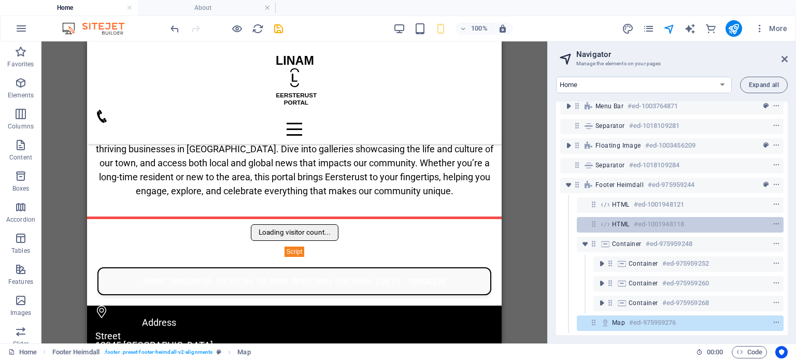
scroll to position [15, 0]
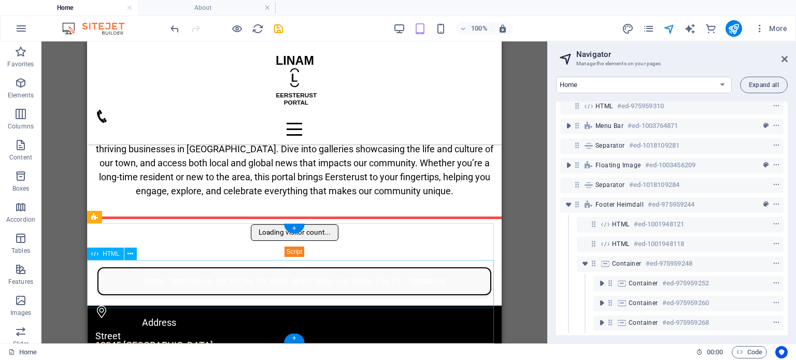
click at [321, 283] on div "Events Spotlight On Our Circles SA News World News Live Radio Live TV Contact us" at bounding box center [294, 281] width 415 height 28
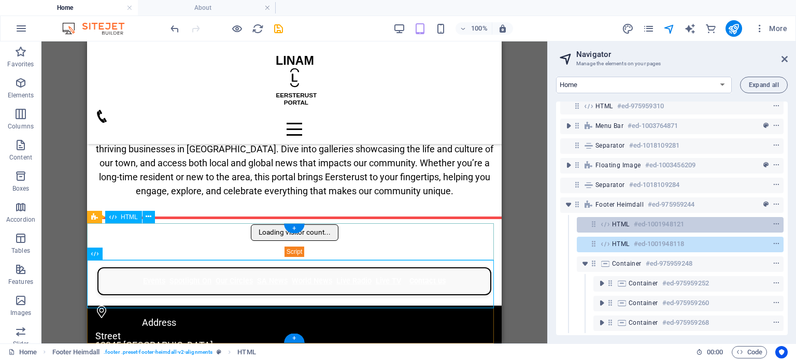
click at [613, 220] on span "HTML" at bounding box center [621, 224] width 18 height 8
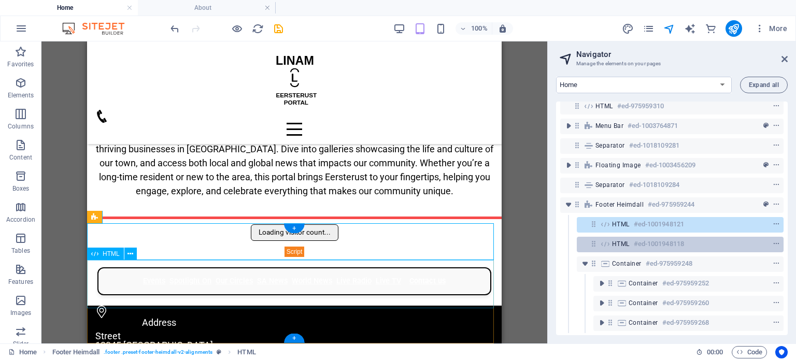
click at [609, 241] on div "HTML #ed-1001948118" at bounding box center [680, 245] width 207 height 16
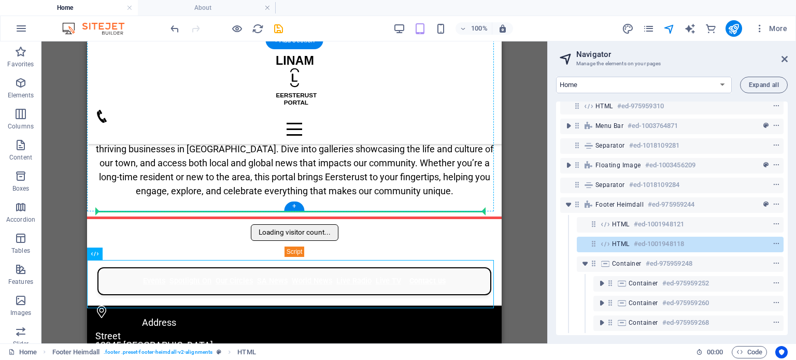
drag, startPoint x: 199, startPoint y: 297, endPoint x: 122, endPoint y: 203, distance: 122.0
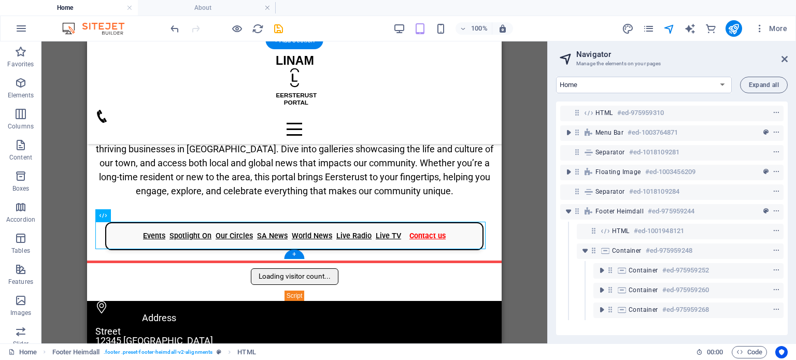
scroll to position [0, 0]
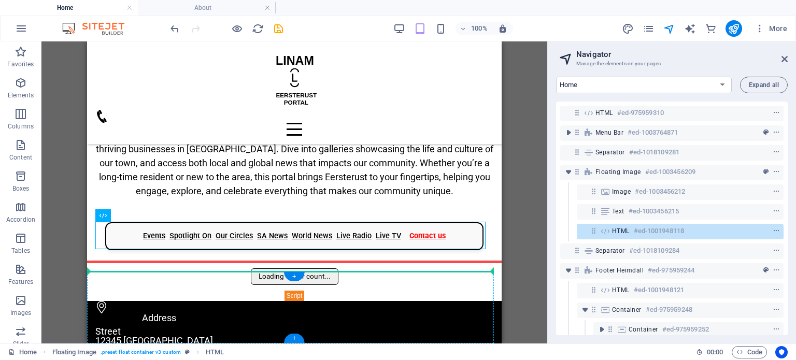
drag, startPoint x: 201, startPoint y: 254, endPoint x: 157, endPoint y: 273, distance: 48.3
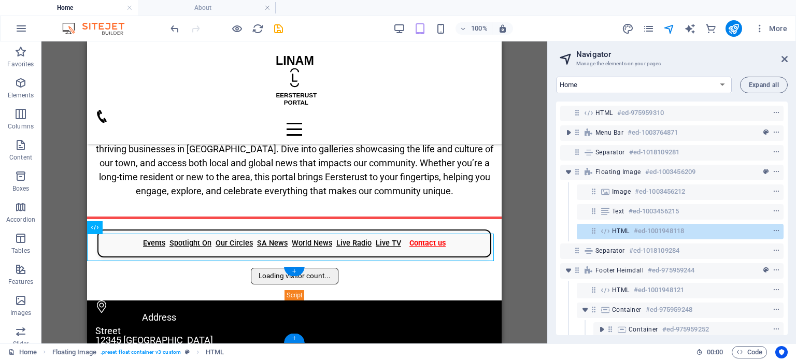
scroll to position [109, 0]
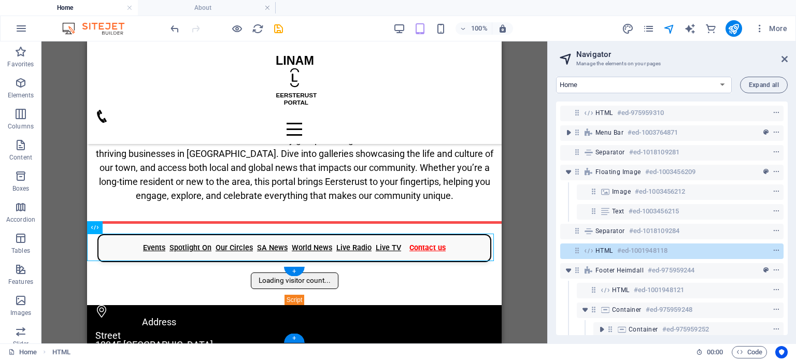
click at [370, 286] on div "Loading visitor count..." at bounding box center [294, 289] width 415 height 33
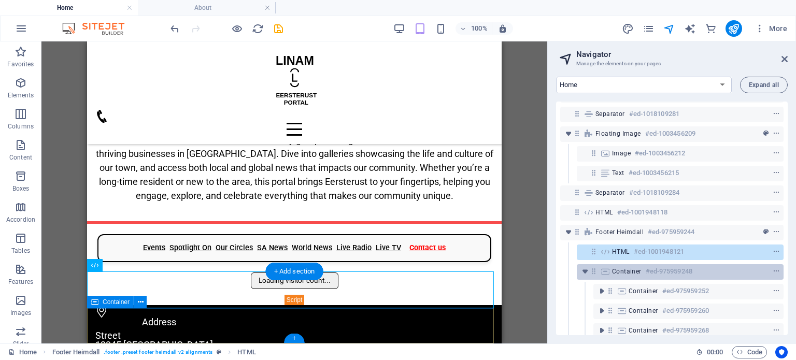
scroll to position [54, 0]
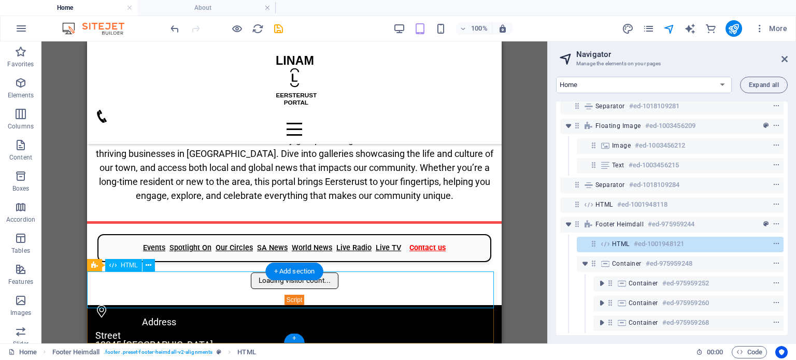
click at [274, 286] on div "Loading visitor count..." at bounding box center [294, 289] width 415 height 33
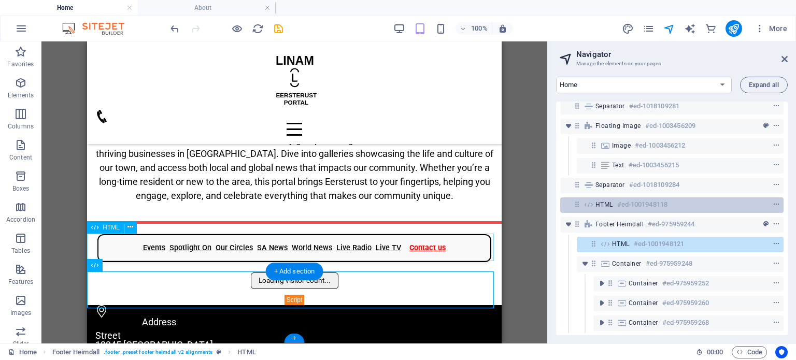
click at [609, 201] on span "HTML" at bounding box center [604, 205] width 18 height 8
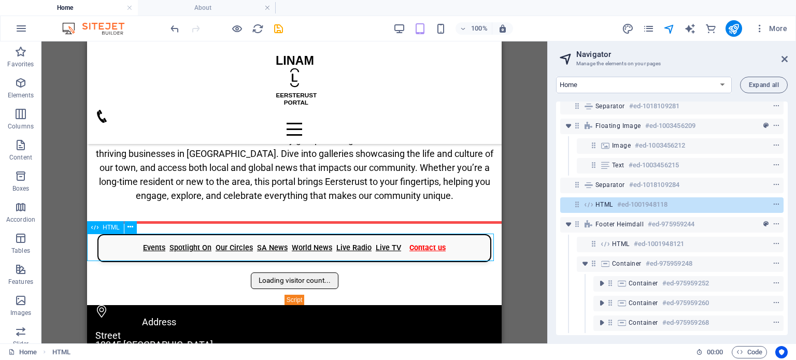
click at [100, 226] on div "HTML" at bounding box center [105, 227] width 37 height 12
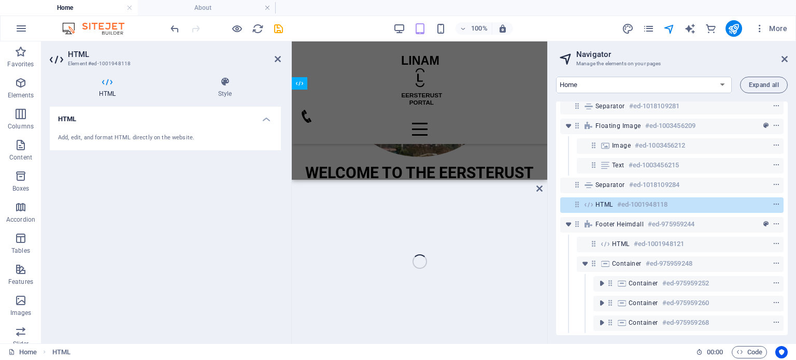
scroll to position [411, 0]
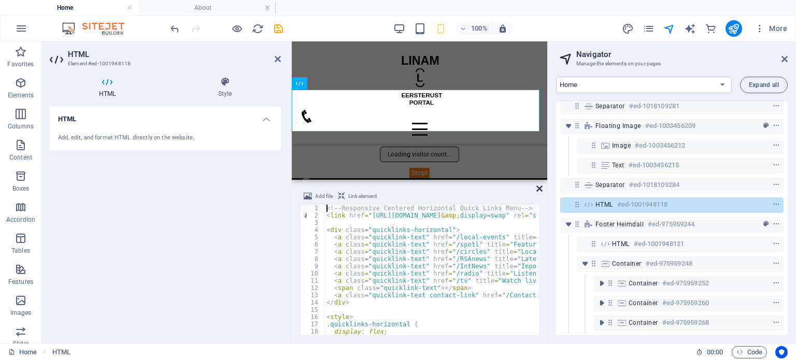
click at [538, 189] on icon at bounding box center [539, 188] width 6 height 8
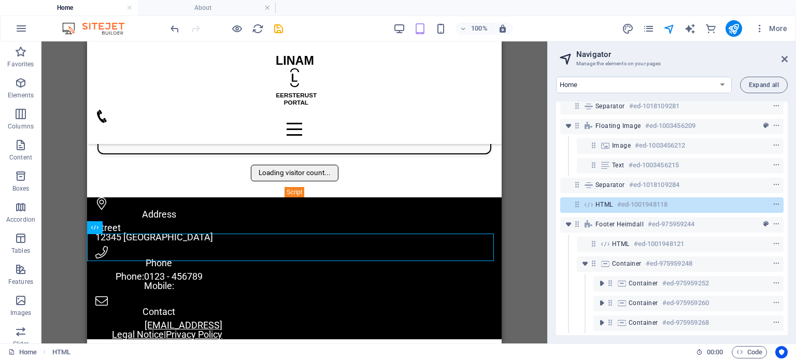
scroll to position [109, 0]
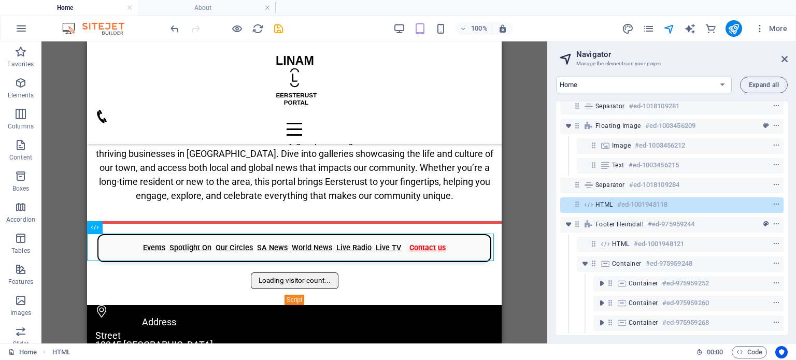
drag, startPoint x: 102, startPoint y: 225, endPoint x: 108, endPoint y: 223, distance: 7.2
click at [108, 223] on div "HTML" at bounding box center [98, 227] width 23 height 13
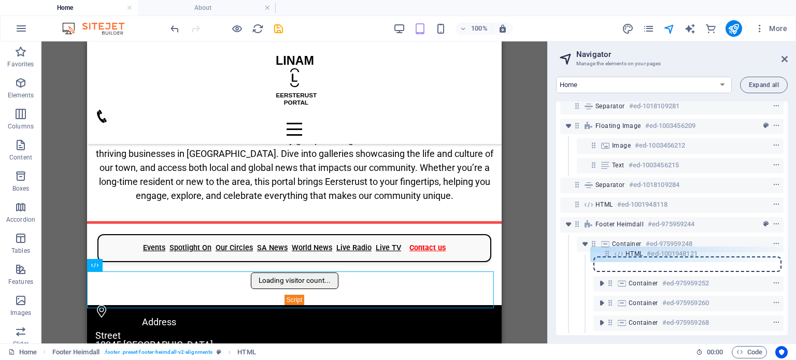
drag, startPoint x: 596, startPoint y: 236, endPoint x: 609, endPoint y: 257, distance: 24.7
click at [609, 257] on div "HTML #ed-975959310 Menu Bar #ed-1003764871 Separator #ed-1018109281 Floating Im…" at bounding box center [672, 219] width 232 height 234
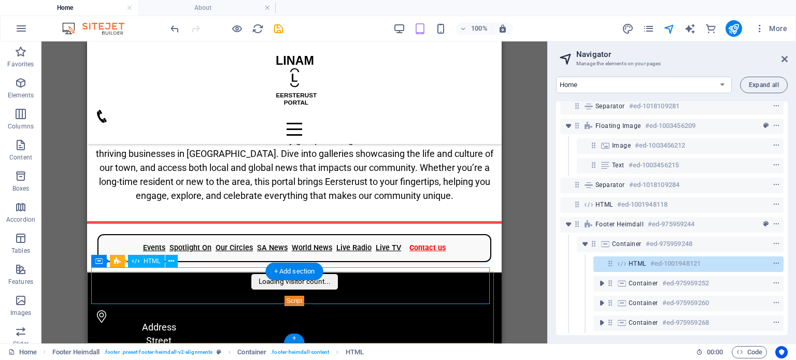
click at [239, 289] on div "Loading visitor count..." at bounding box center [294, 290] width 406 height 33
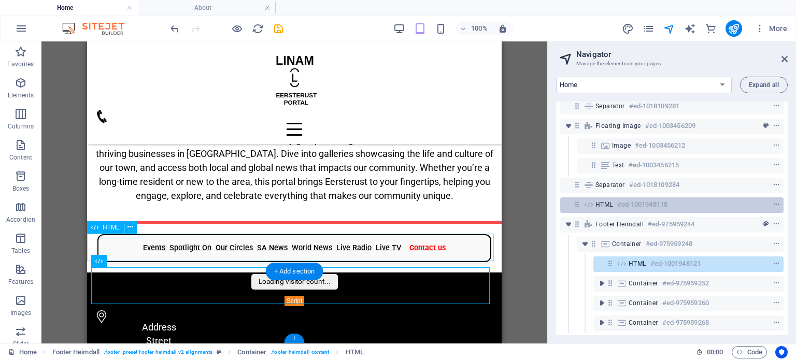
click at [589, 201] on icon at bounding box center [588, 205] width 11 height 8
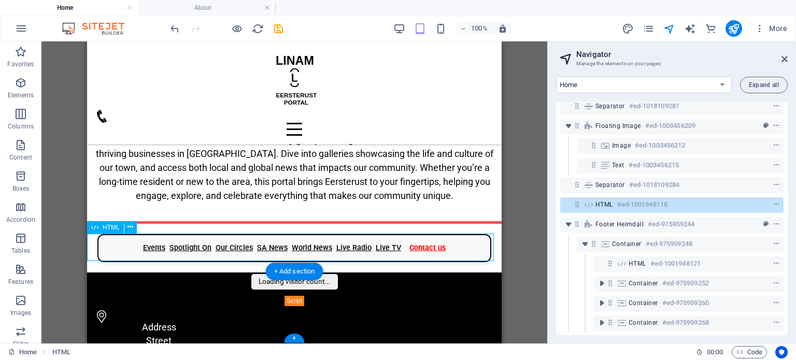
click at [589, 201] on icon at bounding box center [588, 205] width 11 height 8
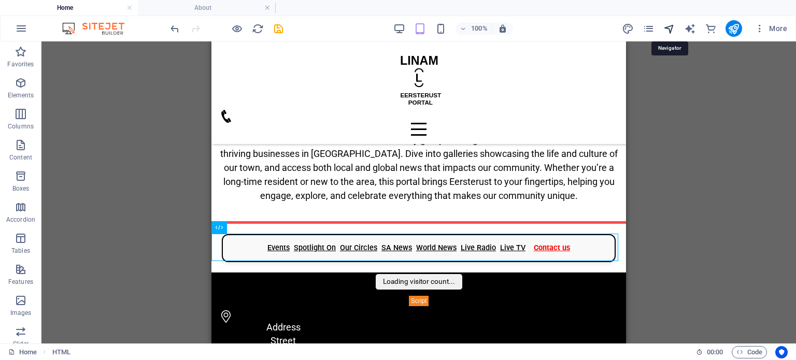
click at [674, 30] on icon "navigator" at bounding box center [669, 29] width 12 height 12
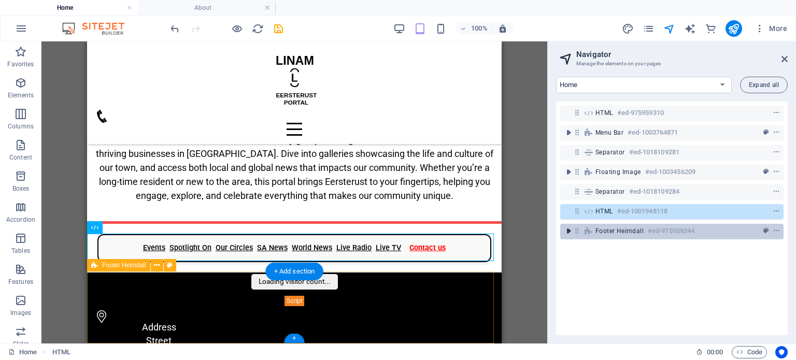
click at [566, 231] on icon "toggle-expand" at bounding box center [568, 231] width 10 height 10
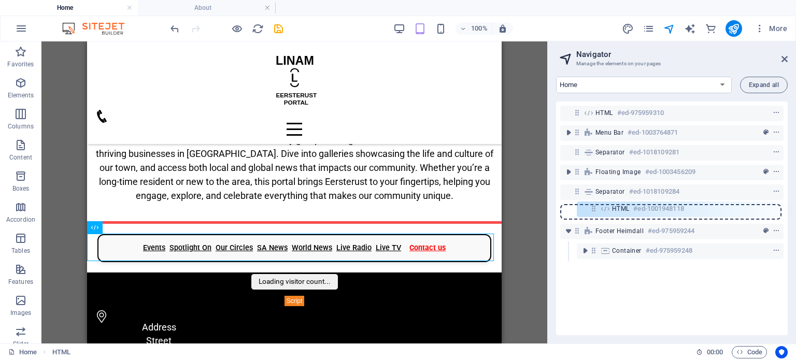
drag, startPoint x: 576, startPoint y: 211, endPoint x: 594, endPoint y: 211, distance: 18.7
click at [594, 211] on div "HTML #ed-975959310 Menu Bar #ed-1003764871 Separator #ed-1018109281 Floating Im…" at bounding box center [672, 219] width 232 height 234
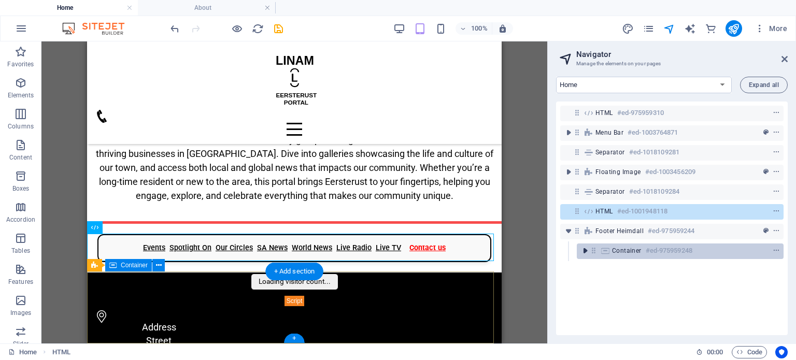
click at [585, 251] on icon "toggle-expand" at bounding box center [585, 251] width 10 height 10
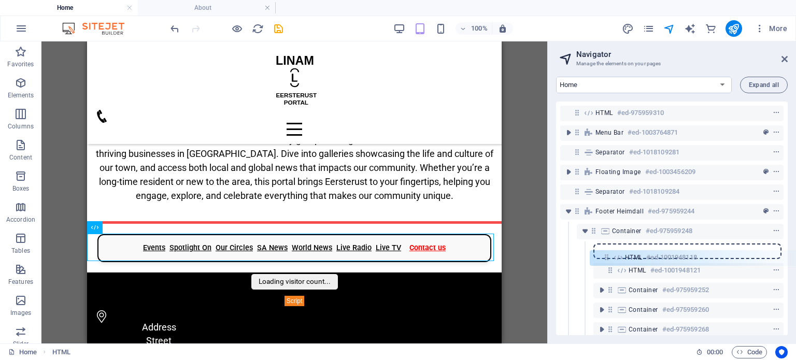
drag, startPoint x: 575, startPoint y: 211, endPoint x: 607, endPoint y: 257, distance: 56.2
click at [607, 257] on div "HTML #ed-975959310 Menu Bar #ed-1003764871 Separator #ed-1018109281 Floating Im…" at bounding box center [672, 219] width 232 height 234
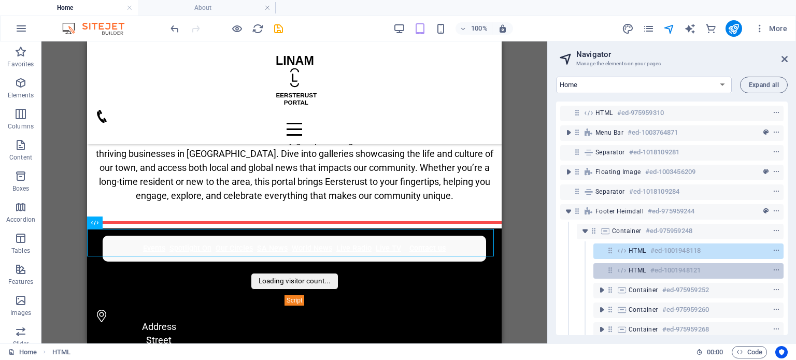
scroll to position [113, 0]
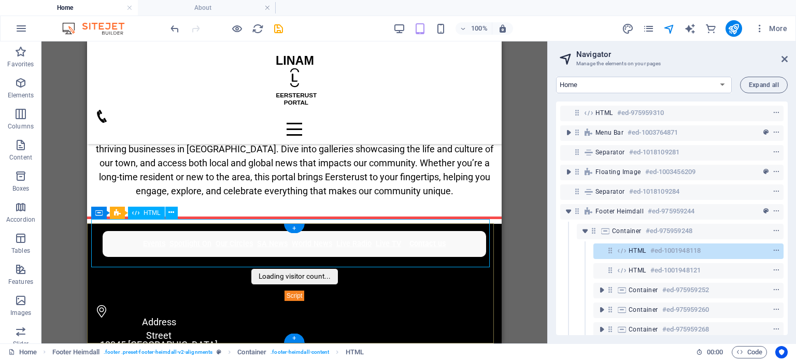
click at [435, 248] on div "Events Spotlight On Our Circles SA News World News Live Radio Live TV Contact us" at bounding box center [294, 244] width 406 height 28
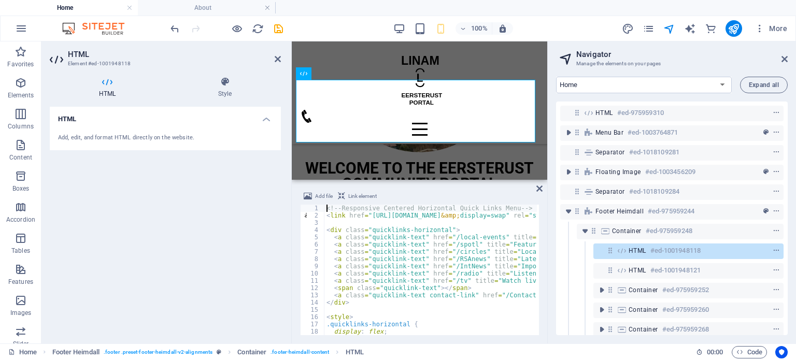
scroll to position [411, 0]
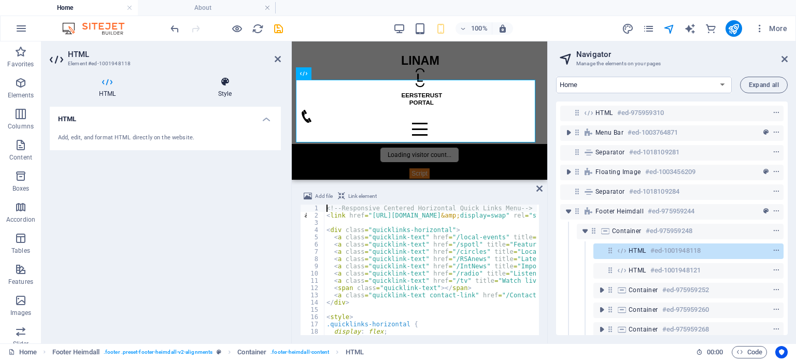
click at [224, 90] on h4 "Style" at bounding box center [225, 88] width 112 height 22
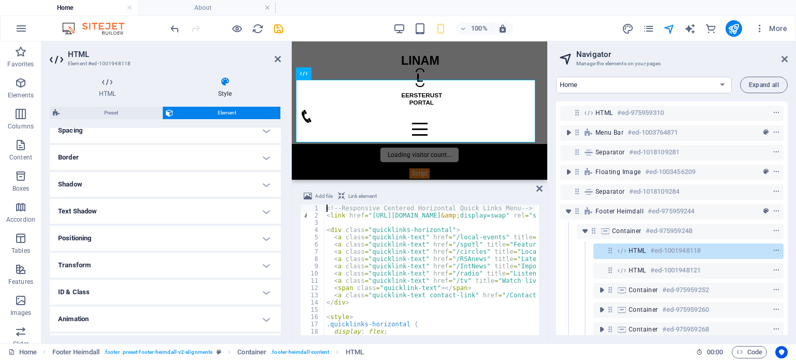
scroll to position [113, 0]
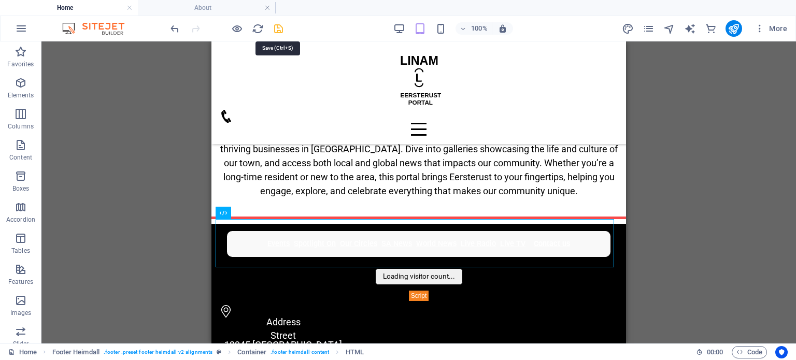
click at [279, 32] on icon "save" at bounding box center [279, 29] width 12 height 12
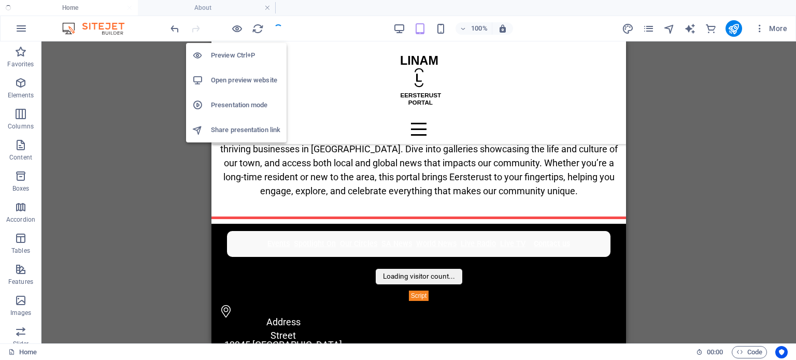
click at [229, 61] on h6 "Preview Ctrl+P" at bounding box center [245, 55] width 69 height 12
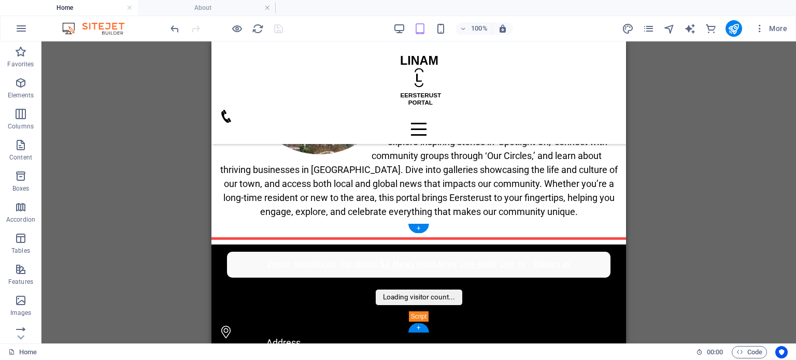
scroll to position [103, 0]
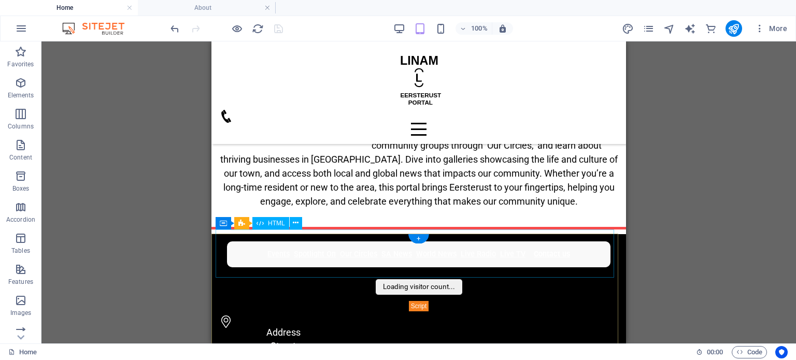
click at [304, 252] on div "Events Spotlight On Our Circles SA News World News Live Radio Live TV Contact us" at bounding box center [419, 254] width 406 height 28
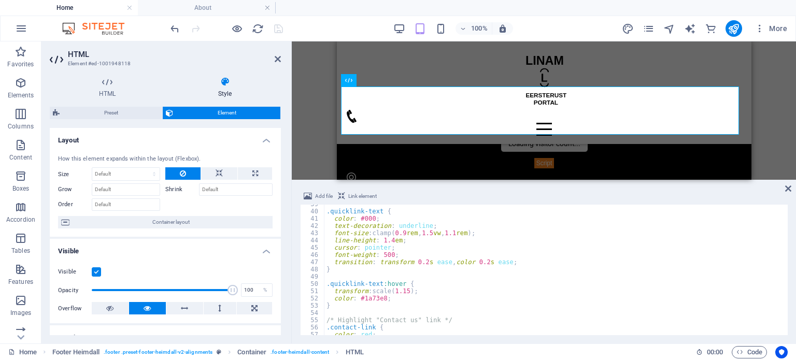
scroll to position [348, 0]
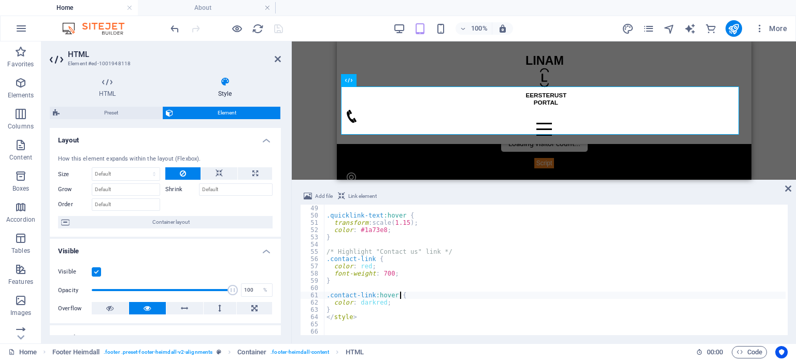
click at [474, 299] on div ".quicklink-text :hover { transform : scale( 1.15 ) ; color : #1a73e8 ; } /* Hig…" at bounding box center [554, 277] width 461 height 145
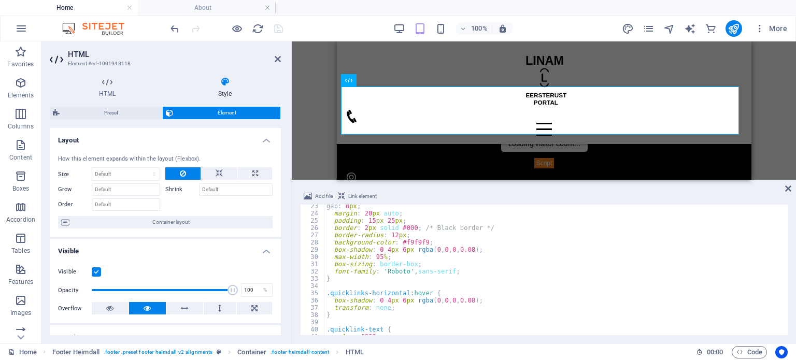
scroll to position [131, 0]
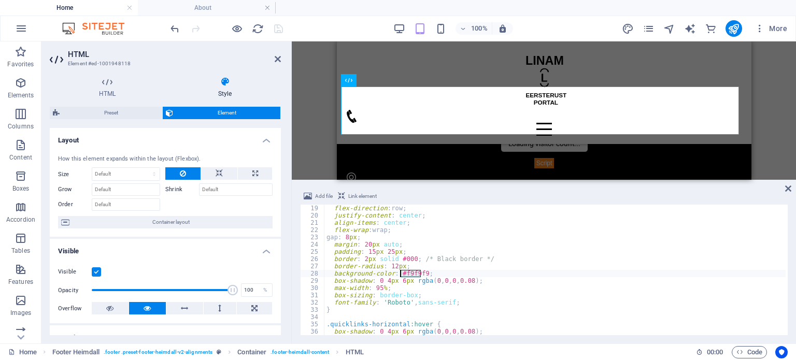
drag, startPoint x: 420, startPoint y: 273, endPoint x: 400, endPoint y: 275, distance: 20.3
click at [400, 275] on div "flex-direction : row ; justify-content : center ; align-items : center ; flex-w…" at bounding box center [554, 277] width 461 height 145
click at [545, 302] on div "flex-direction : row ; justify-content : center ; align-items : center ; flex-w…" at bounding box center [554, 277] width 461 height 145
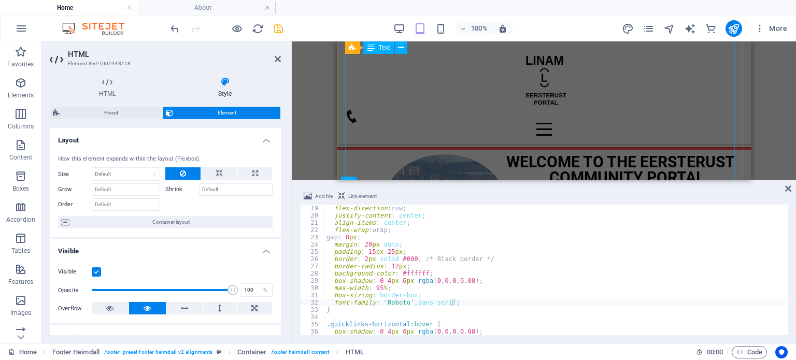
scroll to position [207, 0]
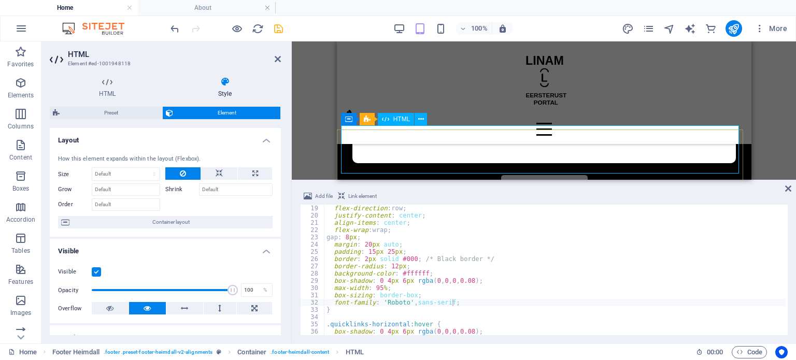
click at [430, 152] on div "Events Spotlight On Our Circles SA News World News Live Radio Live TV Contact us" at bounding box center [543, 150] width 406 height 28
click at [541, 304] on div "flex-direction : row ; justify-content : center ; align-items : center ; flex-w…" at bounding box center [554, 277] width 461 height 145
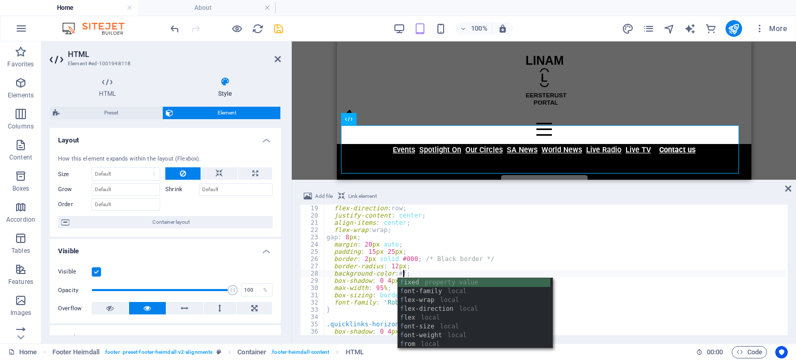
scroll to position [0, 6]
type textarea "background-color: #ff;"
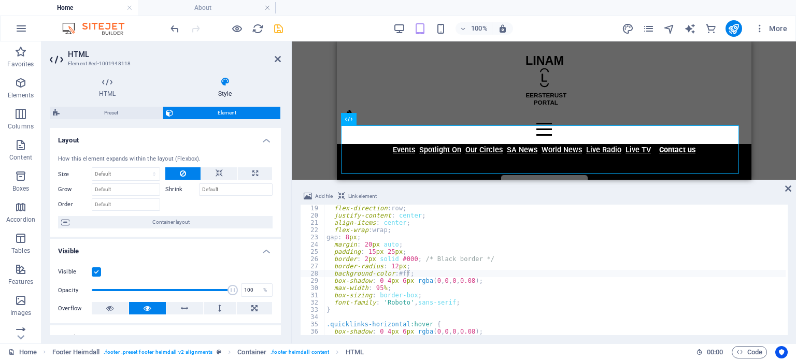
click at [773, 151] on div "H4 Footer Heimdall Footer Heimdall Container Container Floating Image Image Flo…" at bounding box center [544, 110] width 504 height 138
click at [669, 158] on div "Events Spotlight On Our Circles SA News World News Live Radio Live TV Contact us" at bounding box center [543, 150] width 406 height 28
click at [790, 188] on icon at bounding box center [788, 188] width 6 height 8
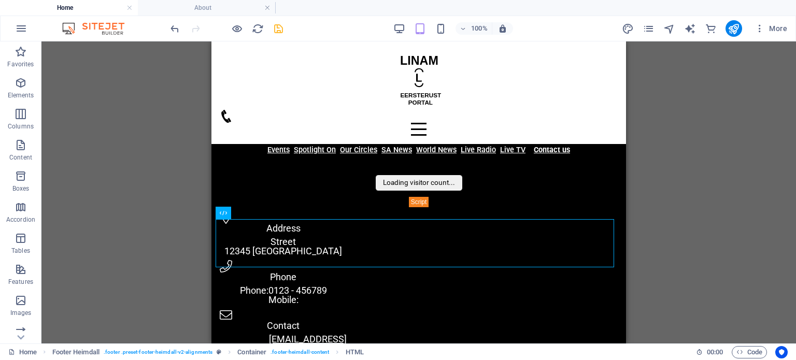
scroll to position [113, 0]
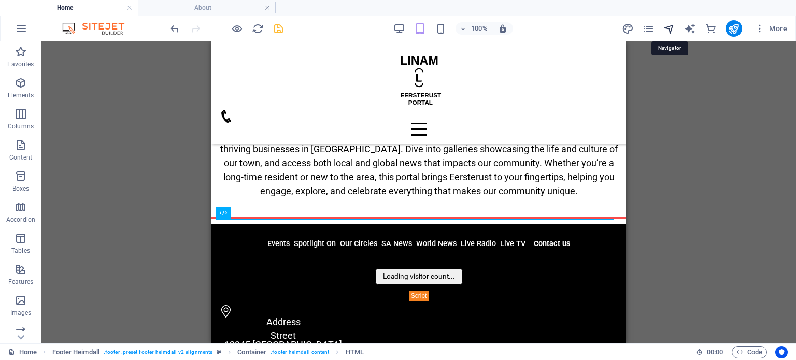
click at [672, 29] on icon "navigator" at bounding box center [669, 29] width 12 height 12
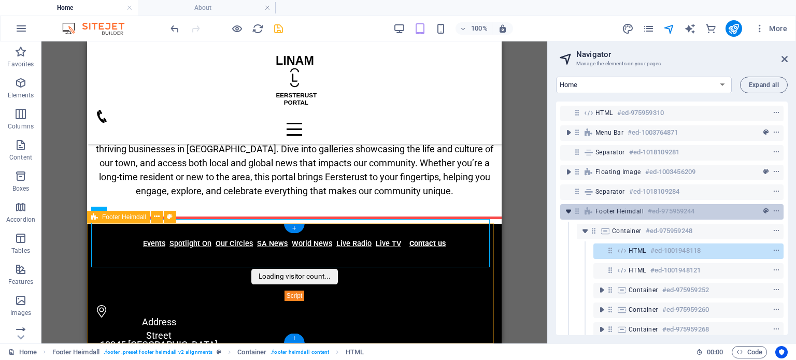
click at [567, 212] on icon "toggle-expand" at bounding box center [568, 211] width 10 height 10
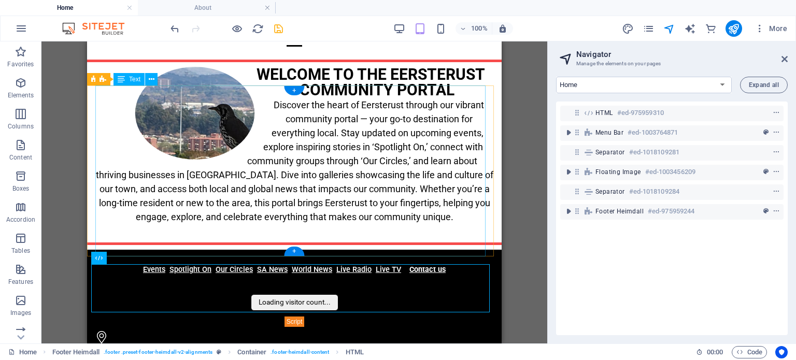
scroll to position [0, 0]
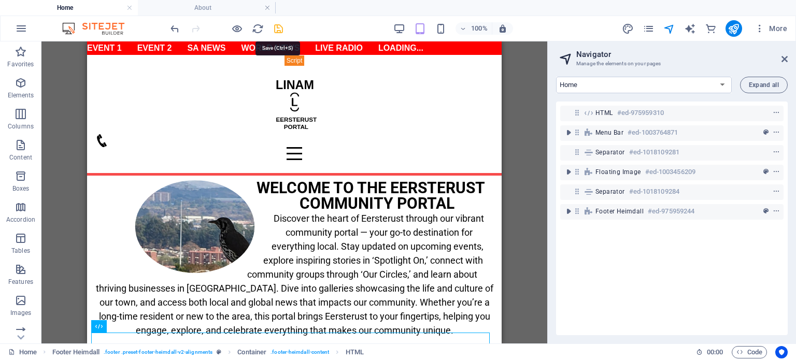
click at [277, 29] on icon "save" at bounding box center [279, 29] width 12 height 12
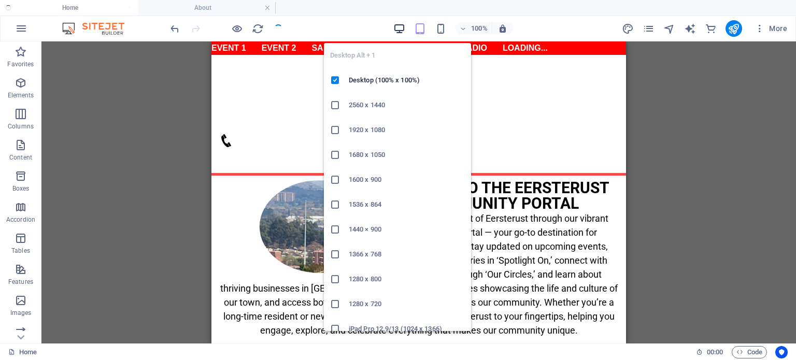
click at [401, 29] on icon "button" at bounding box center [399, 29] width 12 height 12
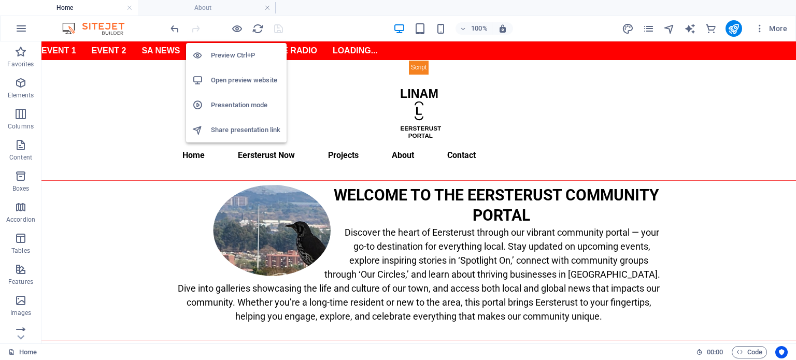
click at [232, 49] on h6 "Preview Ctrl+P" at bounding box center [245, 55] width 69 height 12
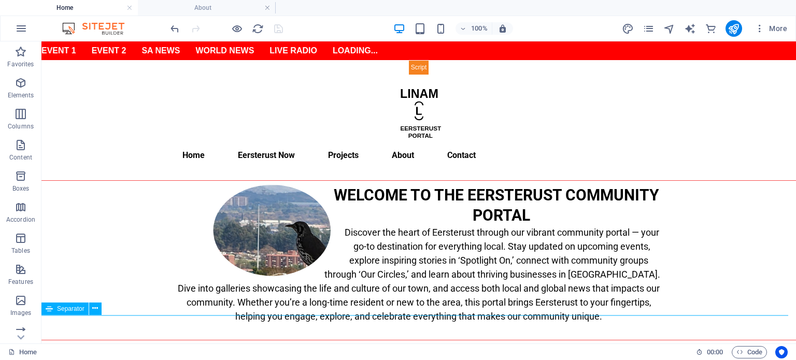
click at [136, 340] on div at bounding box center [418, 340] width 755 height 1
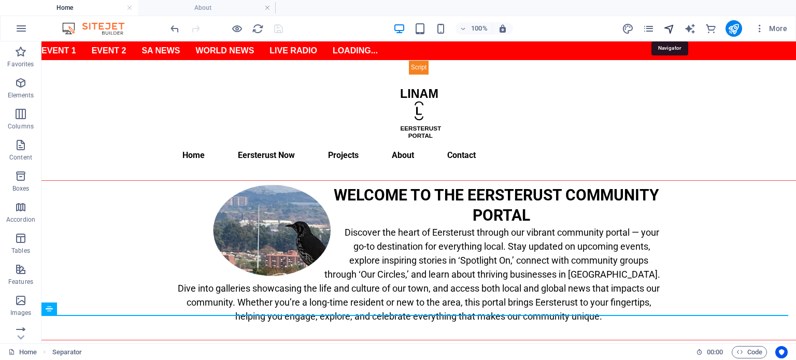
click at [666, 27] on icon "navigator" at bounding box center [669, 29] width 12 height 12
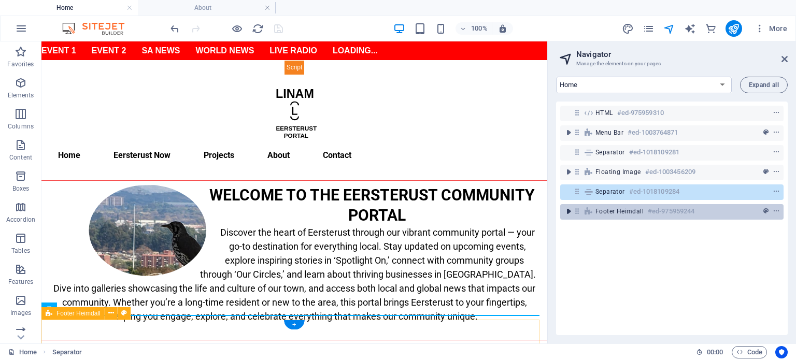
click at [565, 212] on icon "toggle-expand" at bounding box center [568, 211] width 10 height 10
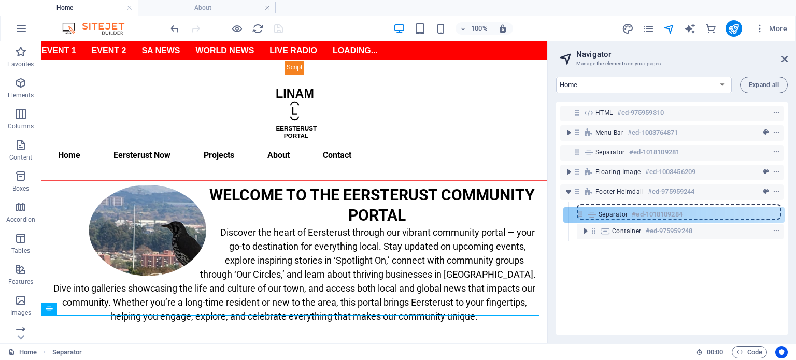
drag, startPoint x: 579, startPoint y: 190, endPoint x: 583, endPoint y: 215, distance: 25.1
click at [583, 216] on div "HTML #ed-975959310 Menu Bar #ed-1003764871 Separator #ed-1018109281 Floating Im…" at bounding box center [672, 219] width 232 height 234
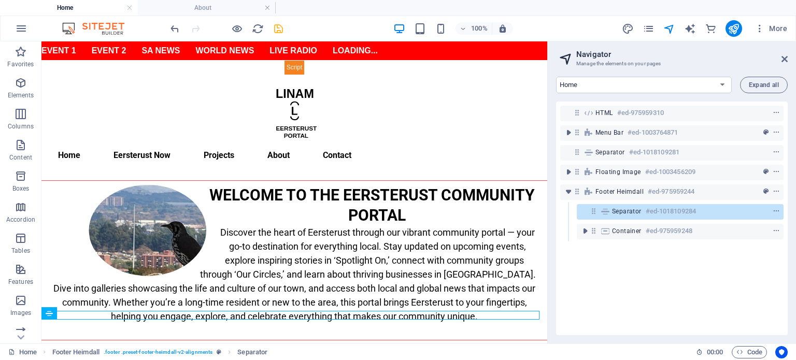
click at [630, 299] on div "HTML #ed-975959310 Menu Bar #ed-1003764871 Separator #ed-1018109281 Floating Im…" at bounding box center [672, 219] width 232 height 234
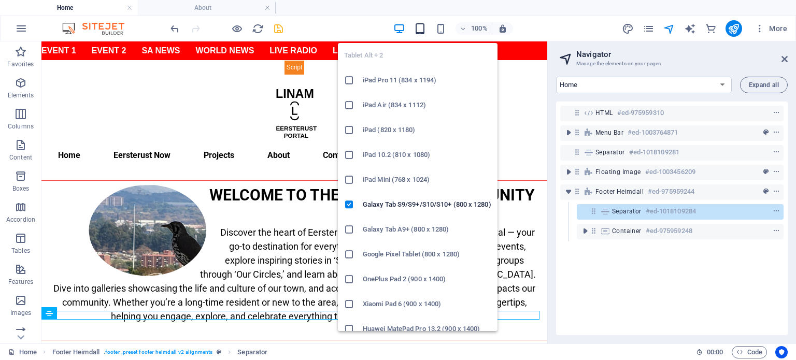
click at [421, 27] on icon "button" at bounding box center [420, 29] width 12 height 12
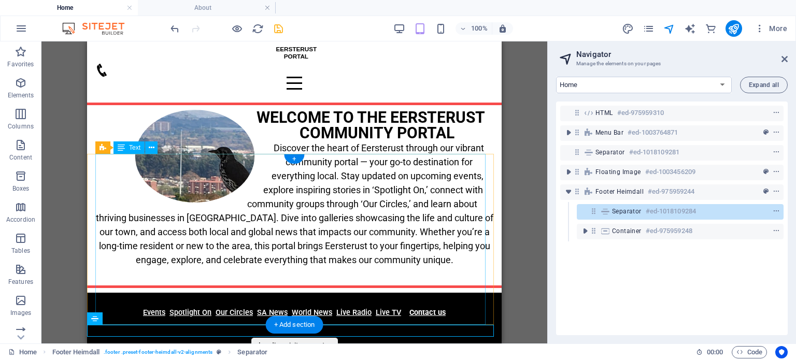
scroll to position [113, 0]
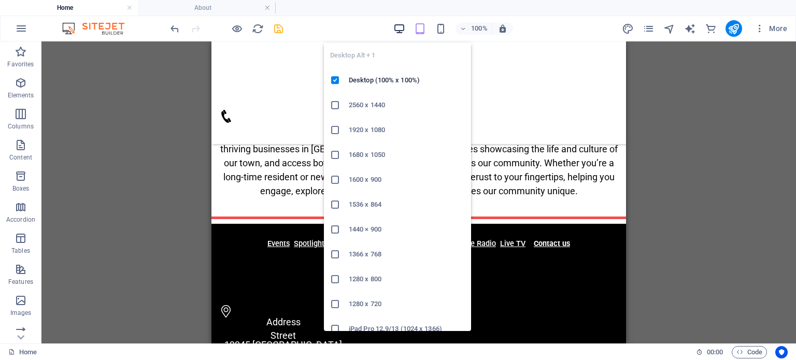
click at [400, 30] on icon "button" at bounding box center [399, 29] width 12 height 12
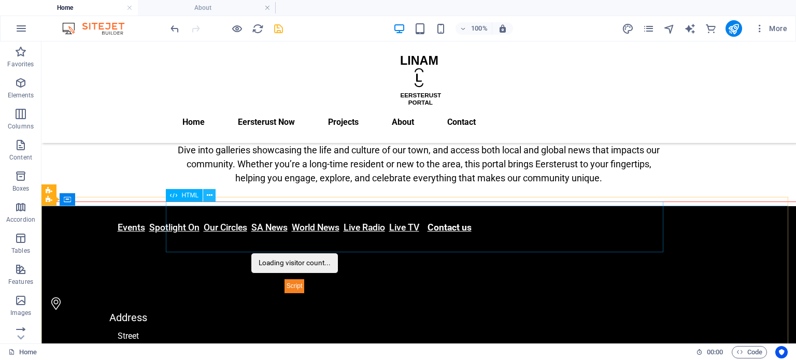
click at [210, 198] on icon at bounding box center [210, 195] width 6 height 11
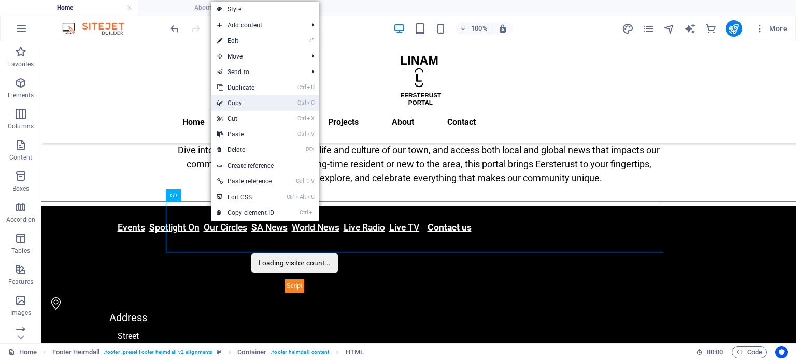
drag, startPoint x: 274, startPoint y: 104, endPoint x: 232, endPoint y: 62, distance: 59.0
click at [274, 104] on link "Ctrl C Copy" at bounding box center [245, 103] width 69 height 16
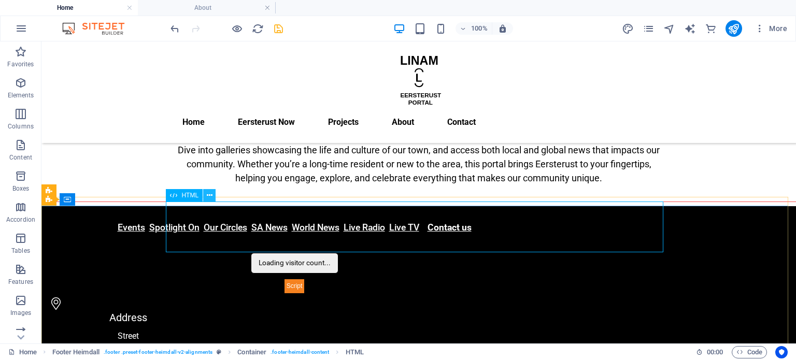
click at [209, 196] on icon at bounding box center [210, 195] width 6 height 11
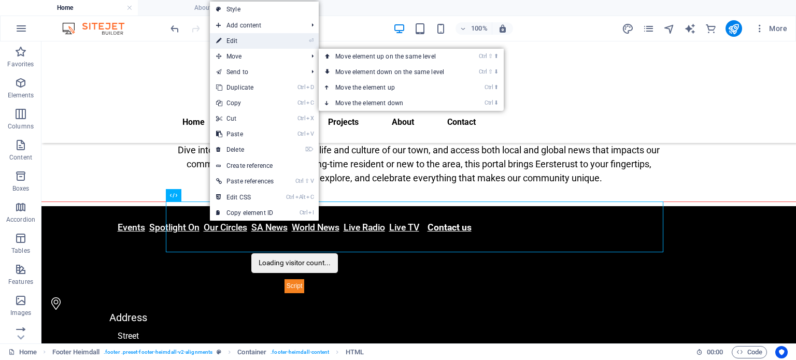
click at [271, 38] on link "⏎ Edit" at bounding box center [245, 41] width 70 height 16
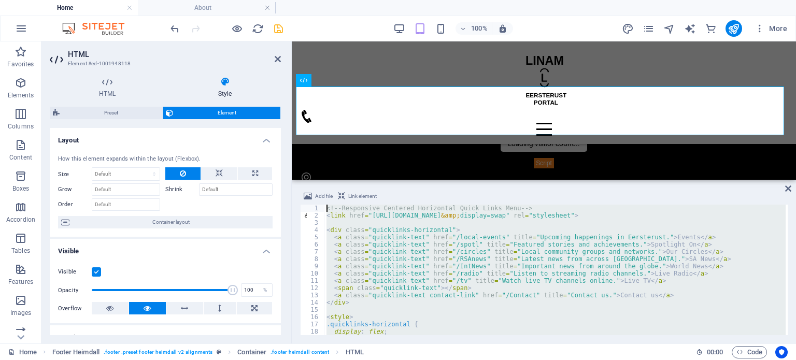
scroll to position [0, 0]
drag, startPoint x: 374, startPoint y: 321, endPoint x: 272, endPoint y: 144, distance: 204.3
click at [272, 144] on div "HTML Element #ed-1001948118 HTML Style HTML Add, edit, and format HTML directly…" at bounding box center [418, 192] width 755 height 302
type textarea "<!-- Responsive Centered Horizontal Quick Links Menu --> <link href="[URL][DOMA…"
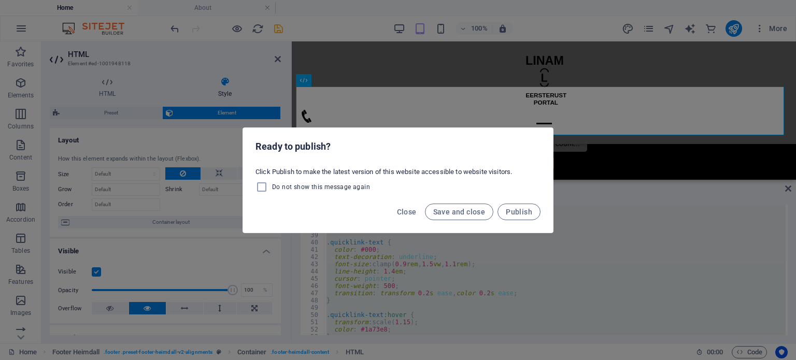
scroll to position [0, 31]
click at [410, 210] on span "Close" at bounding box center [407, 212] width 20 height 8
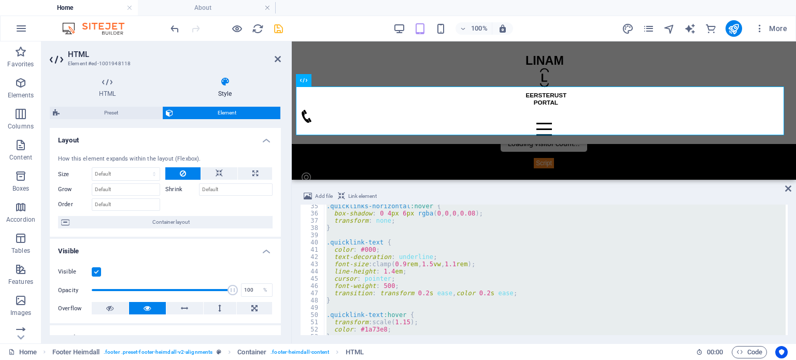
scroll to position [280, 0]
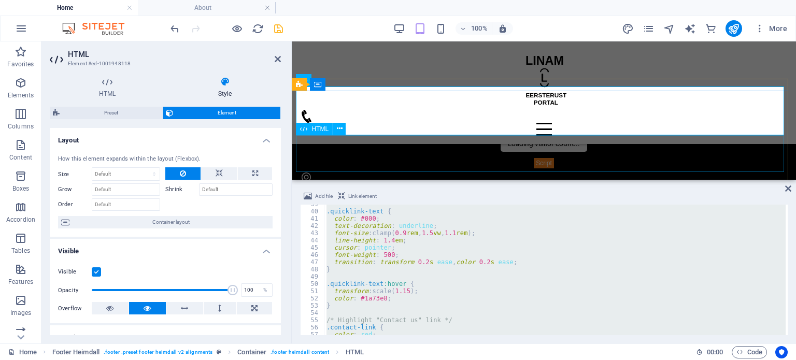
click at [638, 153] on div "Loading visitor count..." at bounding box center [544, 152] width 496 height 33
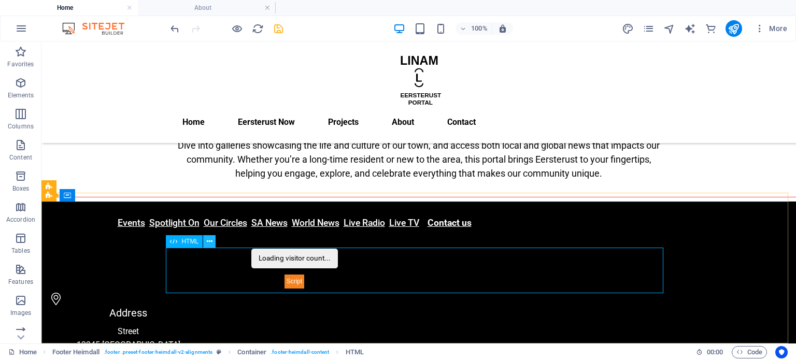
click at [205, 240] on button at bounding box center [209, 241] width 12 height 12
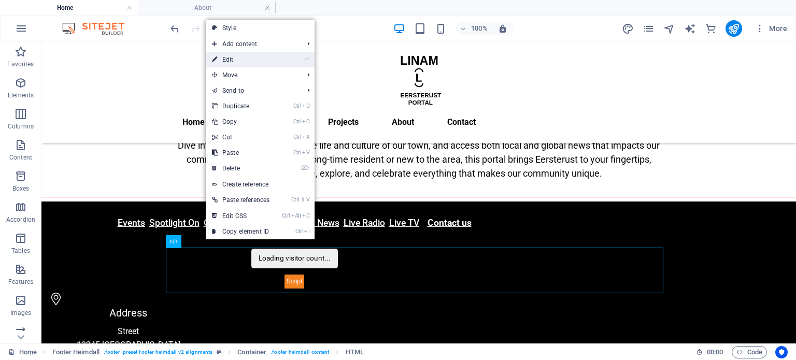
click at [254, 56] on link "⏎ Edit" at bounding box center [241, 60] width 70 height 16
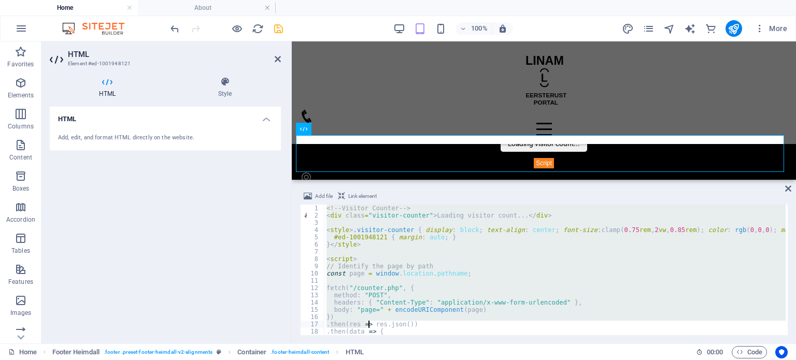
scroll to position [60, 0]
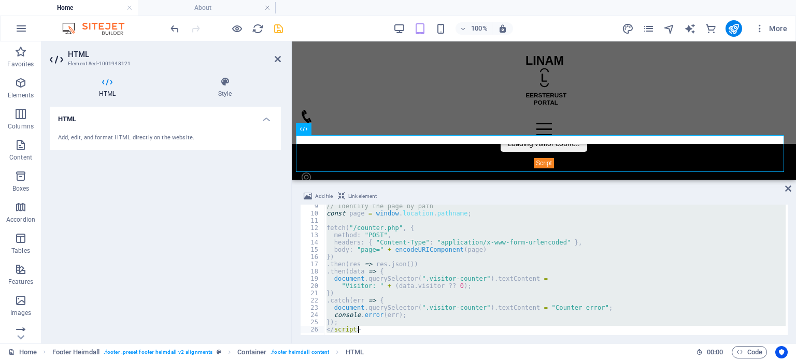
drag, startPoint x: 336, startPoint y: 243, endPoint x: 406, endPoint y: 353, distance: 131.0
click at [406, 344] on section "Favorites Elements Columns Content Boxes Accordion Tables Features Images Slide…" at bounding box center [398, 192] width 796 height 302
type textarea "}); </script>"
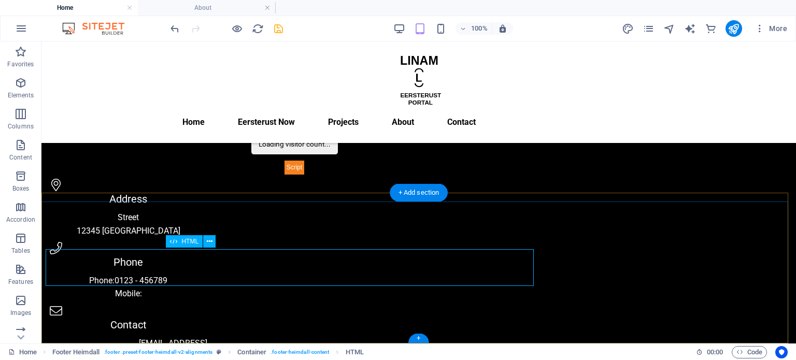
scroll to position [118, 0]
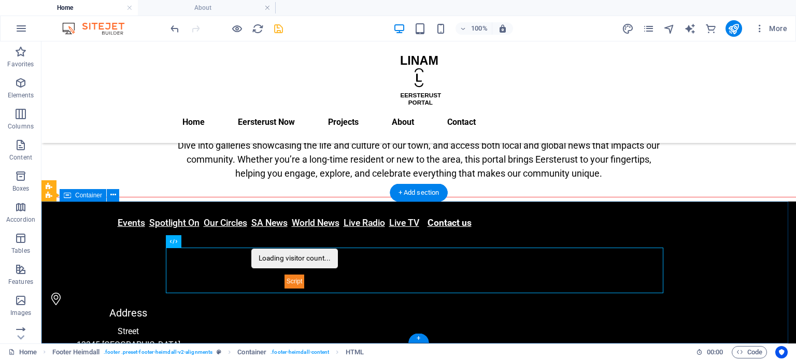
click at [123, 286] on div "Events Spotlight On Our Circles SA News World News Live Radio Live TV Contact u…" at bounding box center [418, 340] width 755 height 276
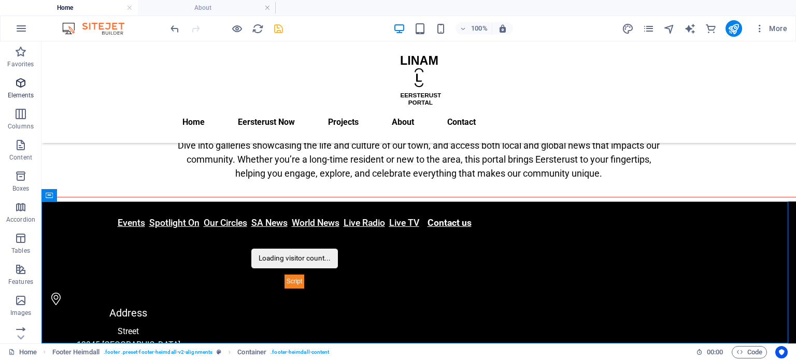
drag, startPoint x: 26, startPoint y: 91, endPoint x: 37, endPoint y: 92, distance: 10.4
click at [26, 91] on p "Elements" at bounding box center [21, 95] width 26 height 8
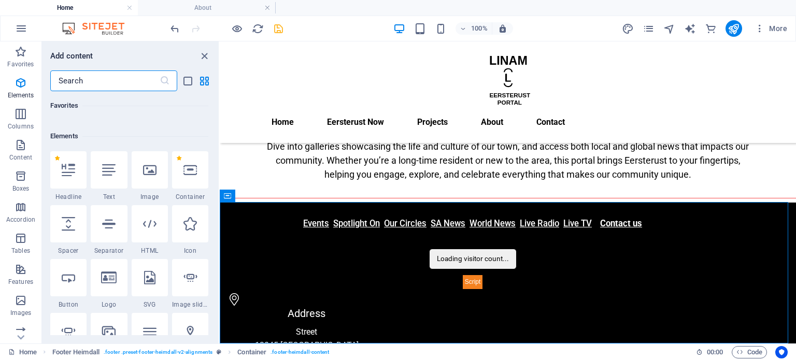
scroll to position [110, 0]
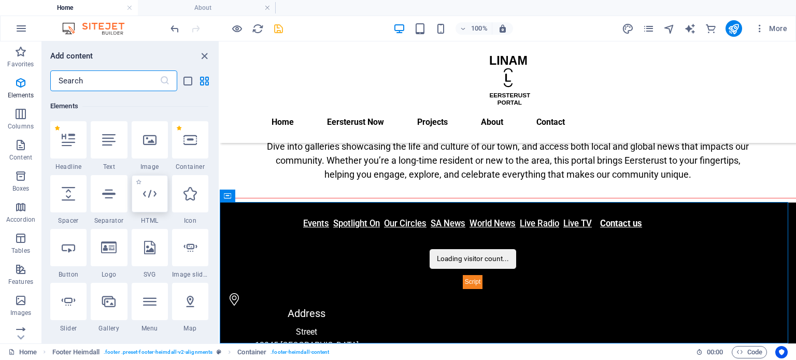
click at [149, 200] on icon at bounding box center [149, 193] width 13 height 13
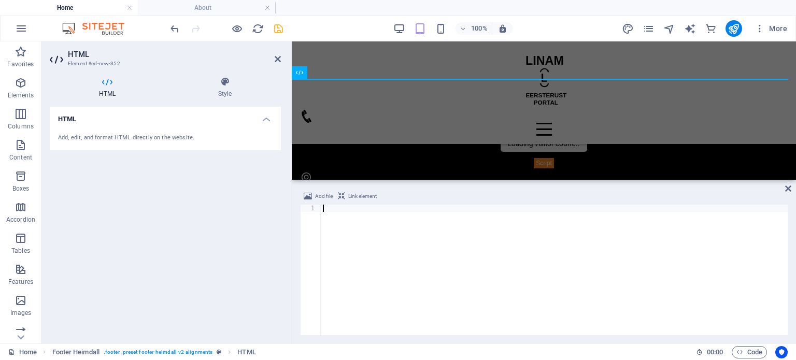
scroll to position [638, 0]
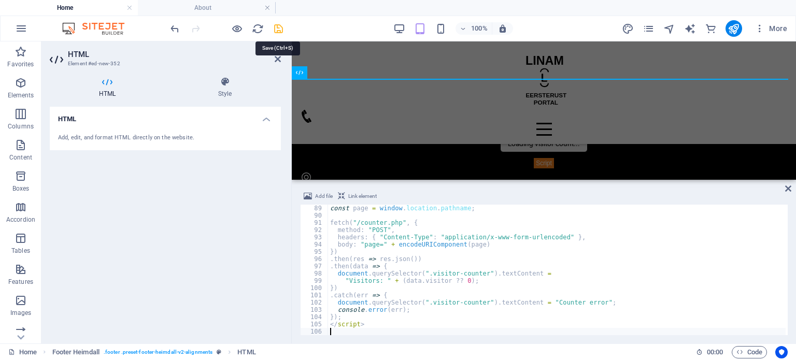
click at [282, 27] on icon "save" at bounding box center [279, 29] width 12 height 12
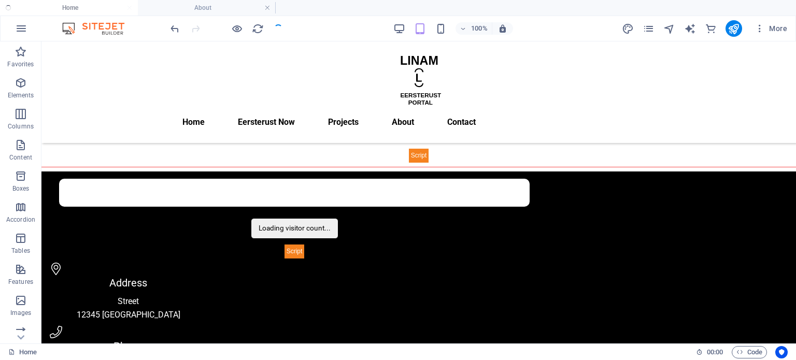
scroll to position [201, 0]
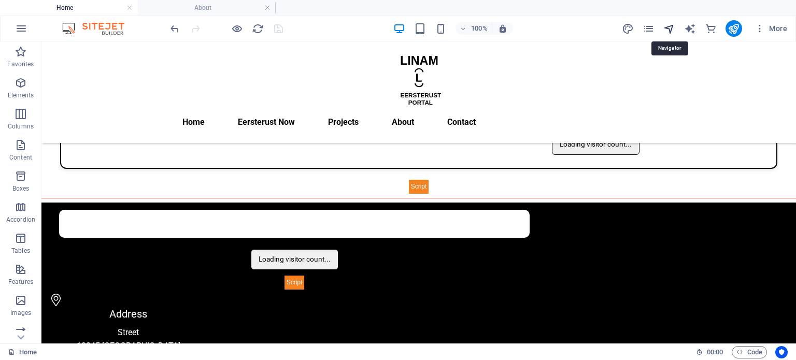
click at [667, 31] on icon "navigator" at bounding box center [669, 29] width 12 height 12
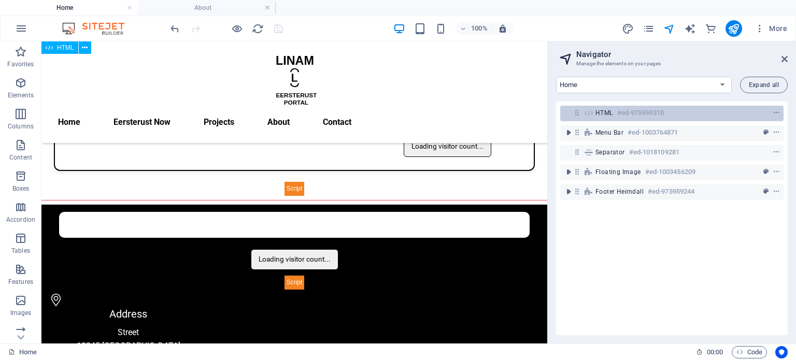
click at [577, 112] on icon at bounding box center [577, 112] width 9 height 9
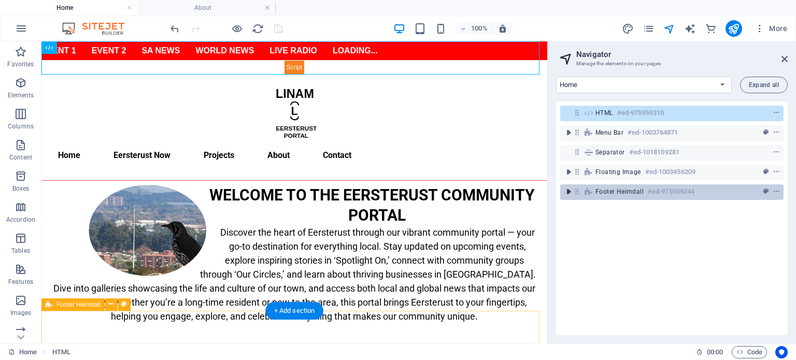
click at [566, 196] on icon "toggle-expand" at bounding box center [568, 192] width 10 height 10
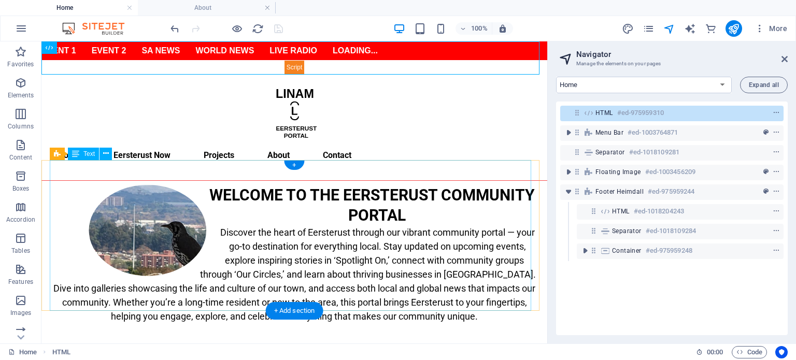
scroll to position [199, 0]
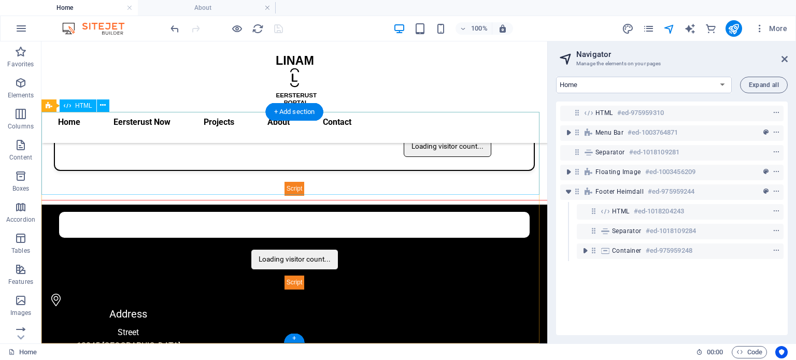
click at [172, 173] on div "Events Spotlight On Our Circles SA News World News Live Radio Live TV Contact u…" at bounding box center [294, 159] width 506 height 74
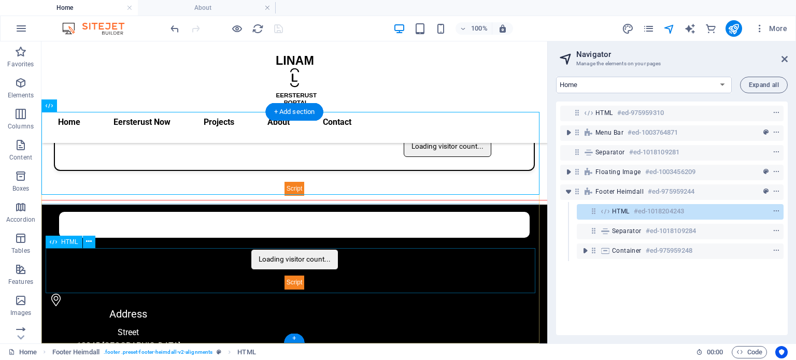
drag, startPoint x: 118, startPoint y: 143, endPoint x: 68, endPoint y: 269, distance: 135.6
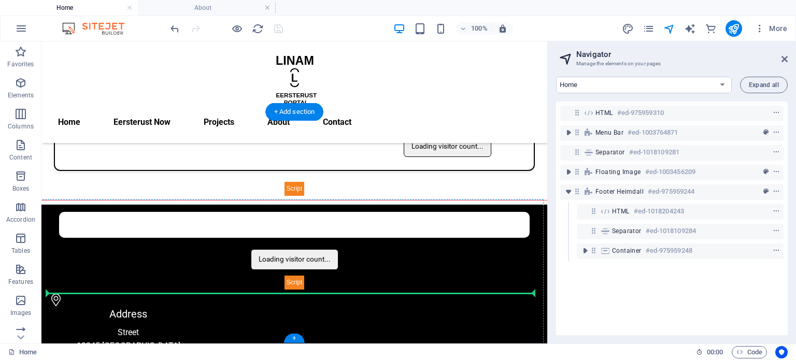
drag, startPoint x: 131, startPoint y: 347, endPoint x: 161, endPoint y: 273, distance: 79.8
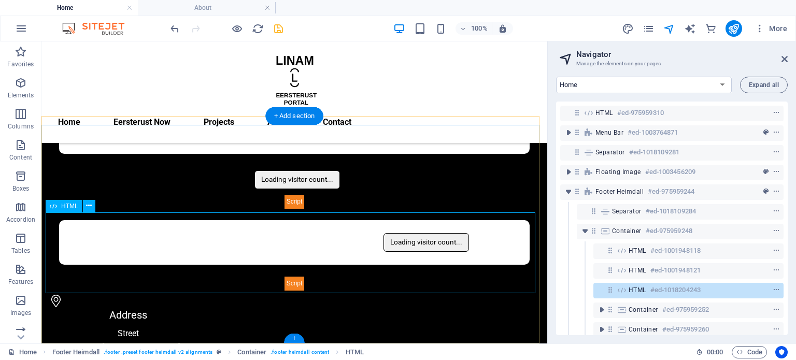
scroll to position [195, 0]
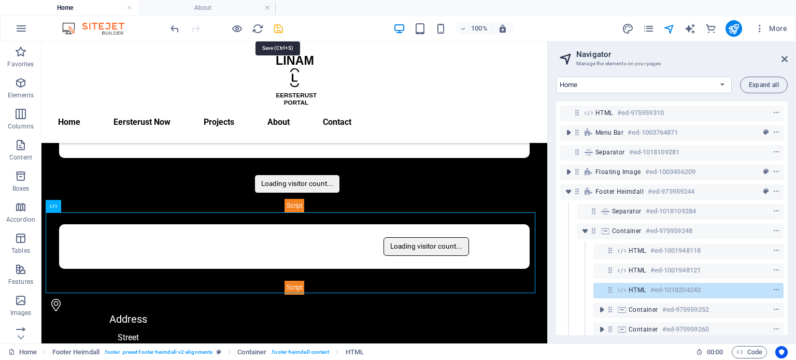
click at [282, 29] on icon "save" at bounding box center [279, 29] width 12 height 12
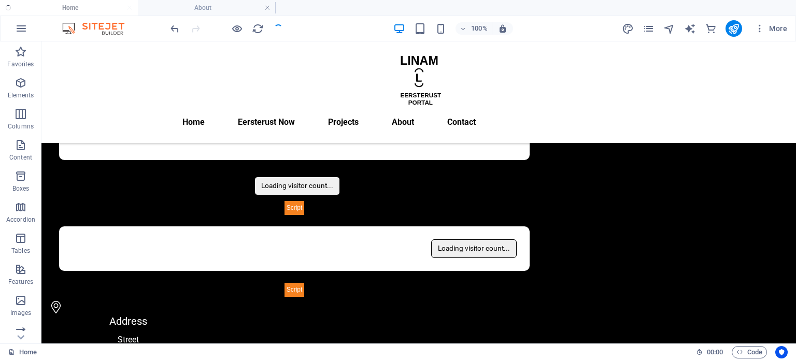
scroll to position [199, 0]
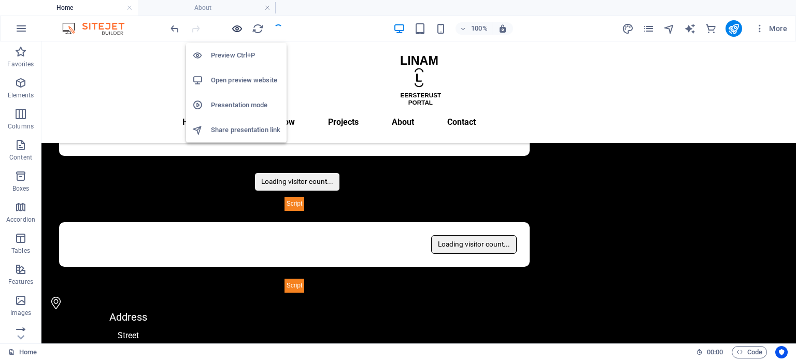
click at [234, 24] on icon "button" at bounding box center [237, 29] width 12 height 12
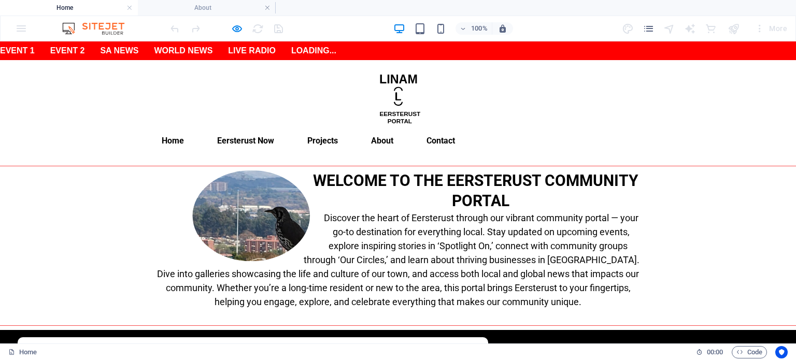
scroll to position [170, 0]
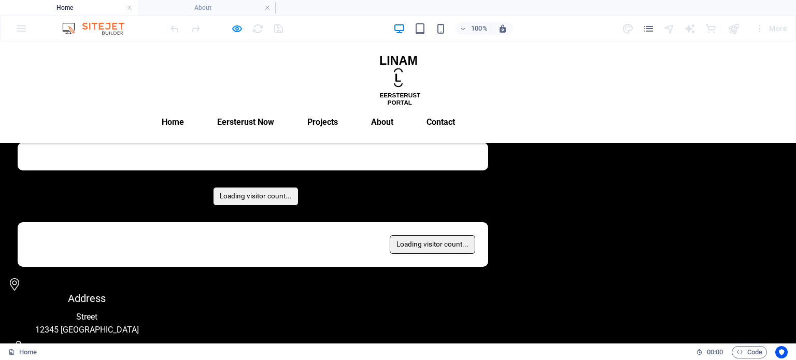
click at [303, 264] on div "Events Spotlight On Our Circles SA News World News Live Radio Live TV Contact u…" at bounding box center [253, 244] width 473 height 47
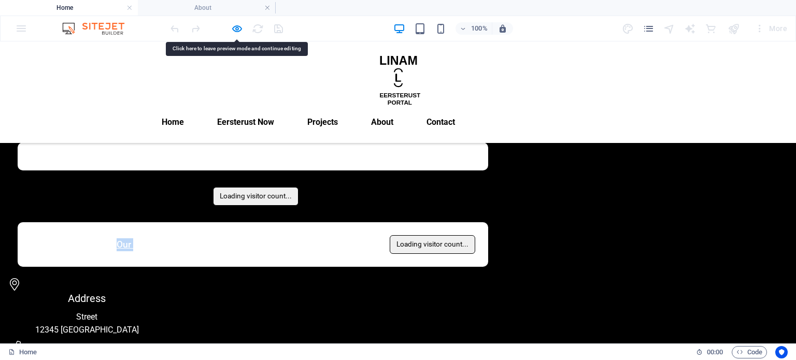
scroll to position [184, 0]
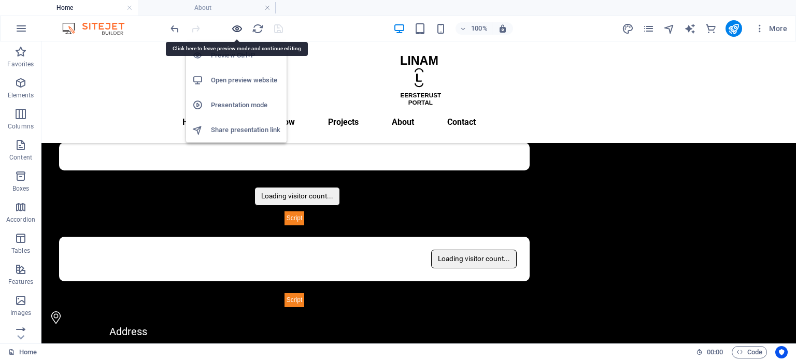
click at [238, 25] on icon "button" at bounding box center [237, 29] width 12 height 12
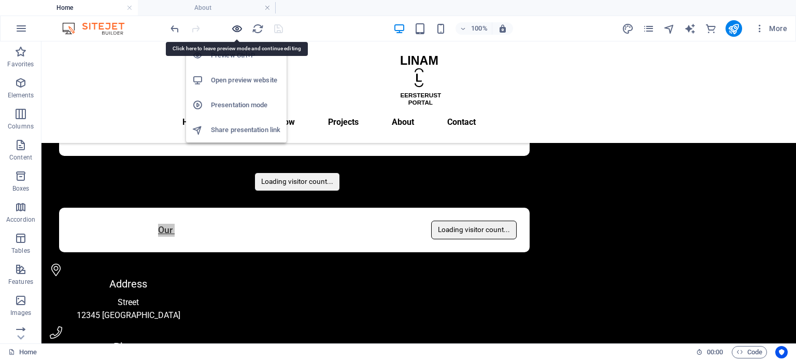
scroll to position [170, 0]
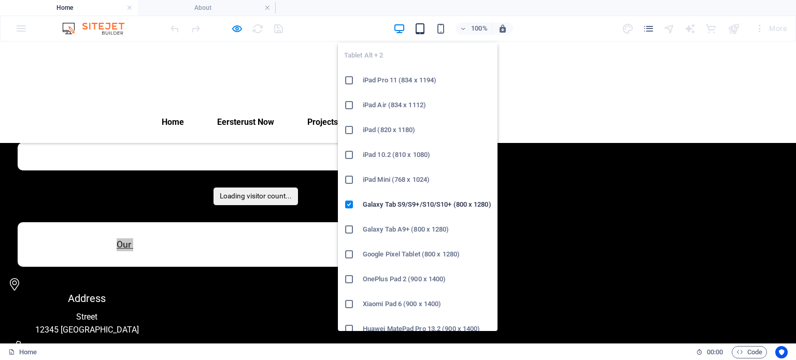
click at [421, 26] on icon "button" at bounding box center [420, 29] width 12 height 12
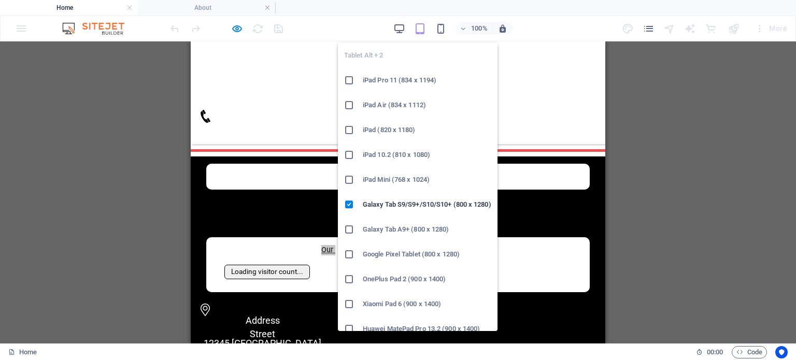
scroll to position [168, 0]
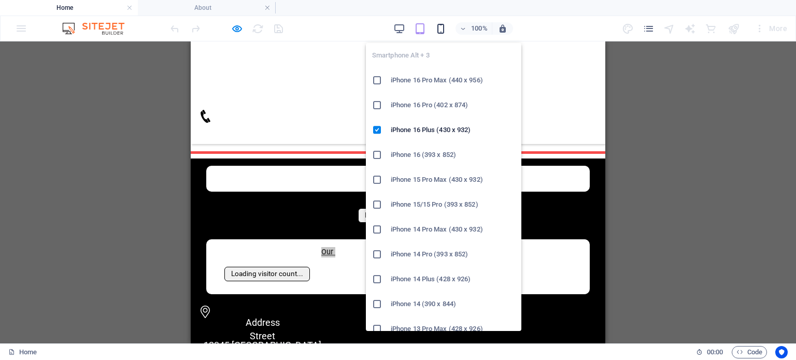
click at [442, 30] on icon "button" at bounding box center [441, 29] width 12 height 12
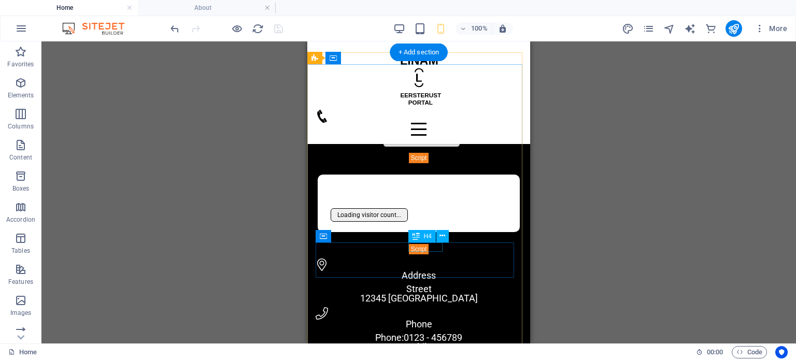
scroll to position [459, 0]
